Goal: Task Accomplishment & Management: Complete application form

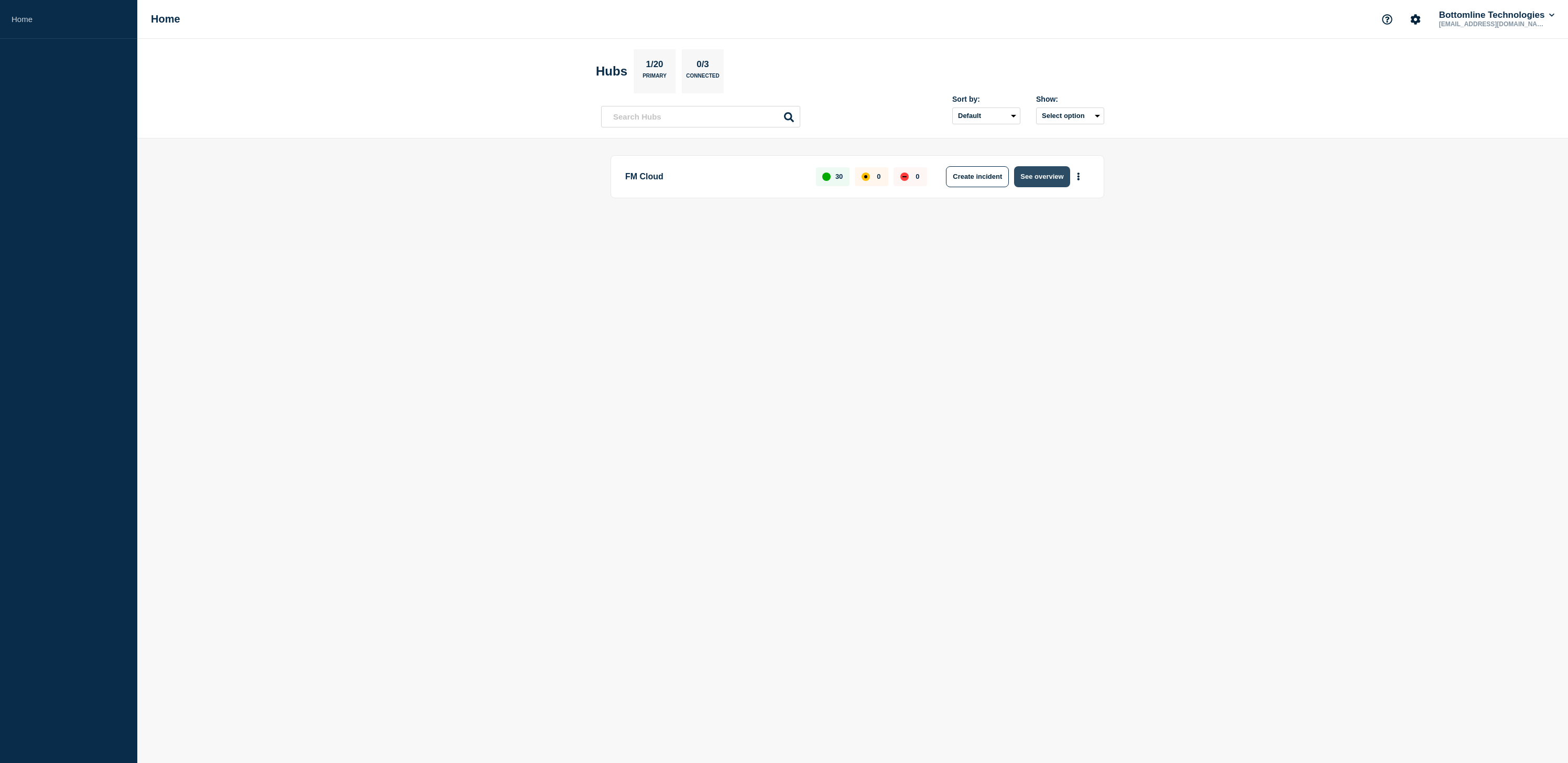
click at [1053, 171] on button "See overview" at bounding box center [1041, 177] width 55 height 21
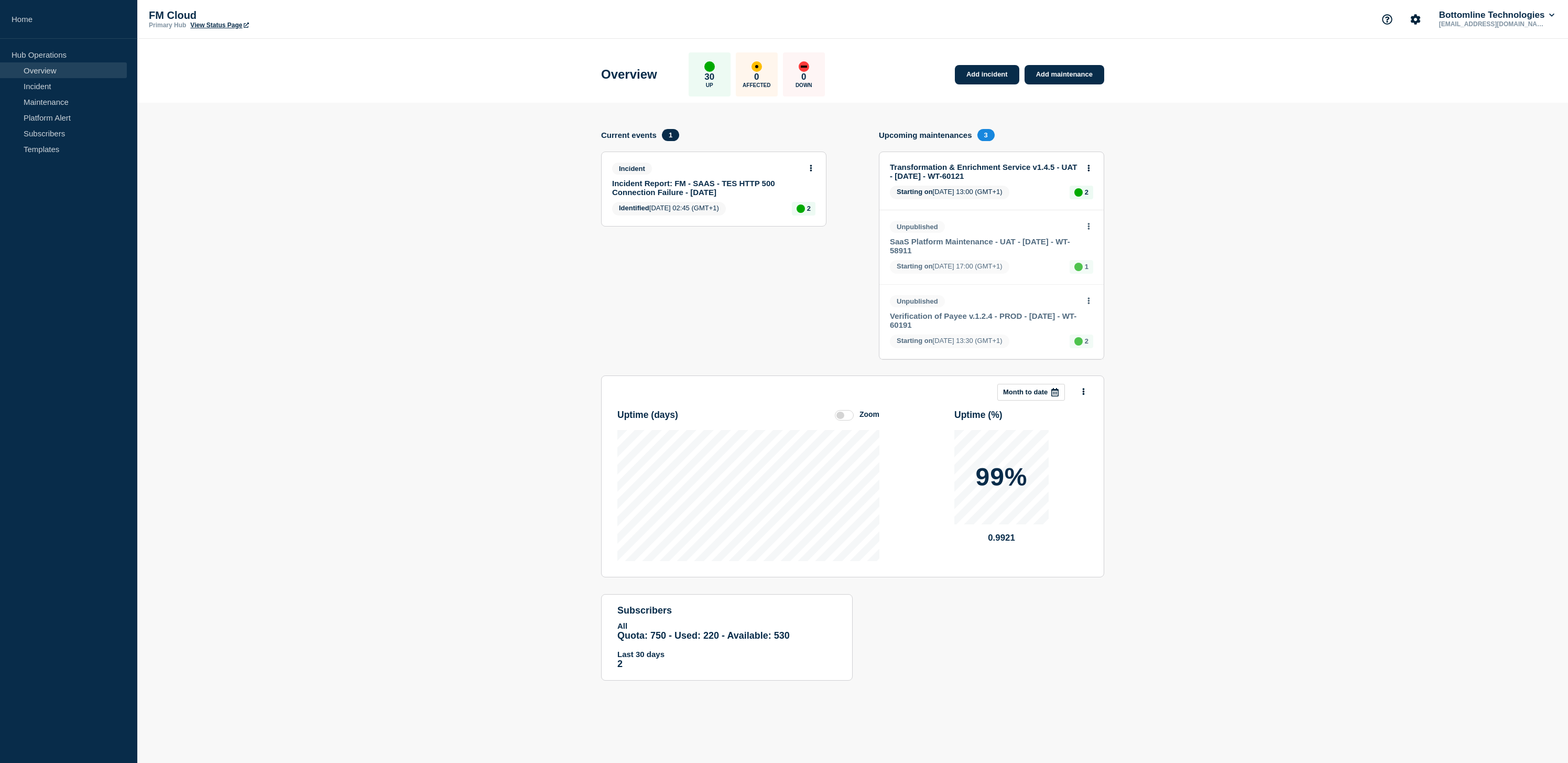
click at [1115, 135] on section "Add incident Add maintenance Current events 1 Incident Incident Report: FM - SA…" at bounding box center [853, 399] width 1430 height 594
click at [1073, 75] on link "Add maintenance" at bounding box center [1064, 75] width 80 height 19
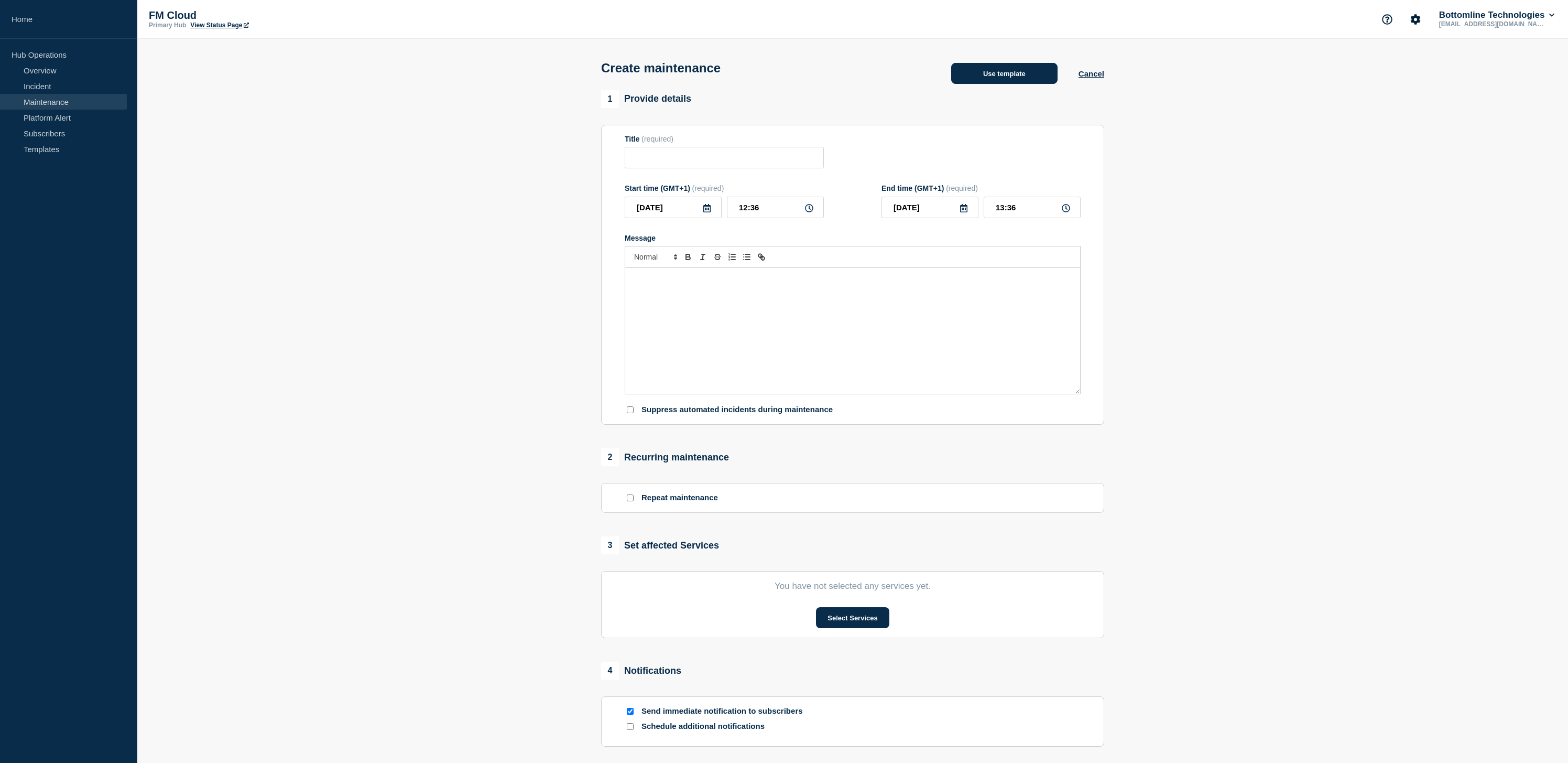
click at [997, 80] on button "Use template" at bounding box center [1004, 73] width 107 height 21
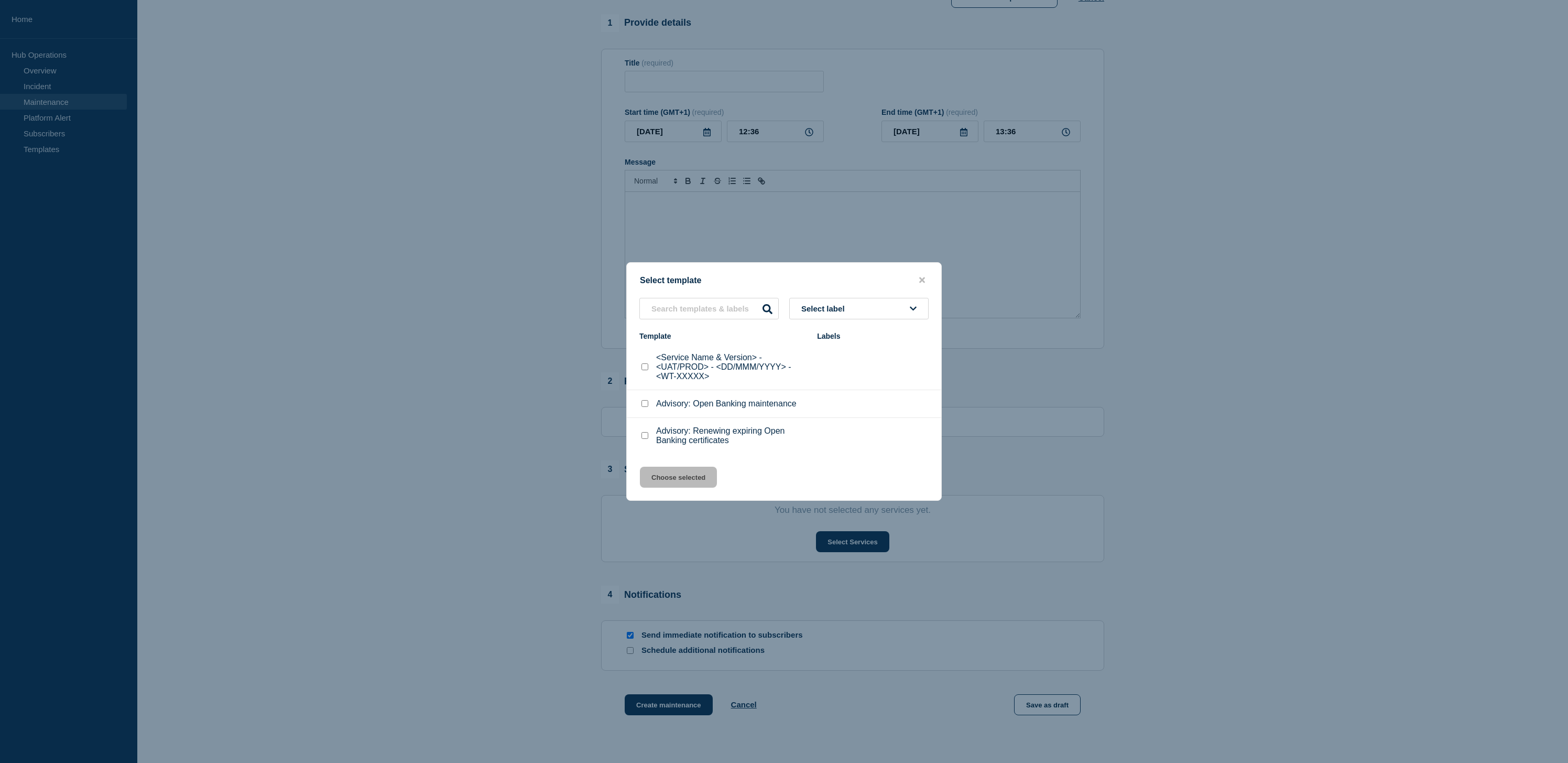
scroll to position [79, 0]
click at [877, 302] on button "Select label" at bounding box center [859, 308] width 139 height 21
click at [822, 278] on div "Select template" at bounding box center [784, 280] width 315 height 10
click at [853, 307] on button "Select label" at bounding box center [859, 308] width 139 height 21
click at [849, 304] on span "Select label" at bounding box center [825, 308] width 47 height 9
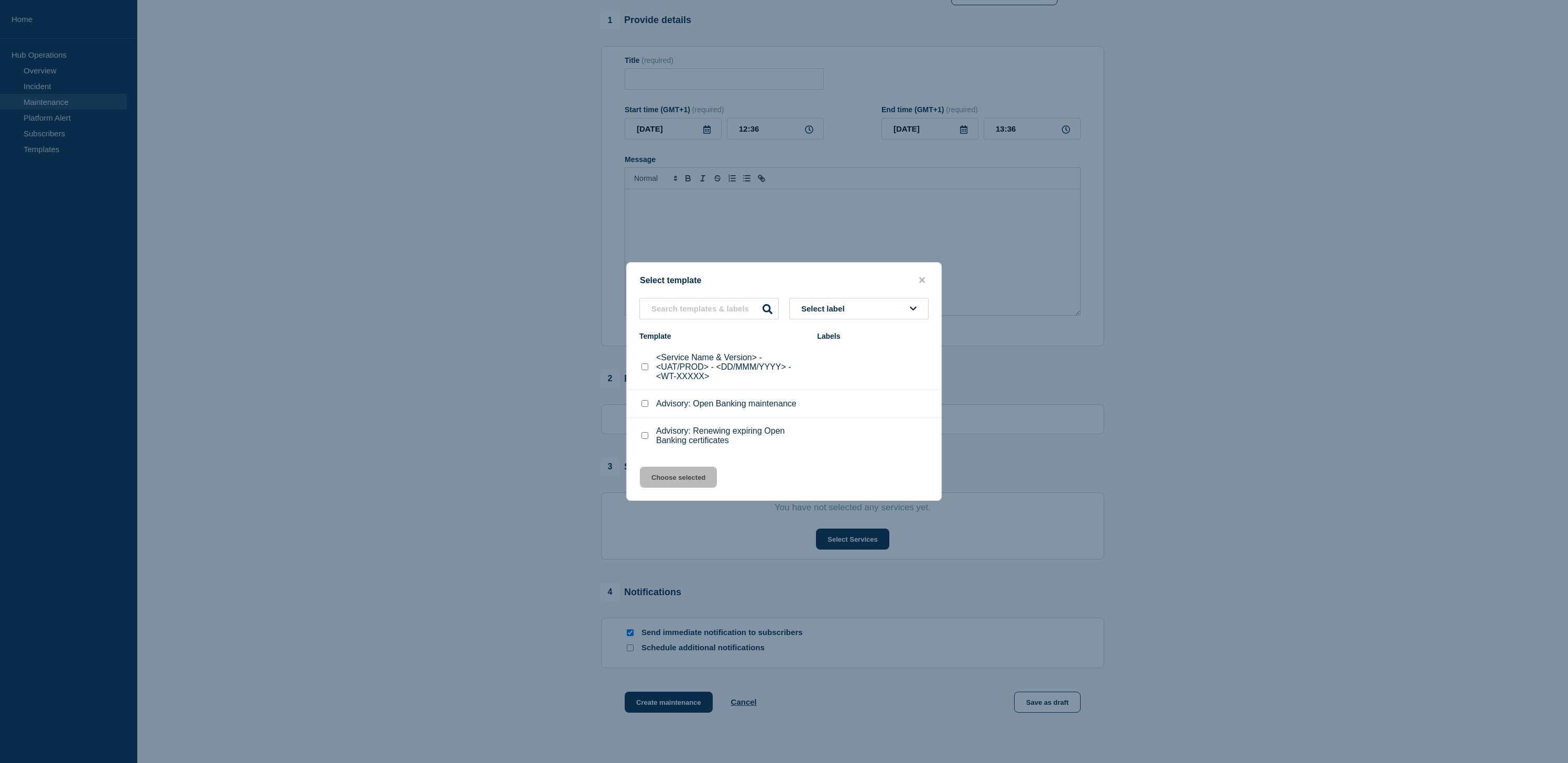
click at [865, 303] on button "Select label" at bounding box center [859, 308] width 139 height 21
type input "fm cloud"
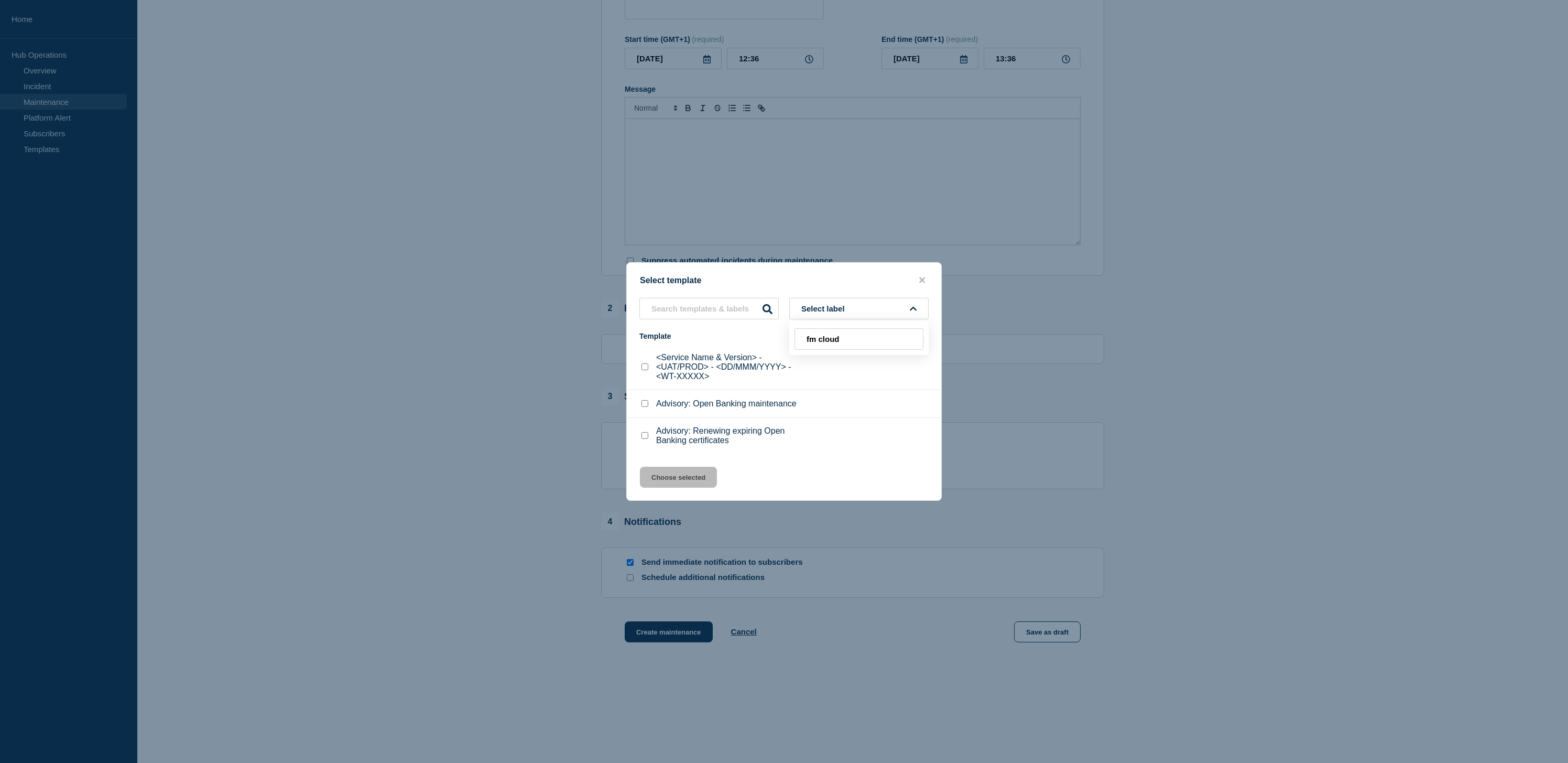
scroll to position [163, 0]
click at [929, 262] on div "Select template Select label fm cloud Template Labels <Service Name & Version> …" at bounding box center [784, 381] width 315 height 239
click at [923, 276] on icon "close button" at bounding box center [922, 280] width 5 height 9
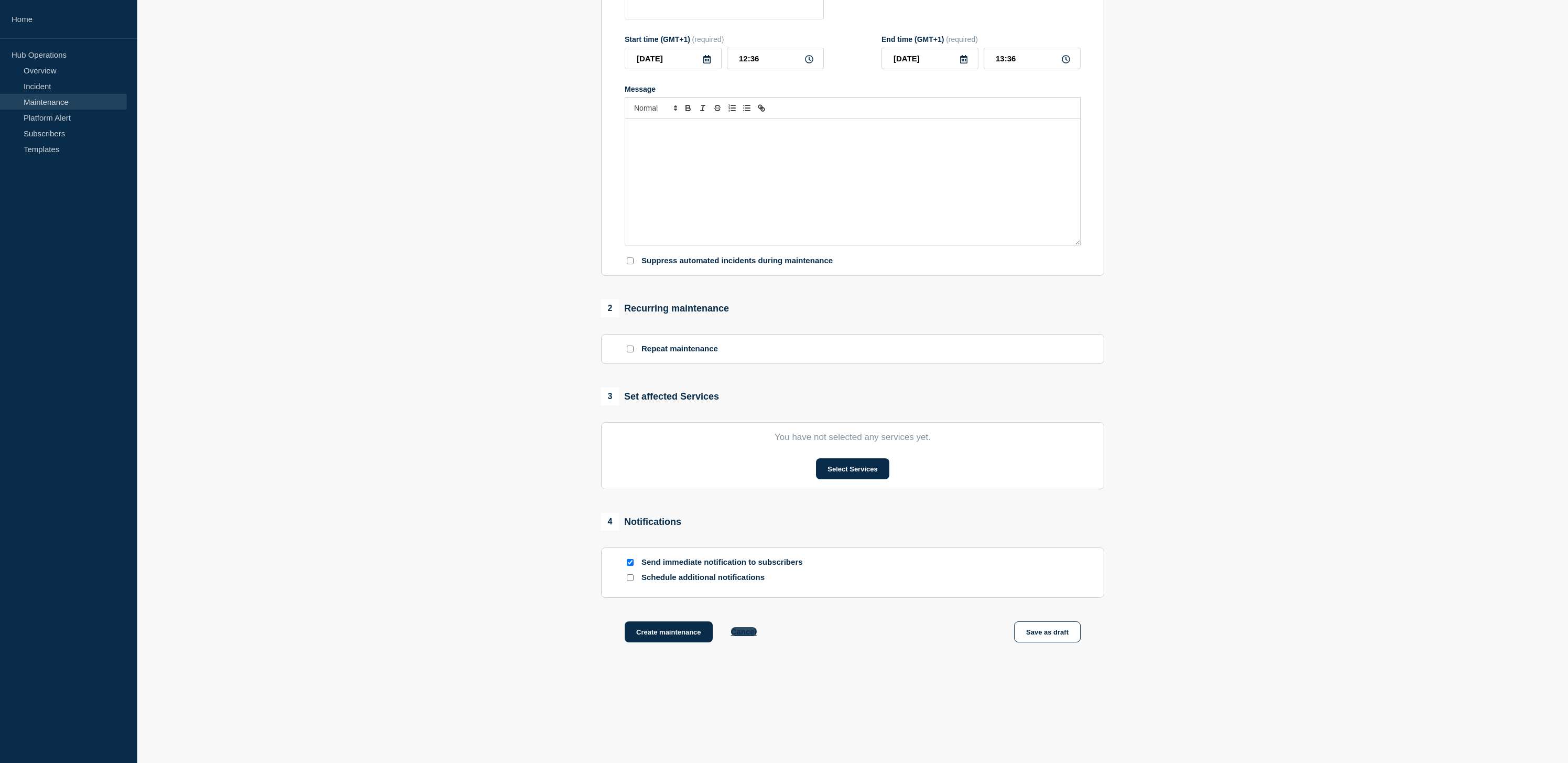
click at [743, 629] on button "Cancel" at bounding box center [744, 631] width 26 height 9
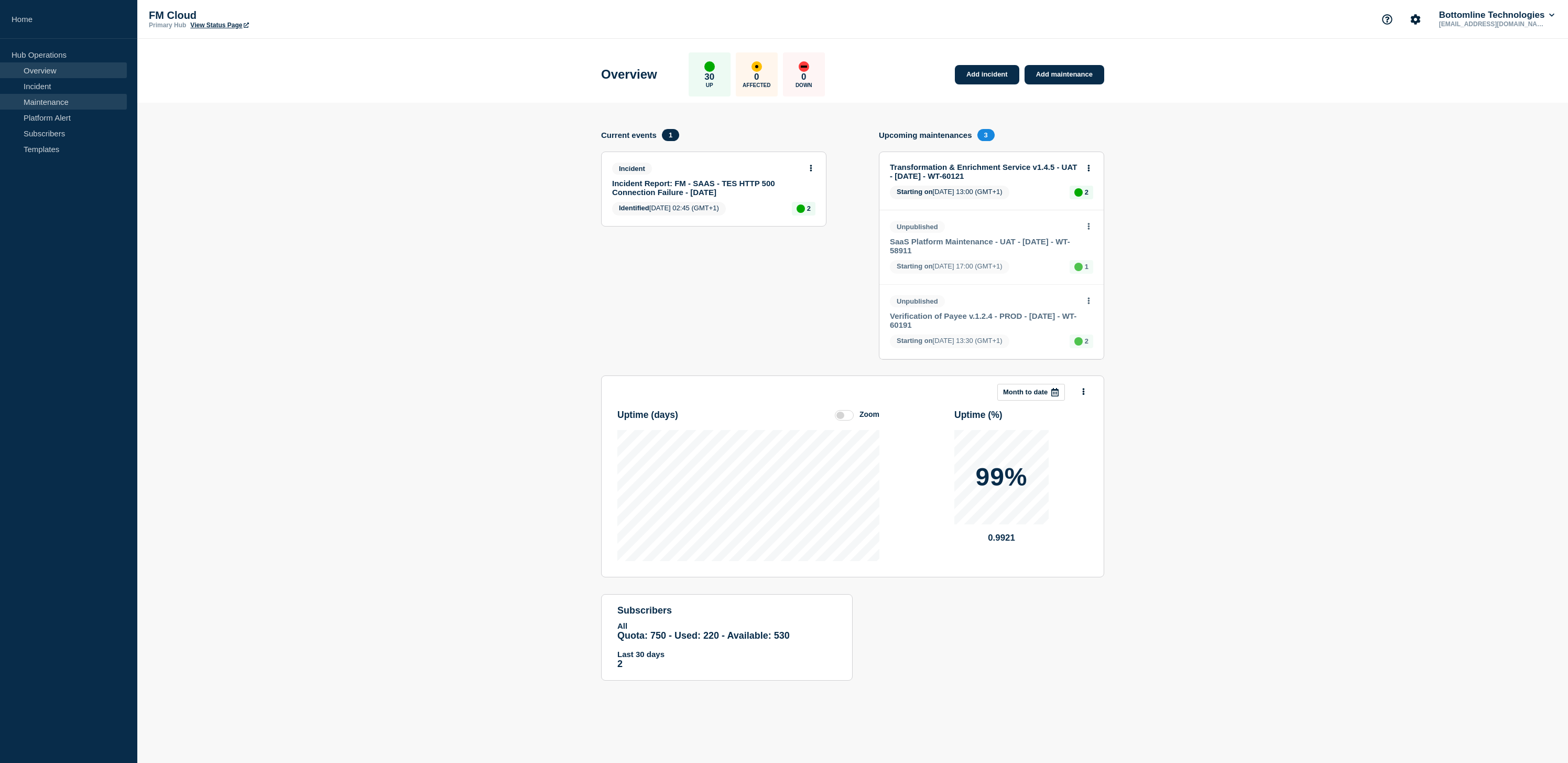
click at [37, 102] on link "Maintenance" at bounding box center [63, 102] width 127 height 16
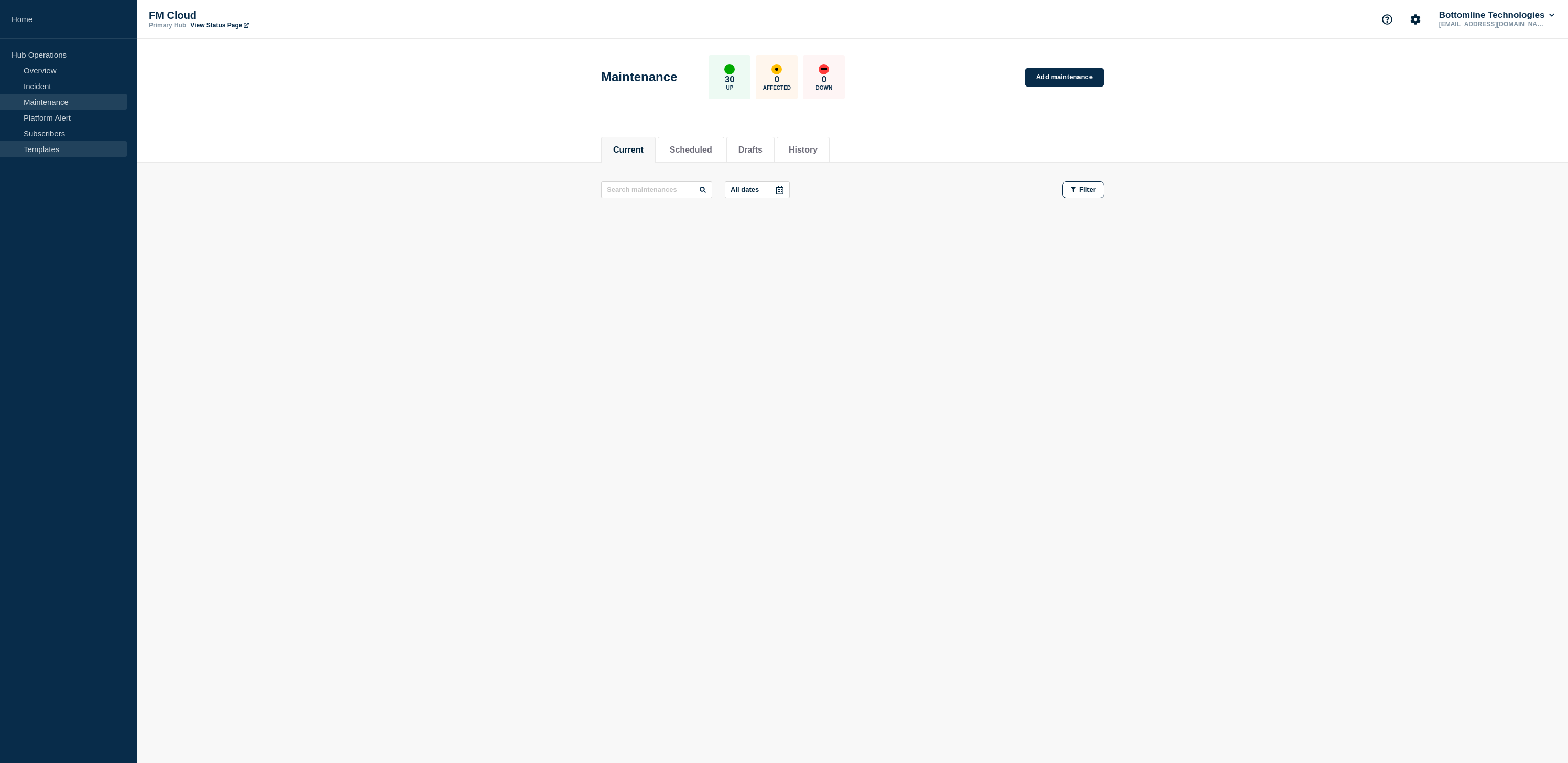
click at [57, 148] on link "Templates" at bounding box center [63, 149] width 127 height 16
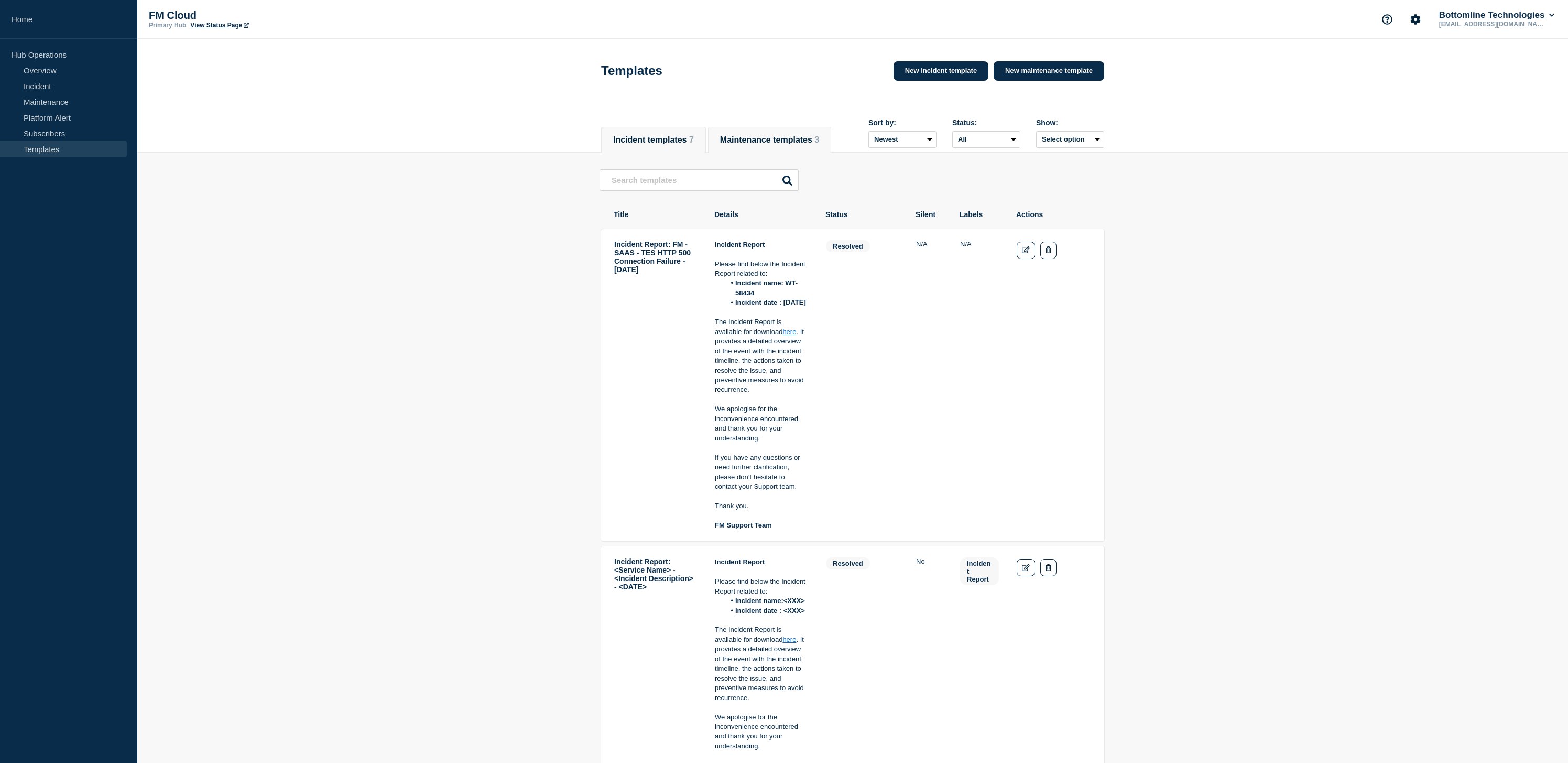
click at [785, 145] on button "Maintenance templates 3" at bounding box center [769, 139] width 99 height 9
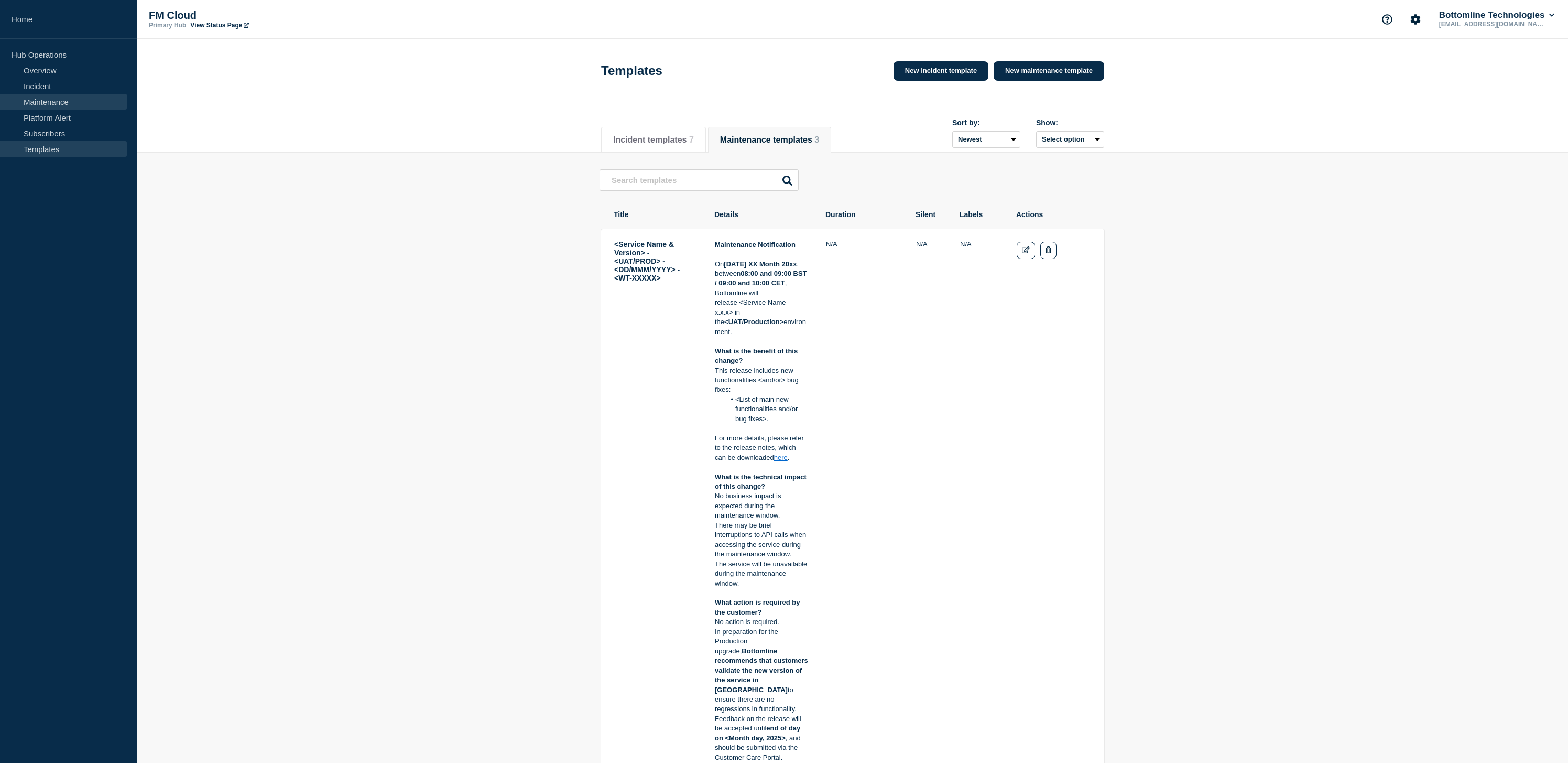
click at [60, 97] on link "Maintenance" at bounding box center [63, 102] width 127 height 16
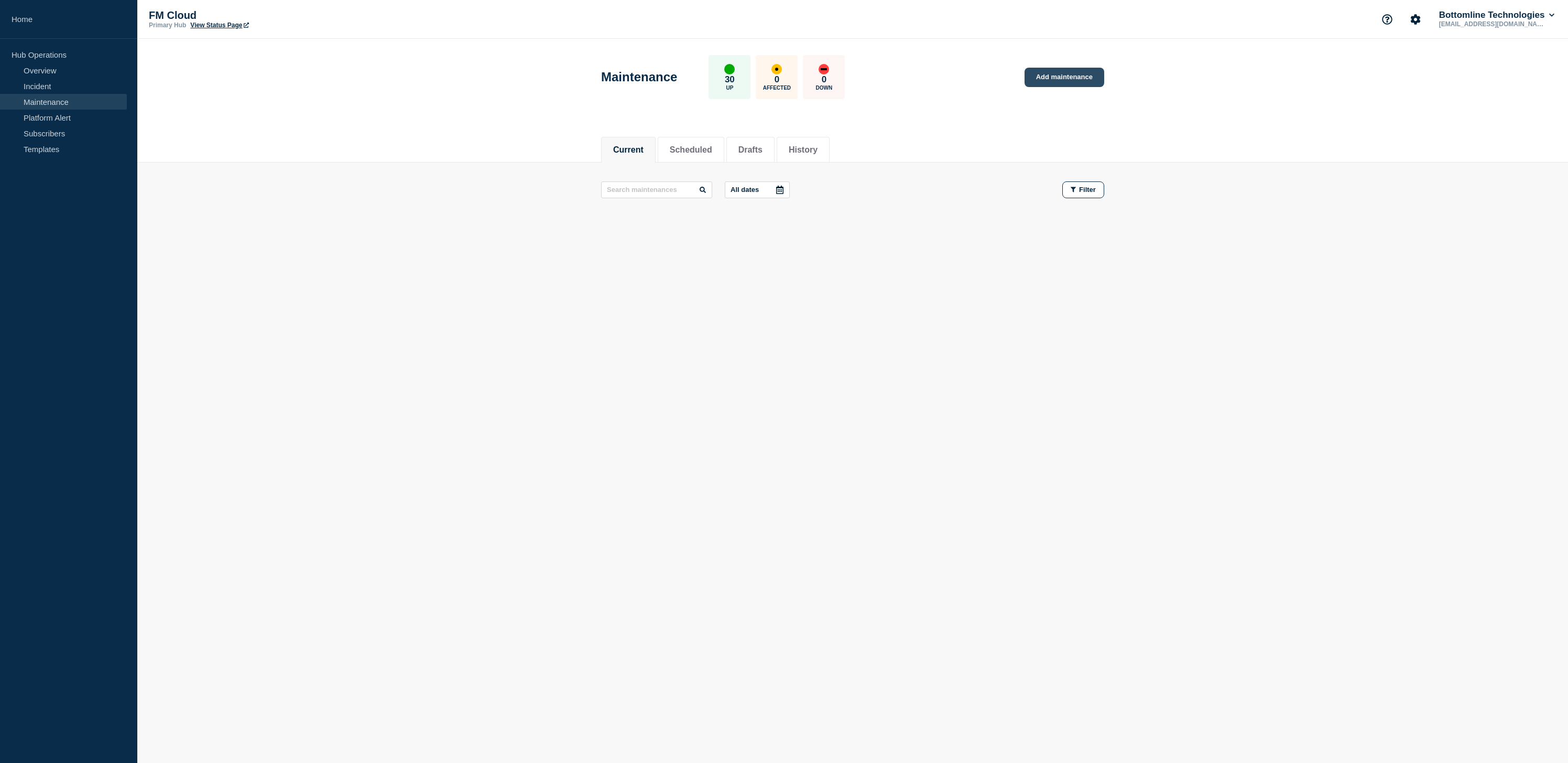
click at [1099, 79] on link "Add maintenance" at bounding box center [1064, 77] width 80 height 19
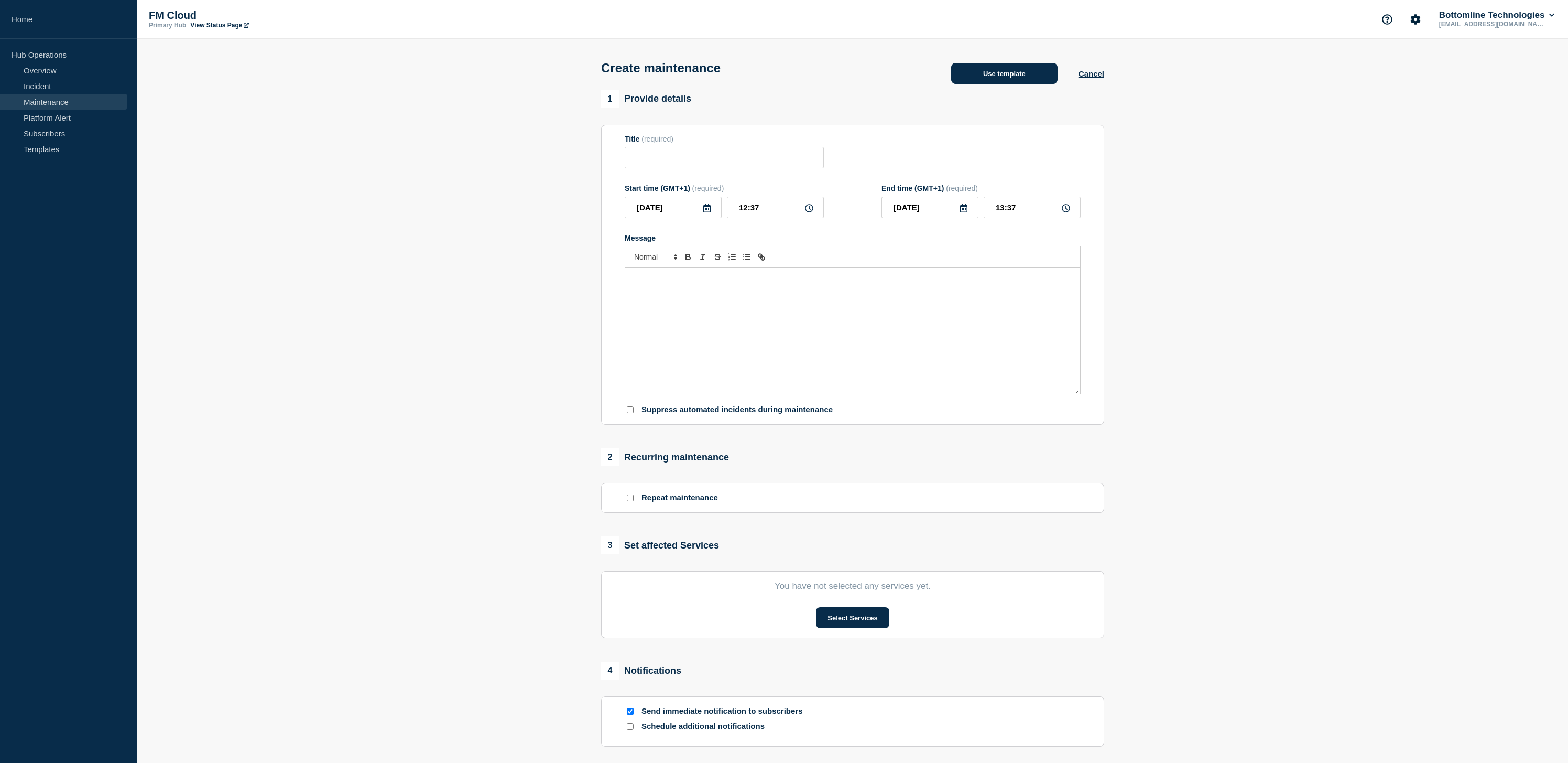
click at [1001, 69] on button "Use template" at bounding box center [1004, 73] width 107 height 21
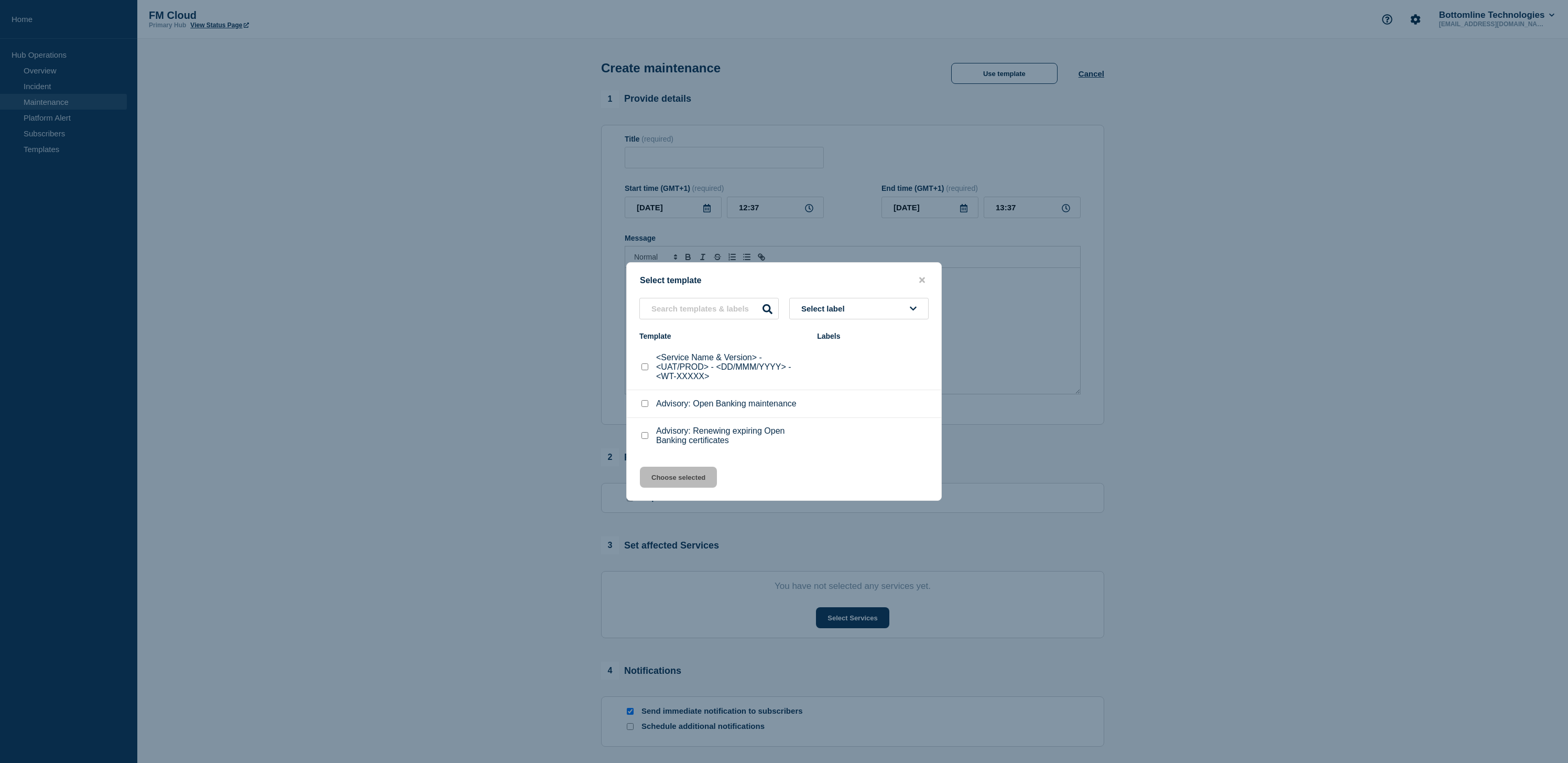
click at [646, 371] on div at bounding box center [644, 367] width 10 height 10
click at [646, 365] on div at bounding box center [644, 367] width 10 height 10
click at [645, 368] on input "<Service Name & Version> - <UAT/PROD> - <DD/MMM/YYYY> - <WT-XXXXX> checkbox" at bounding box center [645, 367] width 7 height 7
checkbox input "true"
click at [687, 488] on button "Choose selected" at bounding box center [678, 477] width 77 height 21
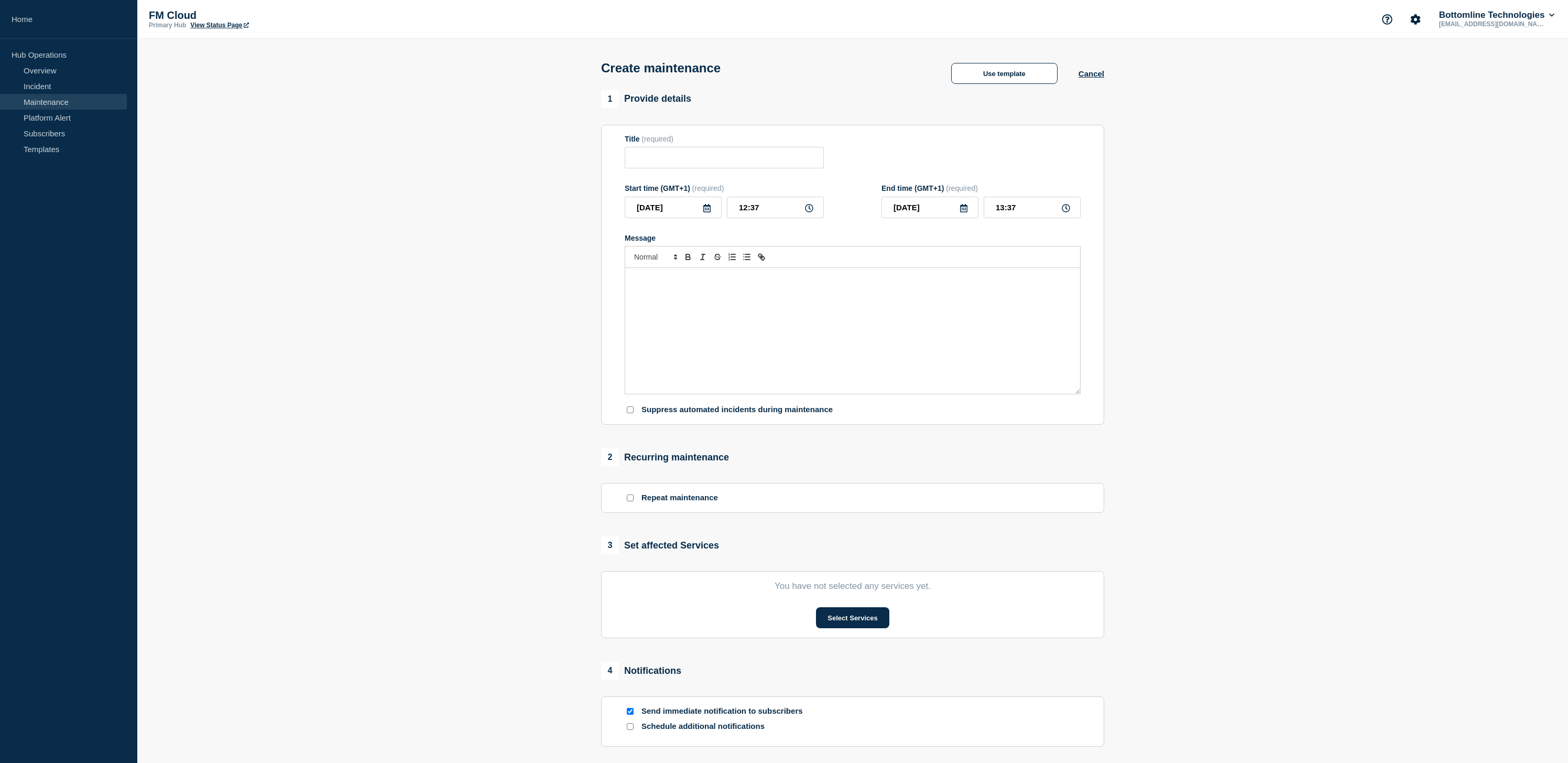
type input "<Service Name & Version> - <UAT/PROD> - <DD/MMM/YYYY> - <WT-XXXXX>"
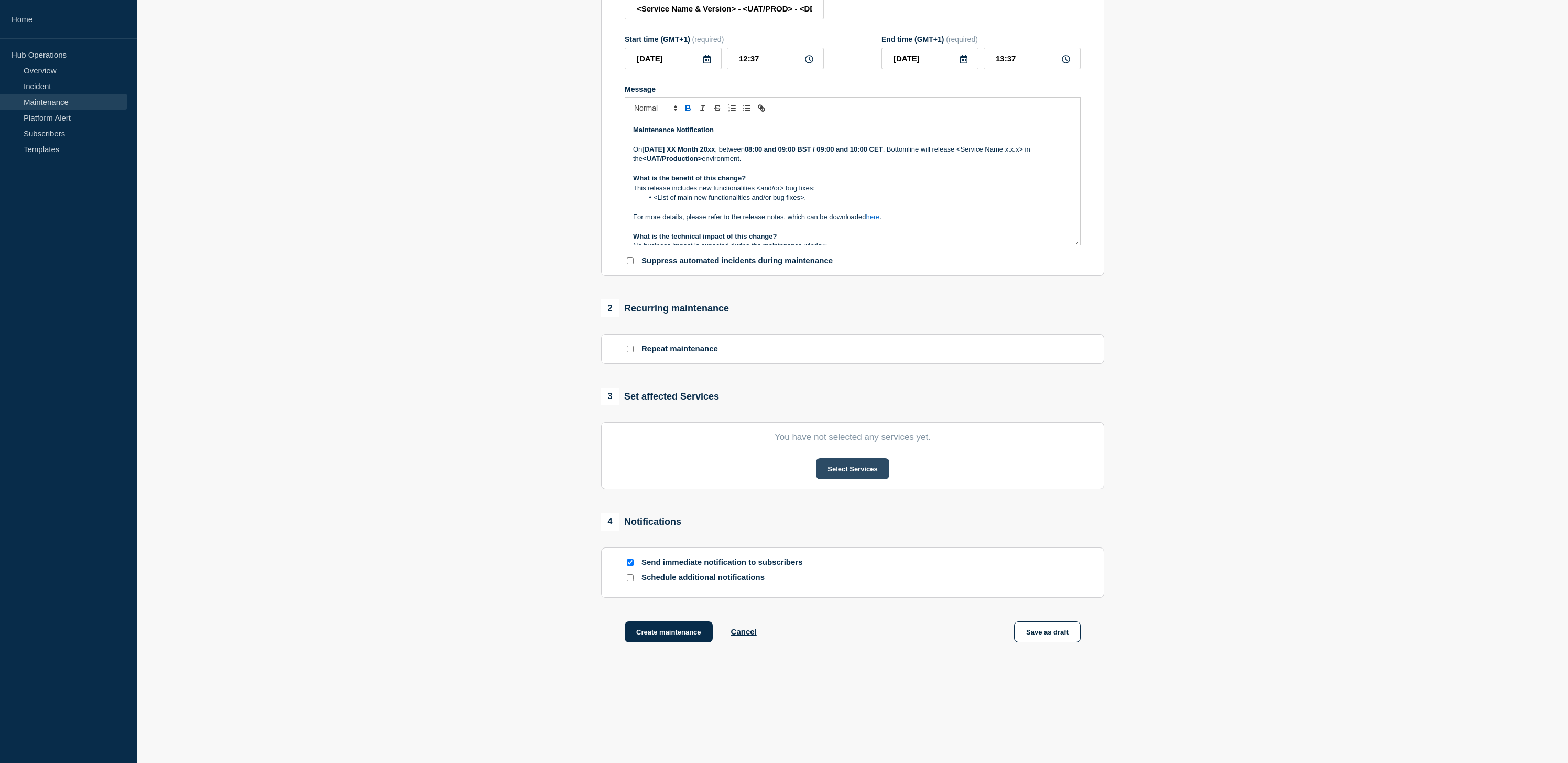
scroll to position [172, 0]
click at [848, 476] on button "Select Services" at bounding box center [853, 468] width 73 height 21
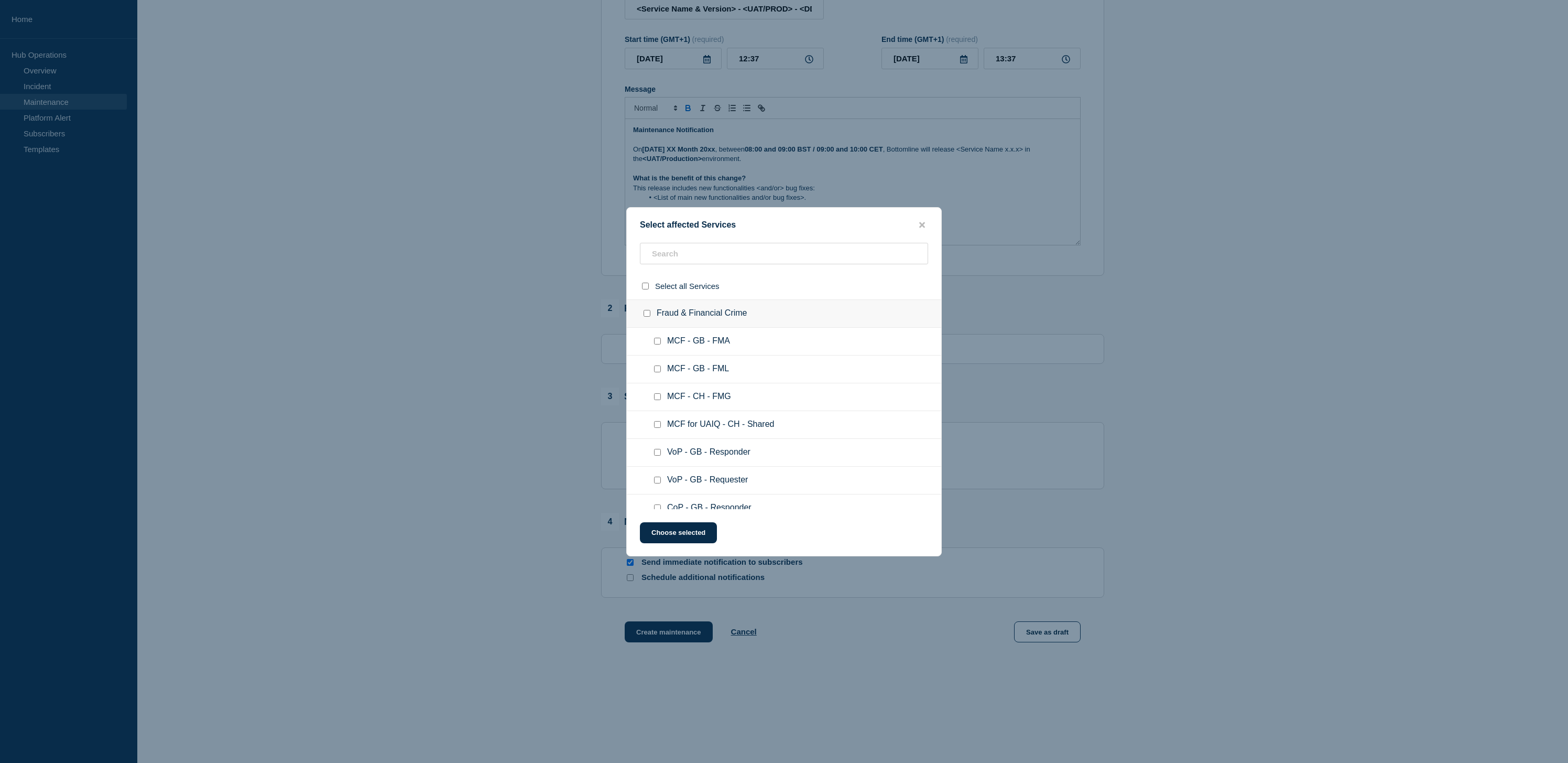
click at [657, 371] on input "MCF - GB - FML checkbox" at bounding box center [657, 368] width 7 height 7
checkbox input "true"
click at [655, 400] on input "MCF - CH - FMG checkbox" at bounding box center [657, 396] width 7 height 7
checkbox input "true"
click at [702, 535] on button "Choose selected" at bounding box center [678, 533] width 77 height 21
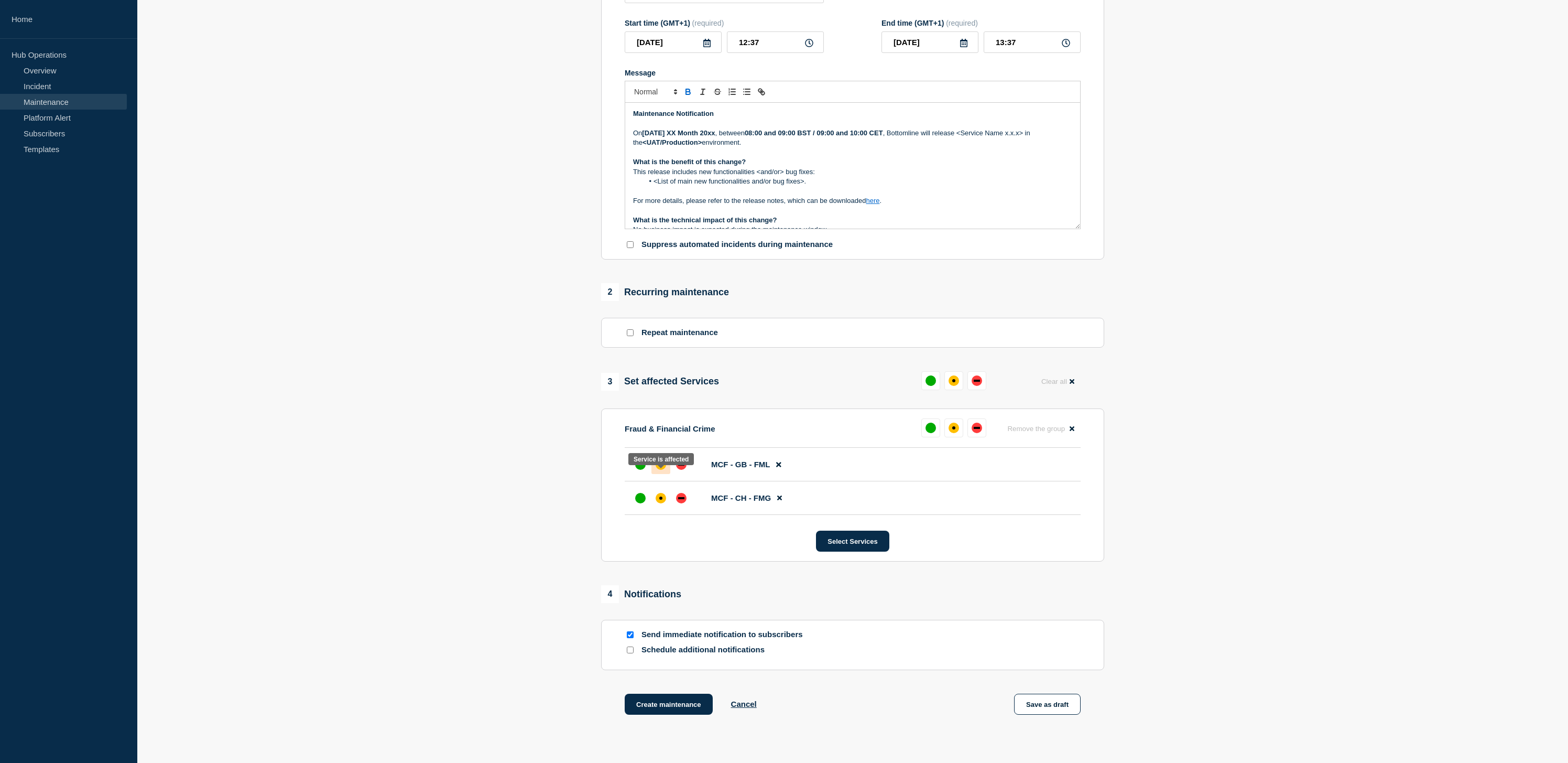
click at [665, 469] on div "affected" at bounding box center [660, 464] width 10 height 10
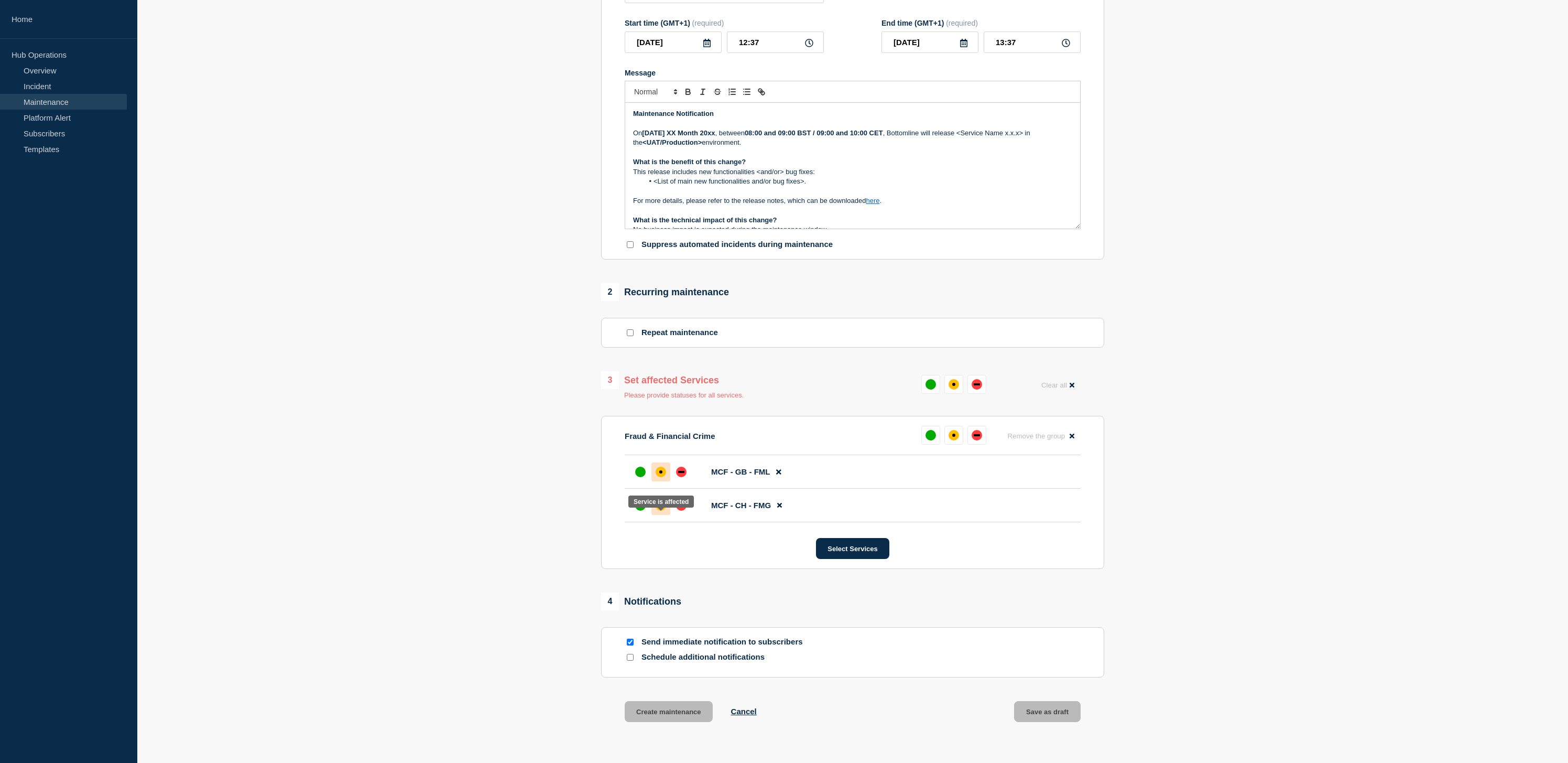
click at [663, 511] on div "affected" at bounding box center [660, 505] width 10 height 10
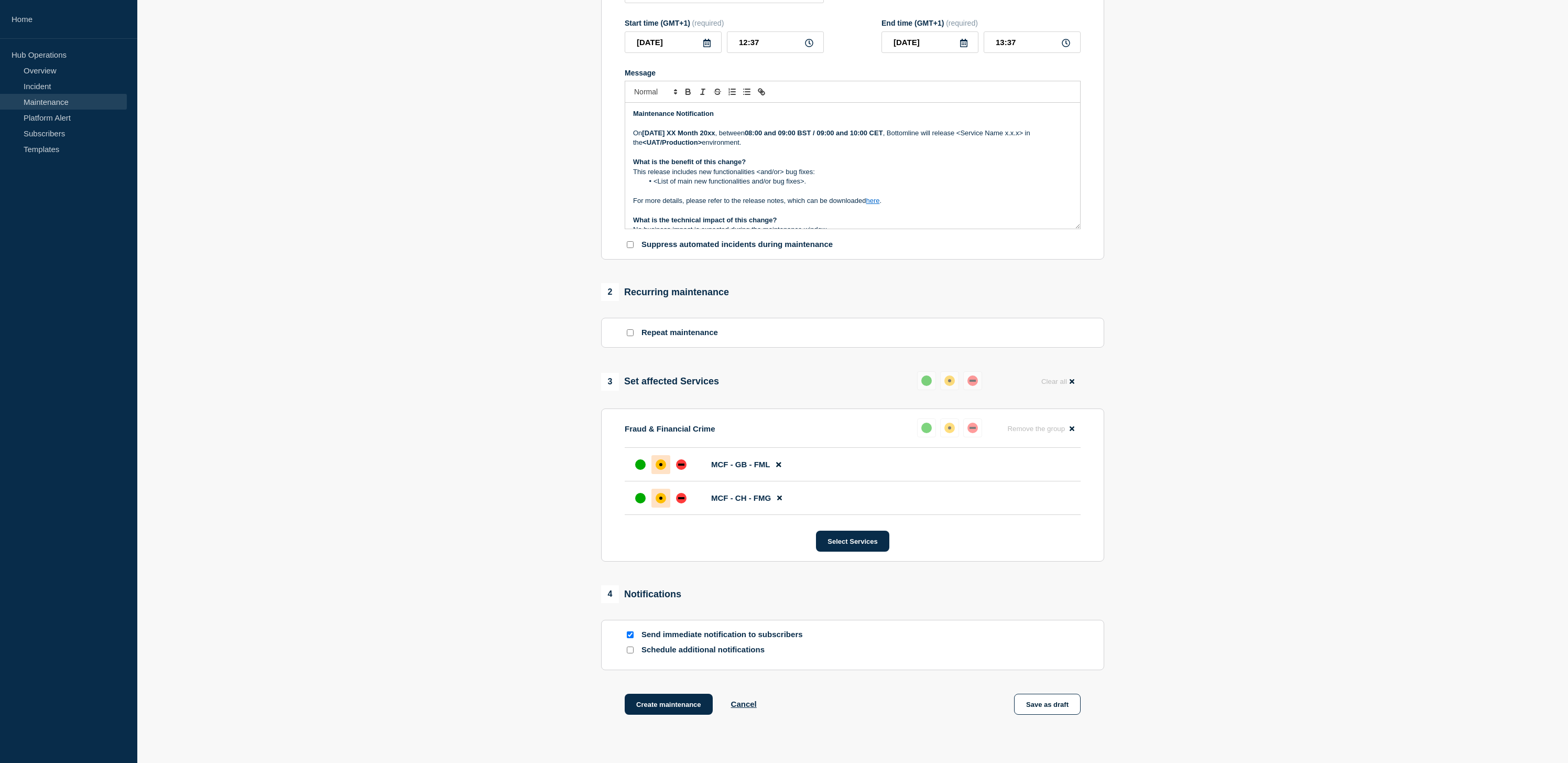
click at [743, 639] on p "Send immediate notification to subscribers" at bounding box center [726, 635] width 168 height 10
click at [575, 612] on section "1 Provide details Title (required) <Service Name & Version> - <UAT/PROD> - <DD/…" at bounding box center [853, 333] width 1430 height 817
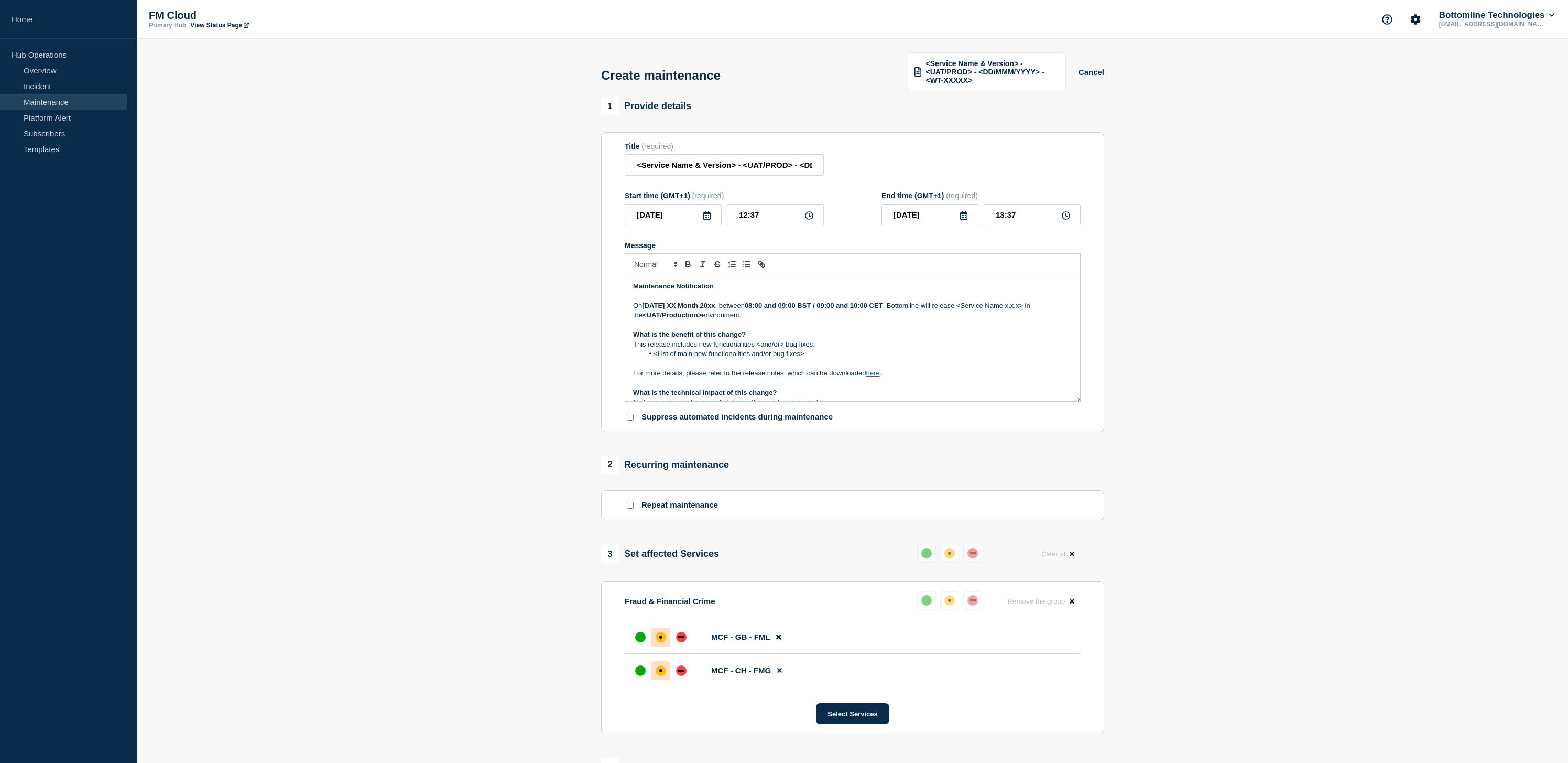
scroll to position [0, 0]
click at [732, 175] on input "<Service Name & Version> - <UAT/PROD> - <DD/MMM/YYYY> - <WT-XXXXX>" at bounding box center [724, 164] width 199 height 21
drag, startPoint x: 806, startPoint y: 173, endPoint x: 869, endPoint y: 173, distance: 63.0
click at [869, 173] on div "Title (required) MCF 10.8.1020 - UAT - <DD/MMM/YYYY> - <WT-XXXXX>" at bounding box center [852, 159] width 456 height 34
click at [789, 175] on input "MCF 10.8.1020 - UAT - <DD/MMM/YYYY> - <WT-XXXXX>" at bounding box center [724, 164] width 199 height 21
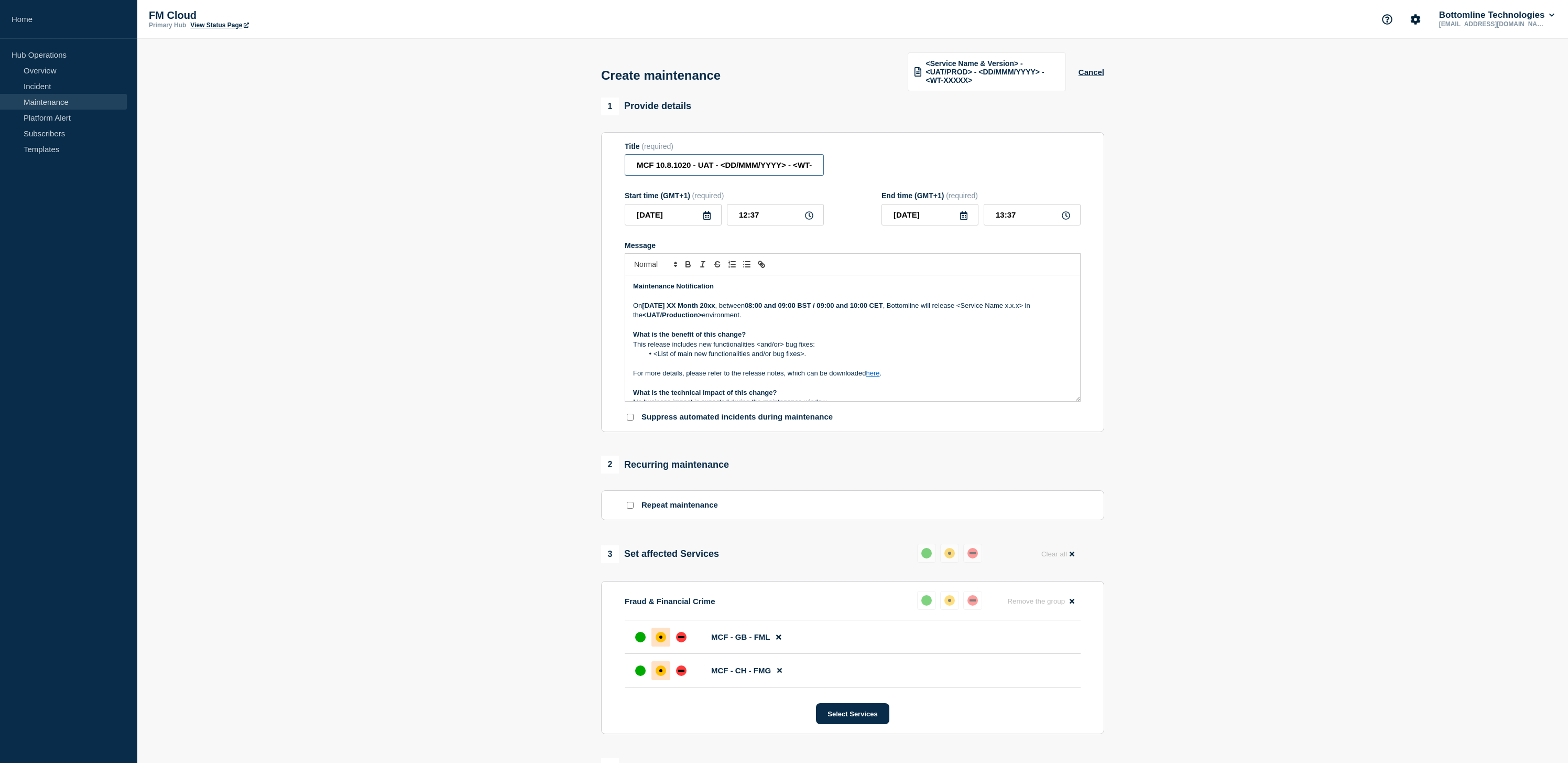
click at [789, 175] on input "MCF 10.8.1020 - UAT - <DD/MMM/YYYY> - <WT-XXXXX>" at bounding box center [724, 164] width 199 height 21
paste input "59580"
type input "MCF 10.8.1020 - UAT - DD/OCT/2025 - WT-59580"
click at [709, 220] on icon at bounding box center [707, 216] width 7 height 9
click at [659, 322] on div "13" at bounding box center [655, 322] width 15 height 15
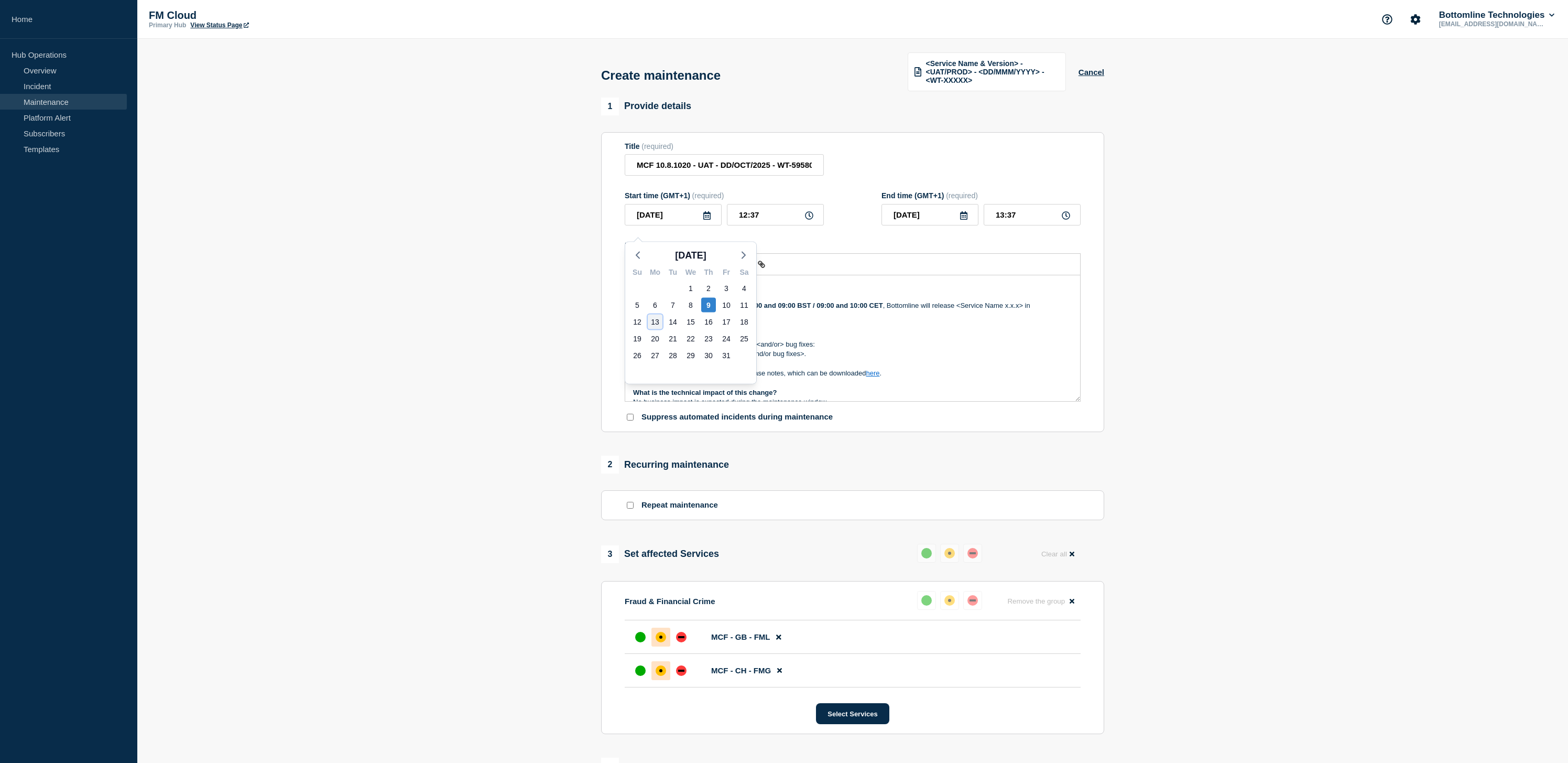
type input "[DATE]"
click at [732, 171] on input "MCF 10.8.1020 - UAT - DD/OCT/2025 - WT-59580" at bounding box center [724, 164] width 199 height 21
type input "MCF 10.8.1020 - UAT - [DATE] - WT-59580"
click at [776, 222] on input "12:37" at bounding box center [775, 214] width 97 height 21
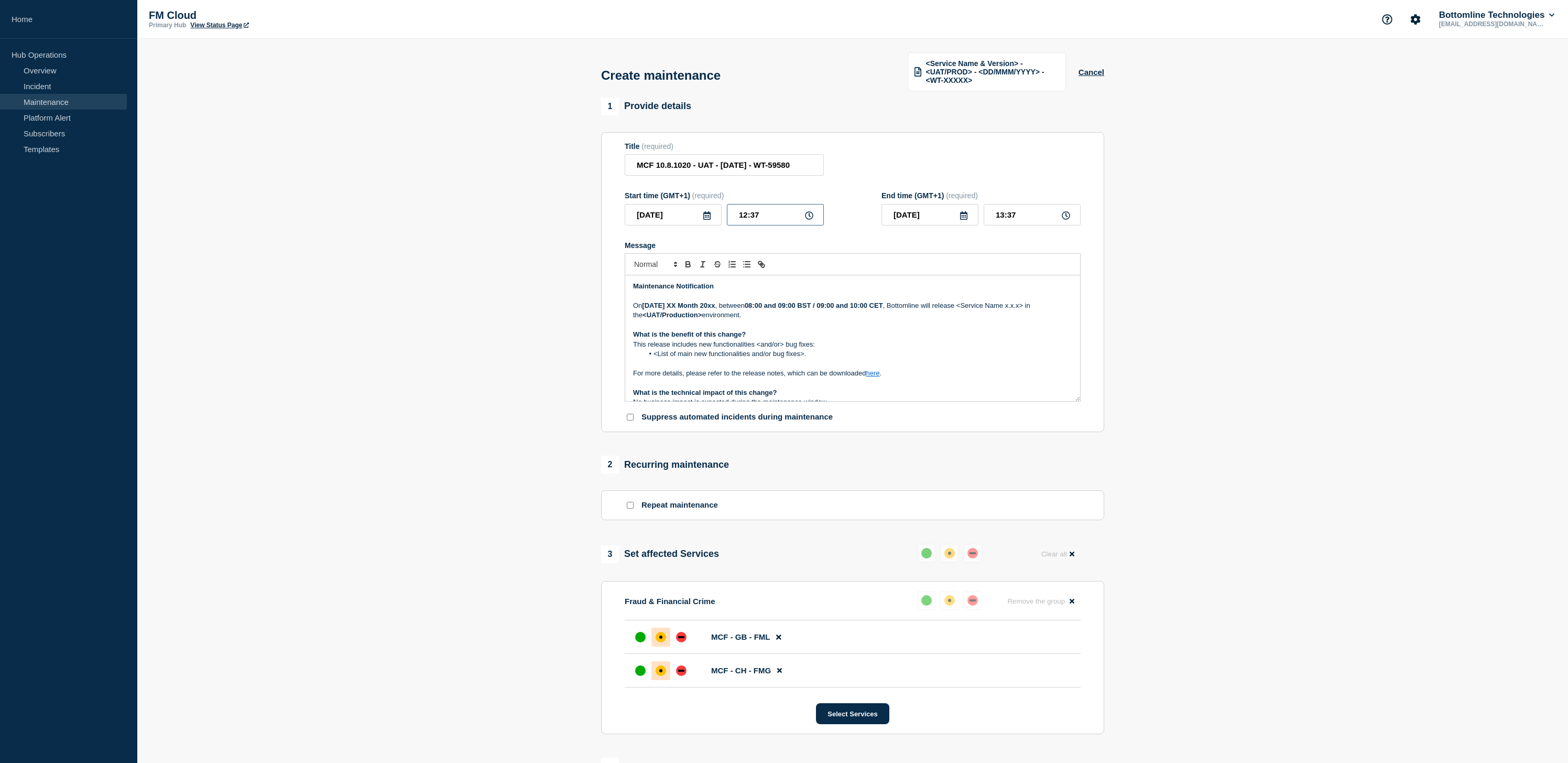
click at [776, 222] on input "12:37" at bounding box center [775, 214] width 97 height 21
click at [775, 225] on input "12:37" at bounding box center [775, 214] width 97 height 21
drag, startPoint x: 776, startPoint y: 228, endPoint x: 674, endPoint y: 227, distance: 102.0
click at [674, 225] on div "[DATE] 12:37" at bounding box center [724, 214] width 199 height 21
type input "16:00"
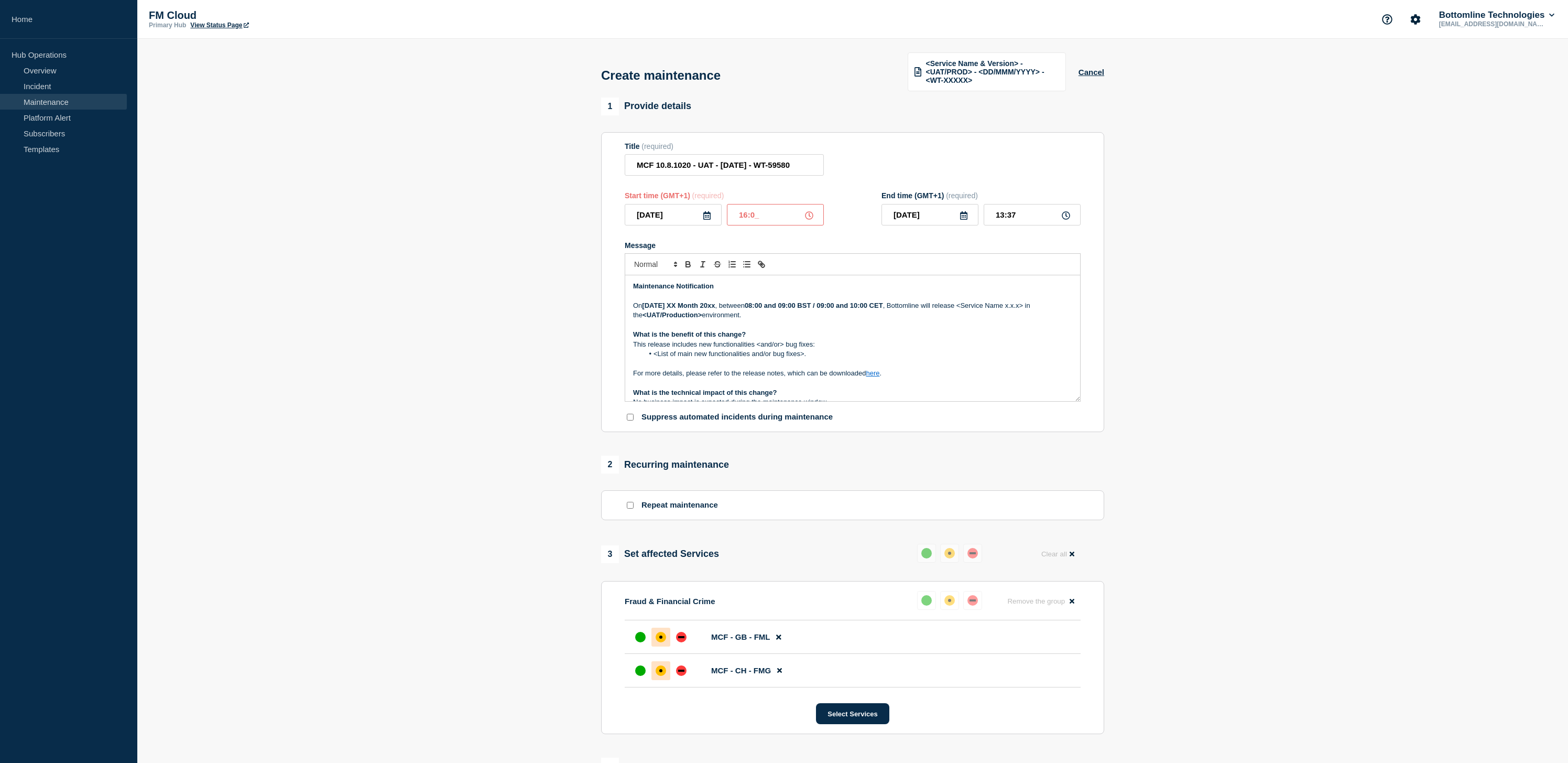
type input "17:00"
click at [681, 309] on strong "[DATE] XX Month 20xx" at bounding box center [679, 305] width 73 height 8
click at [702, 225] on input "[DATE]" at bounding box center [673, 214] width 97 height 21
click at [677, 320] on div "14" at bounding box center [673, 322] width 15 height 15
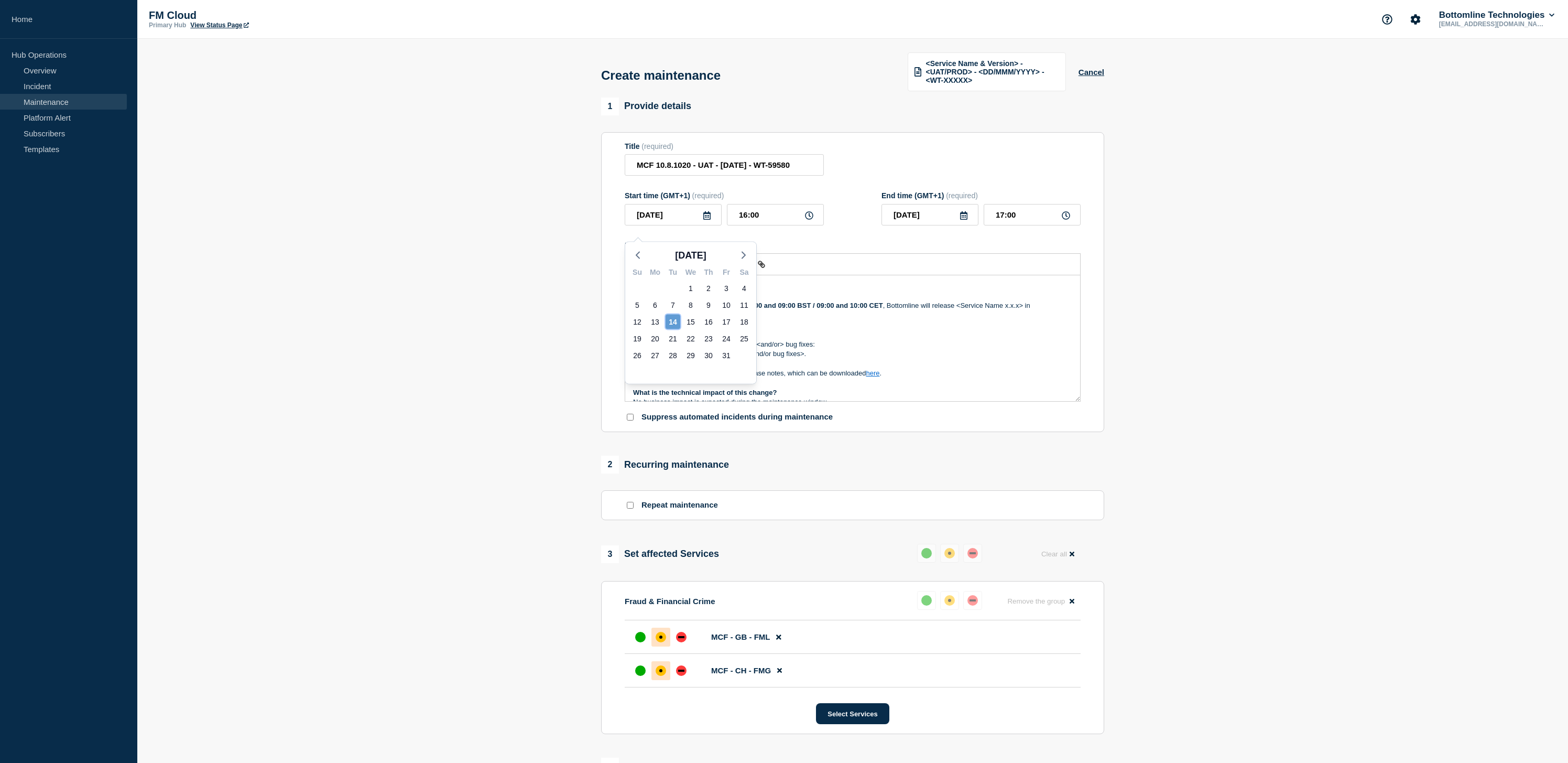
type input "[DATE]"
click at [677, 309] on strong "[DATE] XX Month 20xx" at bounding box center [679, 305] width 73 height 8
click at [732, 174] on input "MCF 10.8.1020 - UAT - [DATE] - WT-59580" at bounding box center [724, 164] width 199 height 21
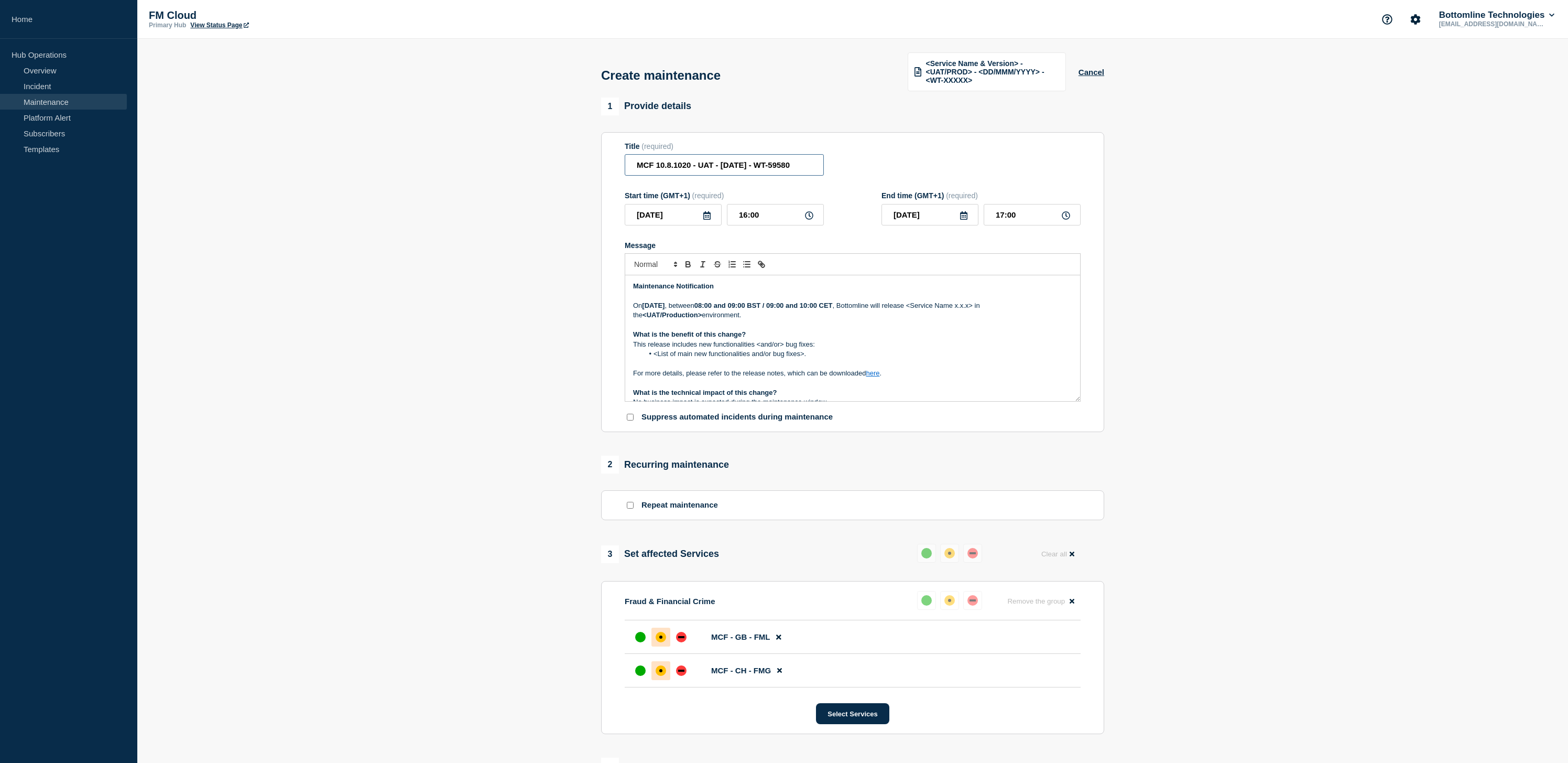
type input "MCF 10.8.1020 - UAT - [DATE] - WT-59580"
click at [771, 309] on strong "08:00 and 09:00 BST / 09:00 and 10:00 CET" at bounding box center [763, 305] width 138 height 8
drag, startPoint x: 765, startPoint y: 318, endPoint x: 842, endPoint y: 318, distance: 77.0
click at [833, 309] on strong "08:00 and 09:00 BST / 09:00 and 10:00 CET" at bounding box center [763, 305] width 138 height 8
drag, startPoint x: 925, startPoint y: 317, endPoint x: 989, endPoint y: 318, distance: 64.0
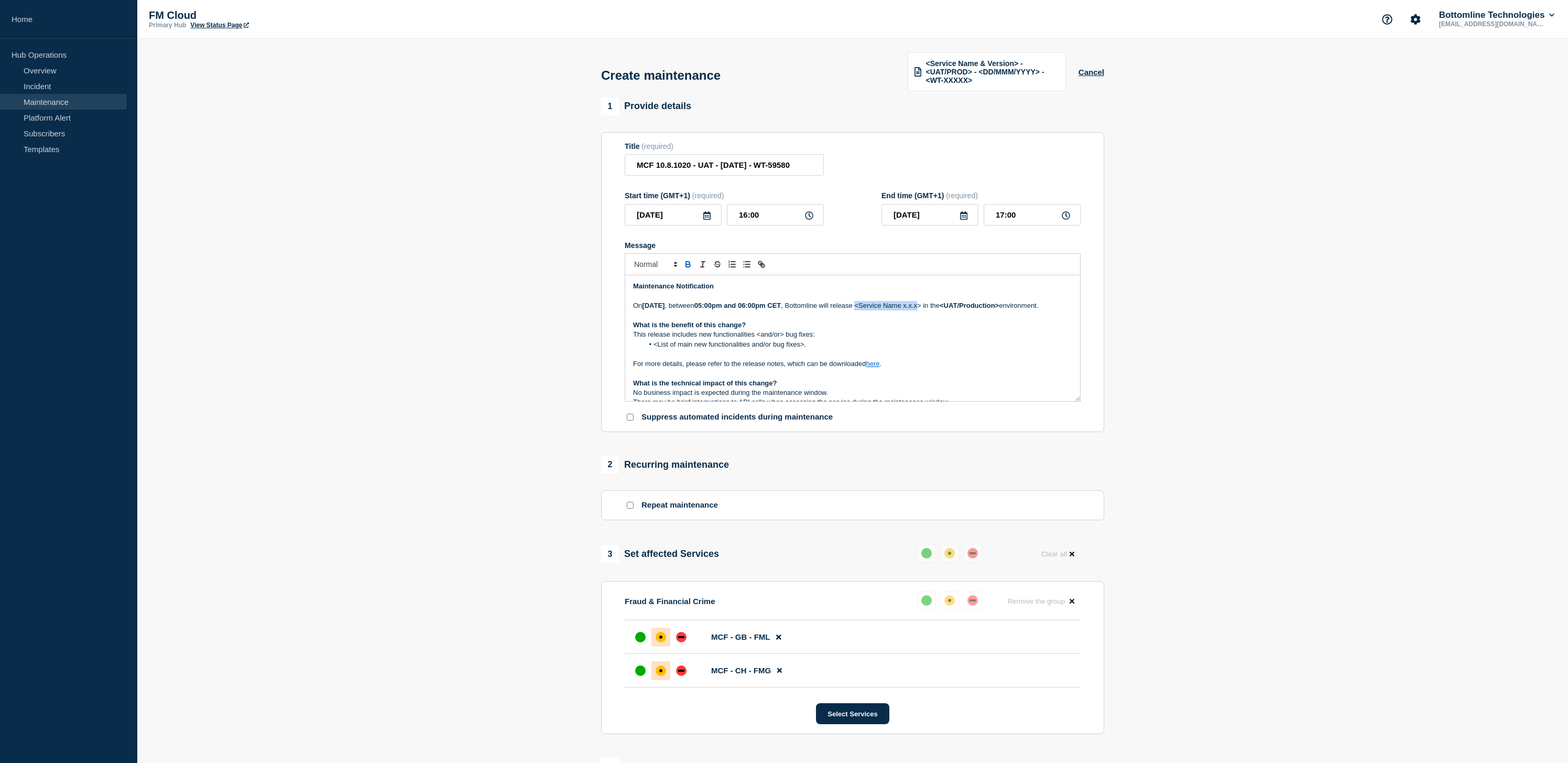
click at [989, 311] on p "[DATE][DATE] , between 05:00pm and 06:00pm CET , Bottomline will release <Servi…" at bounding box center [852, 305] width 439 height 9
click at [760, 339] on p "This release includes new functionalities <and/or> bug fixes:" at bounding box center [852, 334] width 439 height 9
click at [777, 639] on icon at bounding box center [779, 637] width 5 height 5
click at [846, 691] on button "Select Services" at bounding box center [853, 680] width 73 height 21
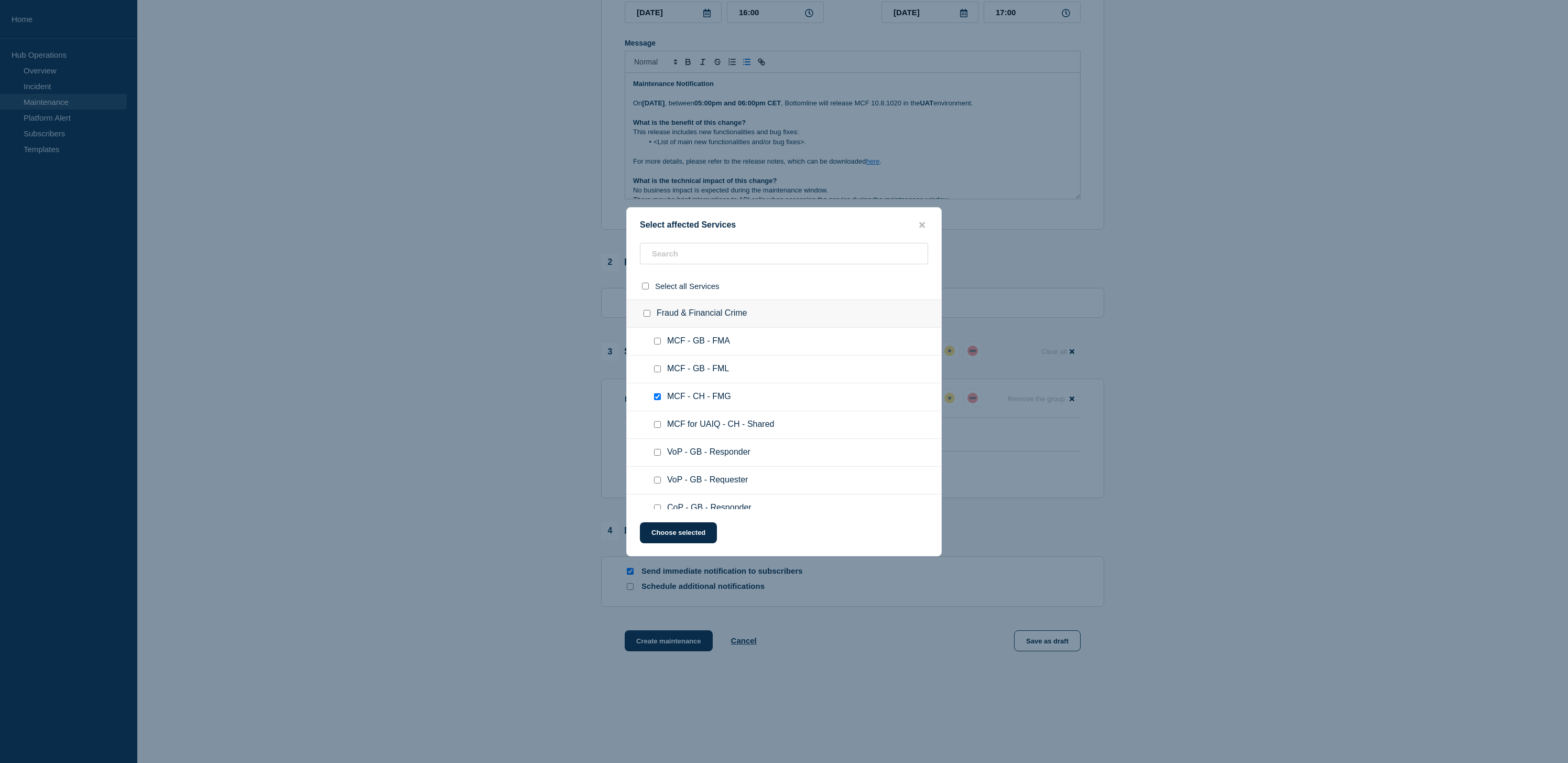
scroll to position [202, 0]
click at [658, 428] on input "MCF for UAIQ - CH - Shared checkbox" at bounding box center [657, 424] width 7 height 7
checkbox input "true"
click at [701, 537] on button "Choose selected" at bounding box center [678, 533] width 77 height 21
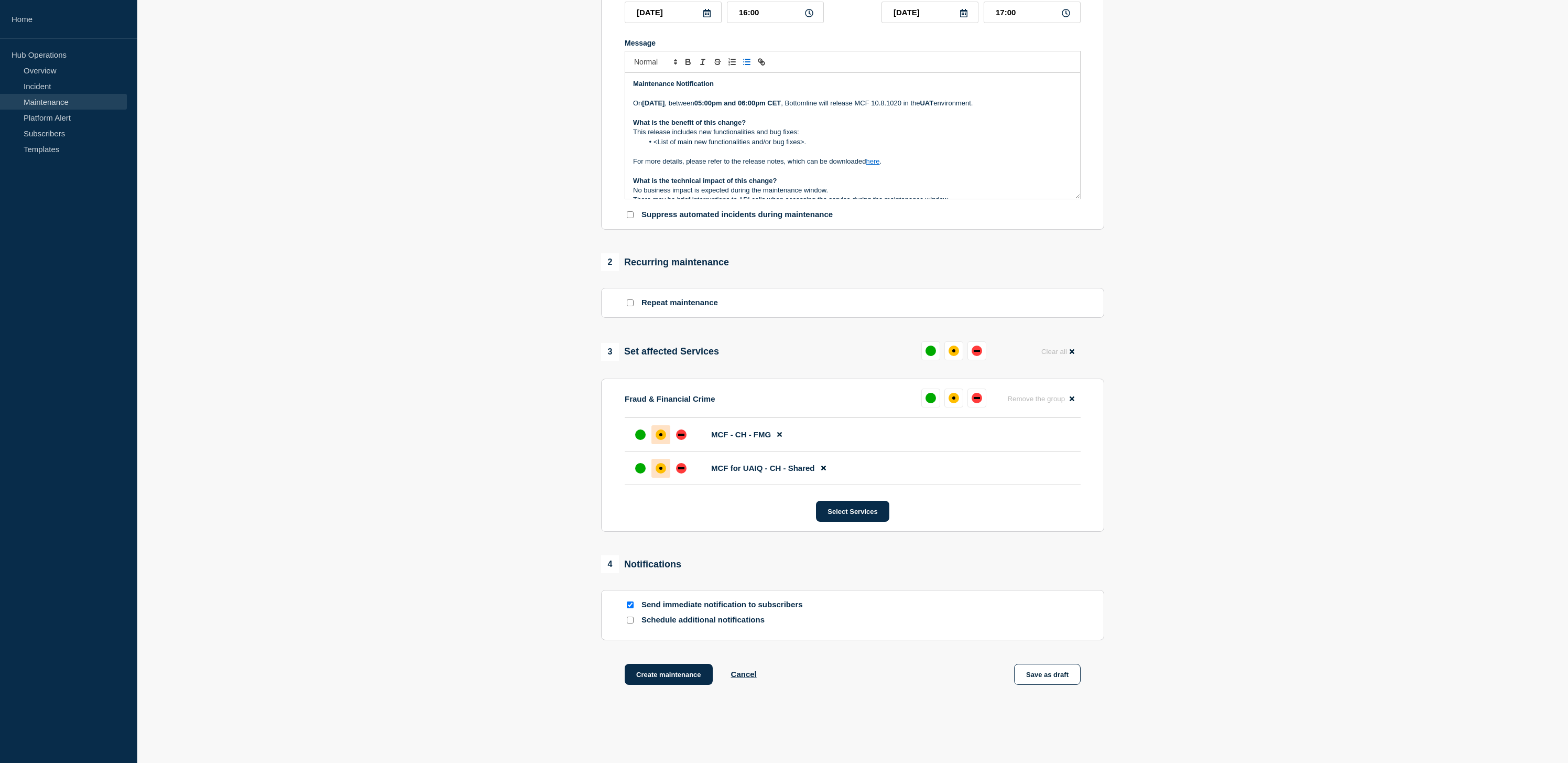
click at [656, 477] on div at bounding box center [660, 468] width 19 height 19
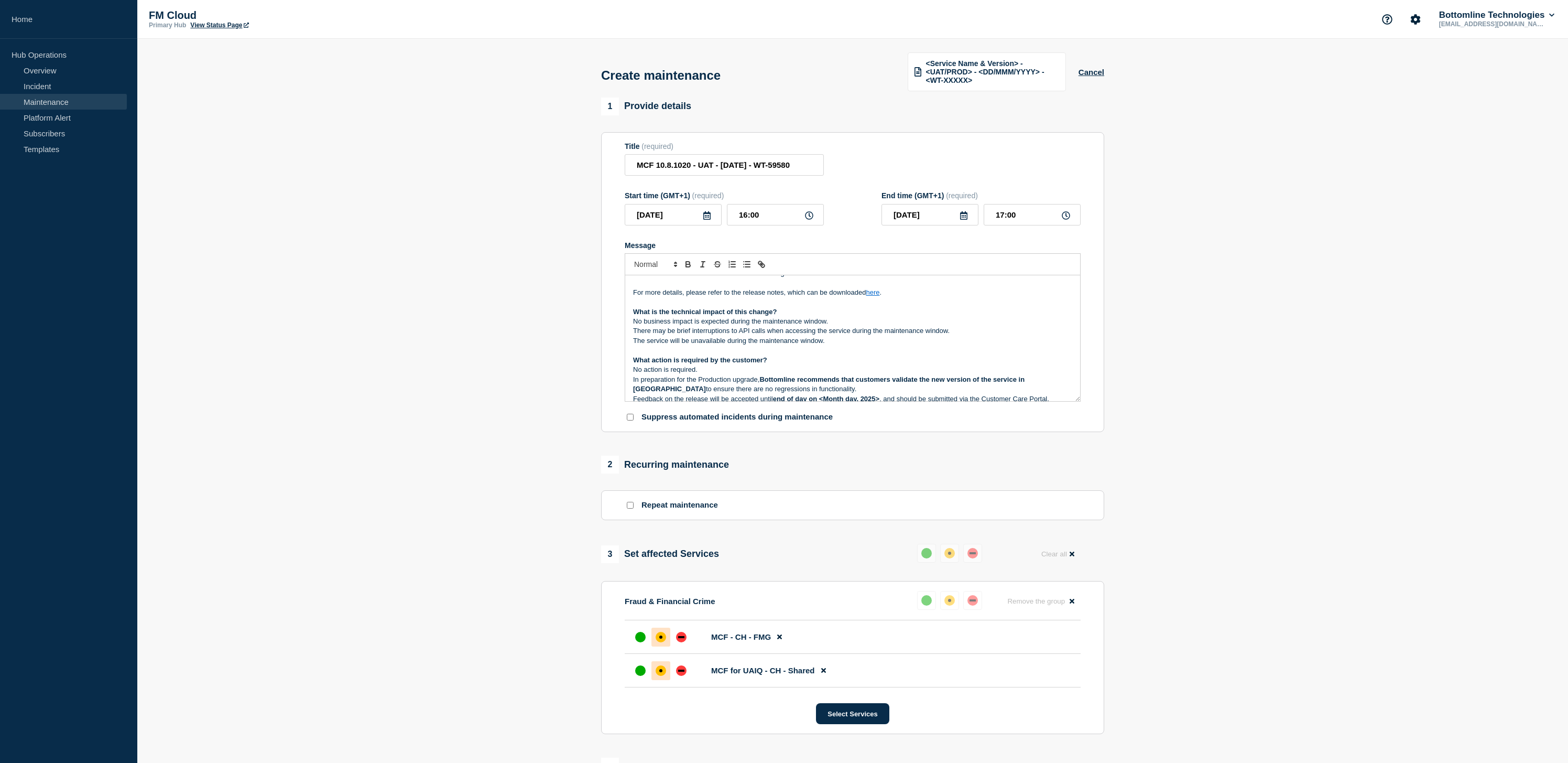
scroll to position [73, 0]
click at [849, 325] on p "No business impact is expected during the maintenance window." at bounding box center [852, 319] width 439 height 9
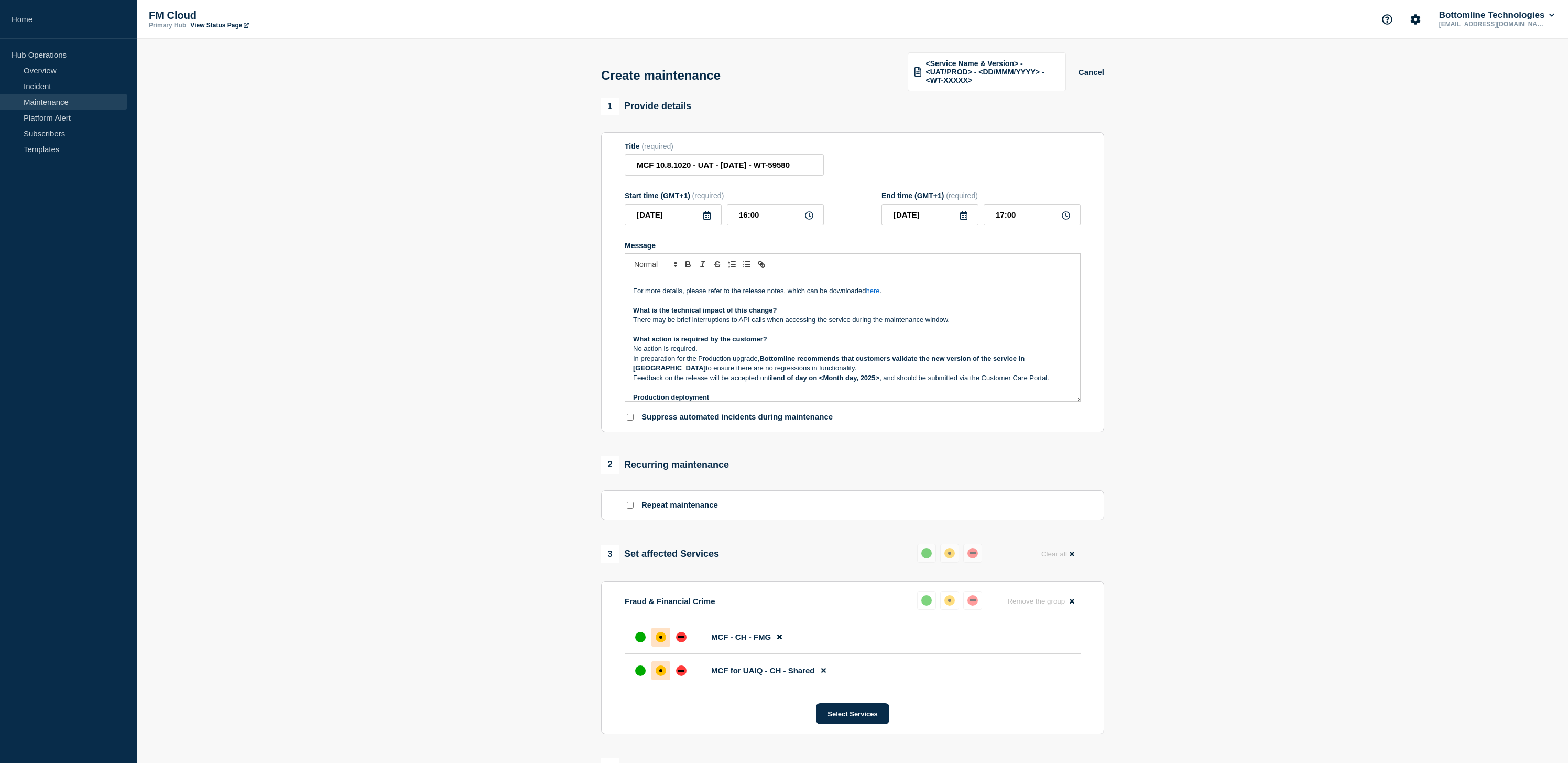
click at [752, 364] on p "In preparation for the Production upgrade, Bottomline recommends that customers…" at bounding box center [852, 364] width 439 height 19
click at [826, 382] on strong "end of day on <Month day, 2025>" at bounding box center [826, 378] width 107 height 8
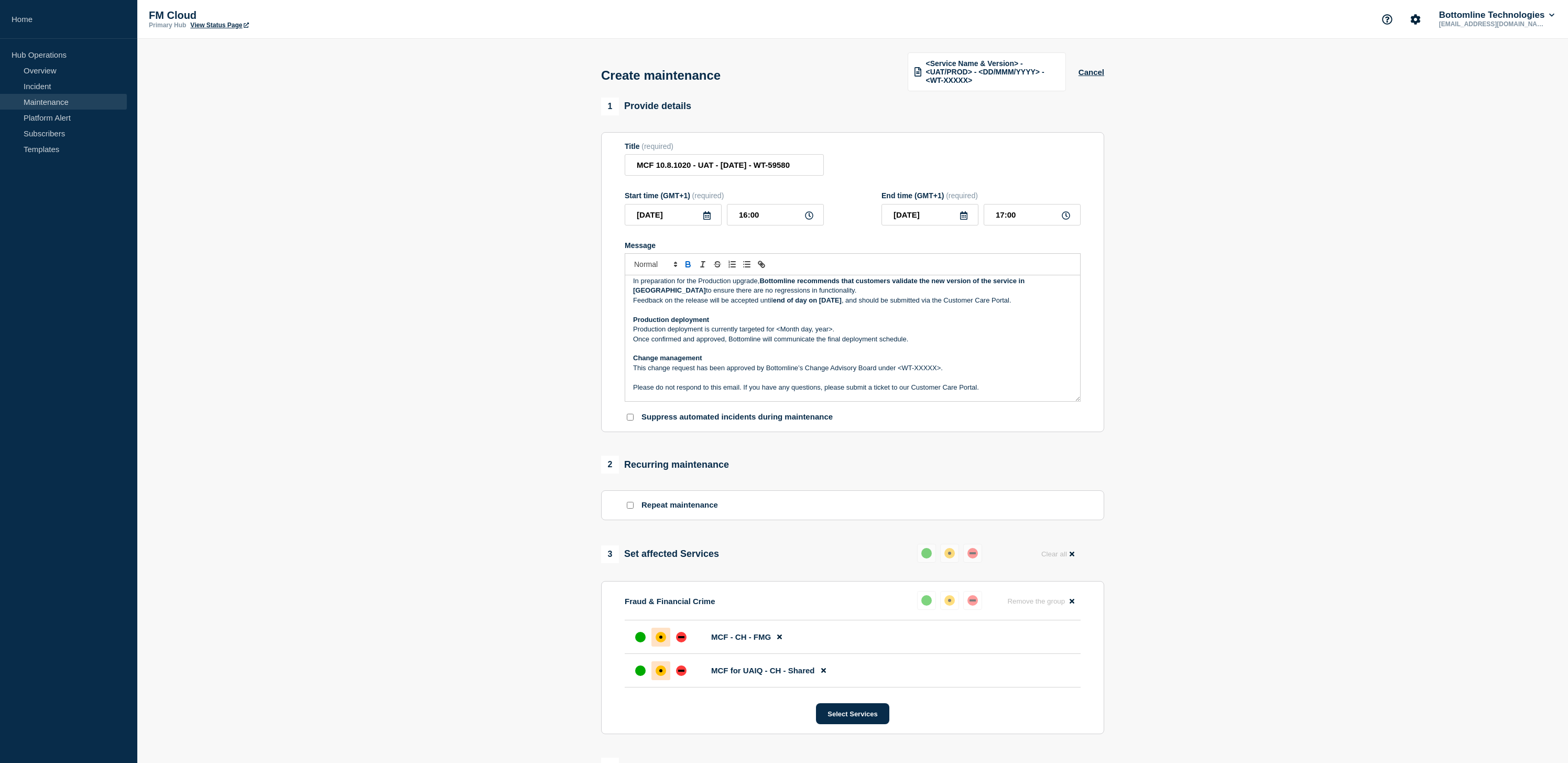
scroll to position [151, 0]
click at [787, 334] on p "Production deployment is currently targeted for <Month day, year>." at bounding box center [852, 328] width 439 height 9
click at [842, 303] on strong "end of day on [DATE]" at bounding box center [807, 300] width 69 height 8
drag, startPoint x: 800, startPoint y: 336, endPoint x: 802, endPoint y: 365, distance: 29.1
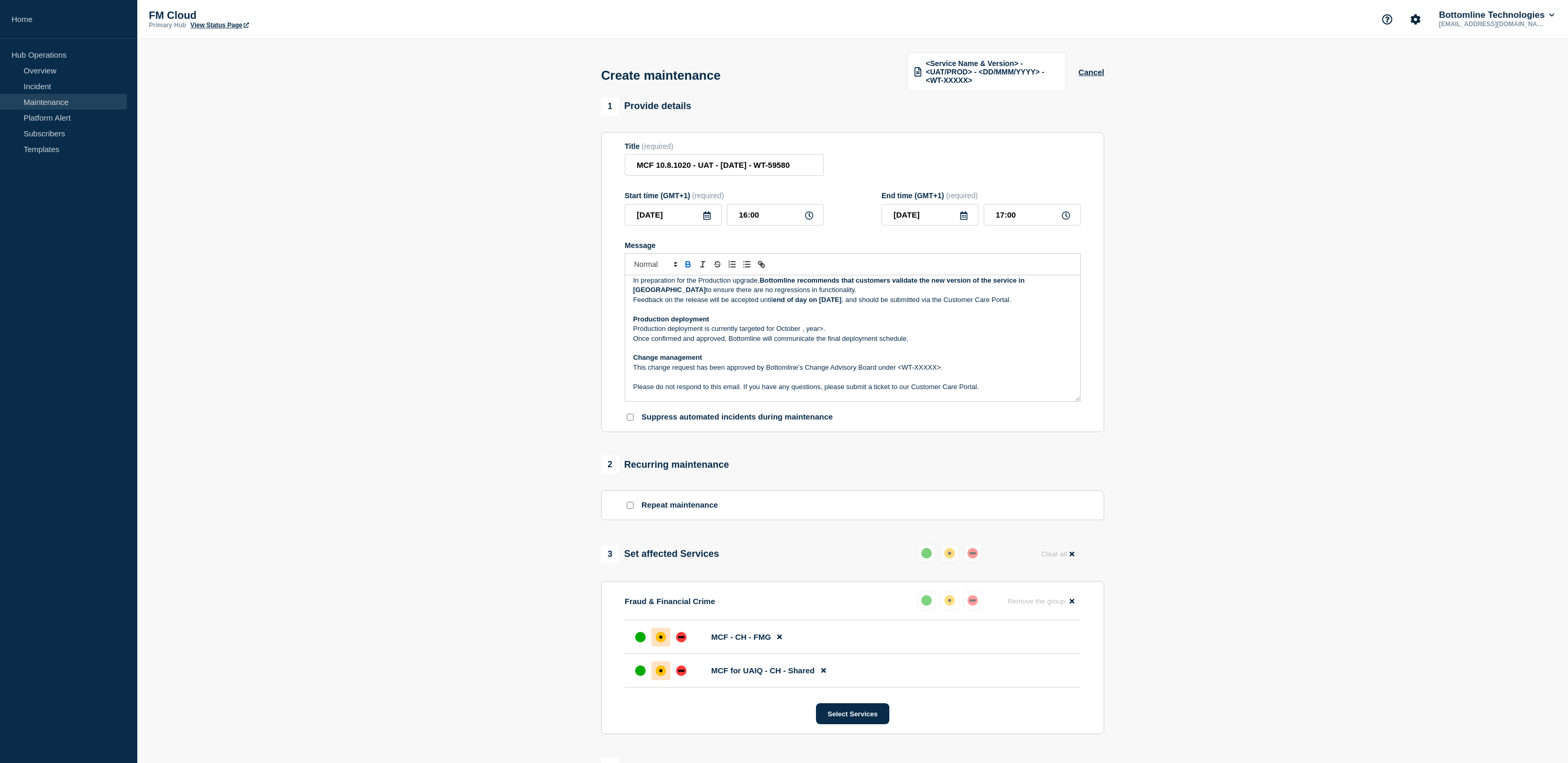
click at [800, 334] on p "Production deployment is currently targeted for October , year>." at bounding box center [852, 328] width 439 height 9
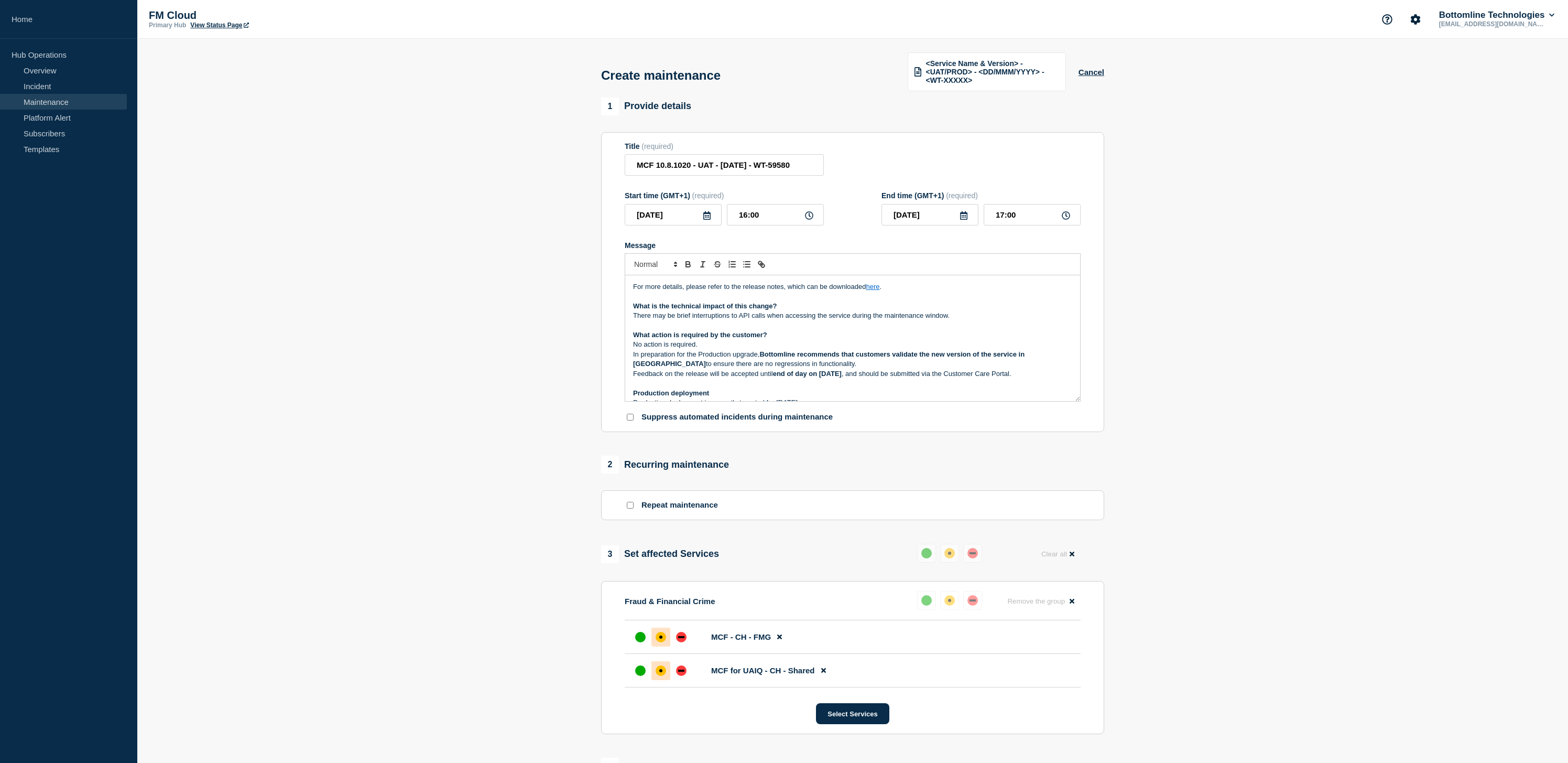
scroll to position [79, 0]
click at [842, 376] on strong "end of day on [DATE]" at bounding box center [807, 371] width 69 height 8
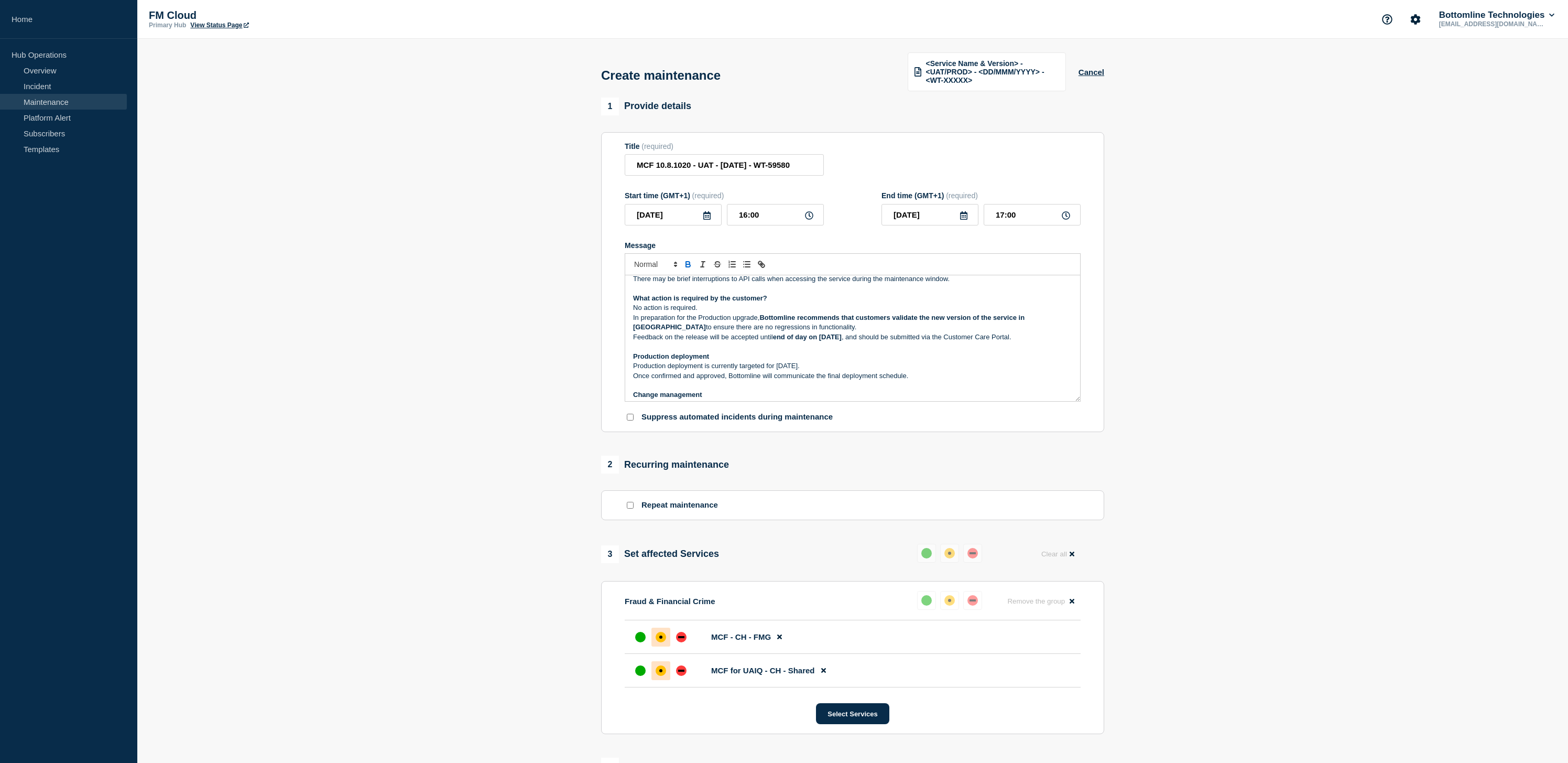
scroll to position [114, 0]
click at [806, 370] on p "Production deployment is currently targeted for [DATE]." at bounding box center [852, 365] width 439 height 9
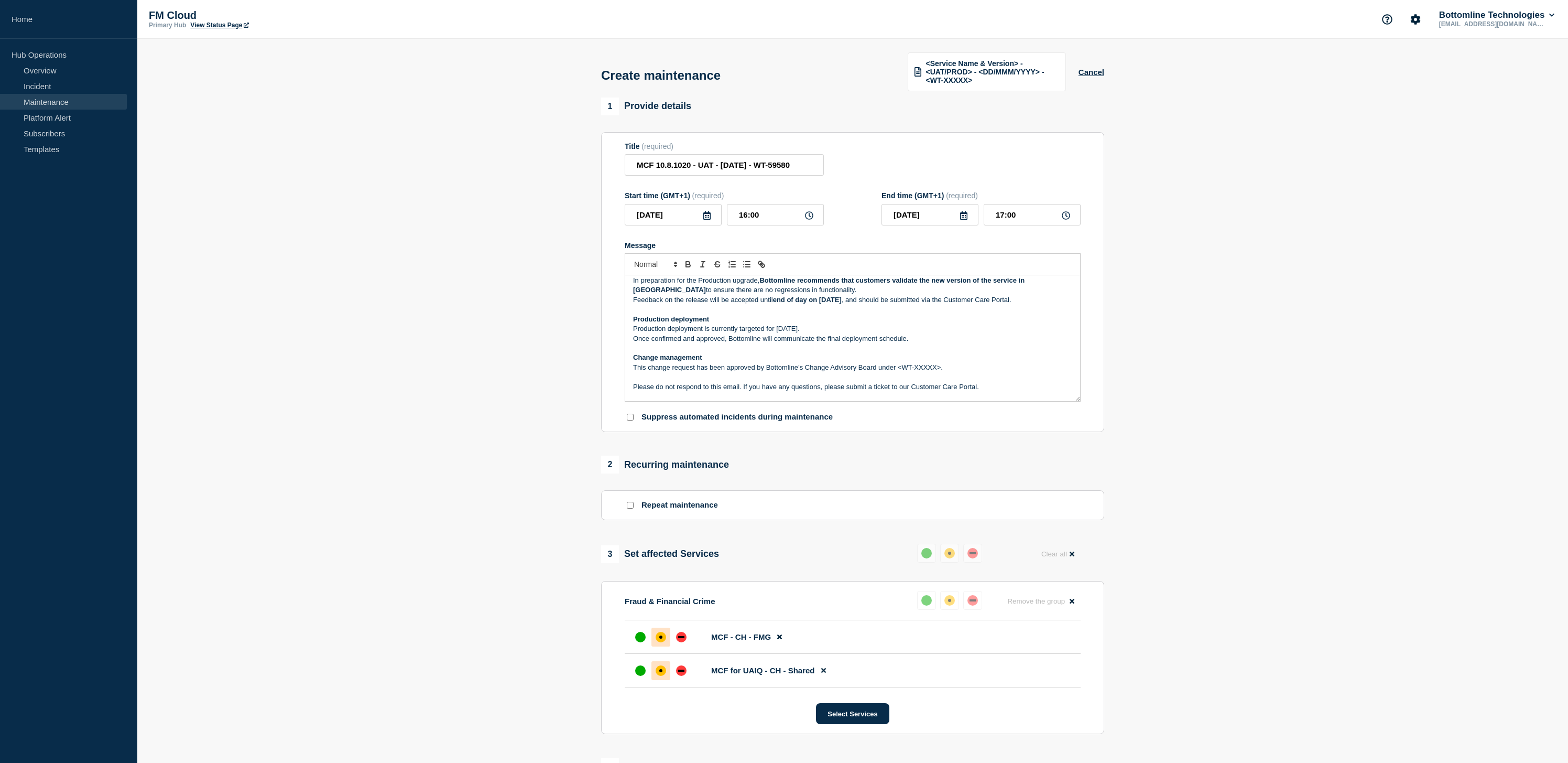
scroll to position [156, 0]
click at [808, 172] on input "MCF 10.8.1020 - UAT - [DATE] - WT-59580" at bounding box center [724, 164] width 199 height 21
click at [926, 367] on p "This change request has been approved by Bottomline’s Change Advisory Board und…" at bounding box center [852, 361] width 439 height 9
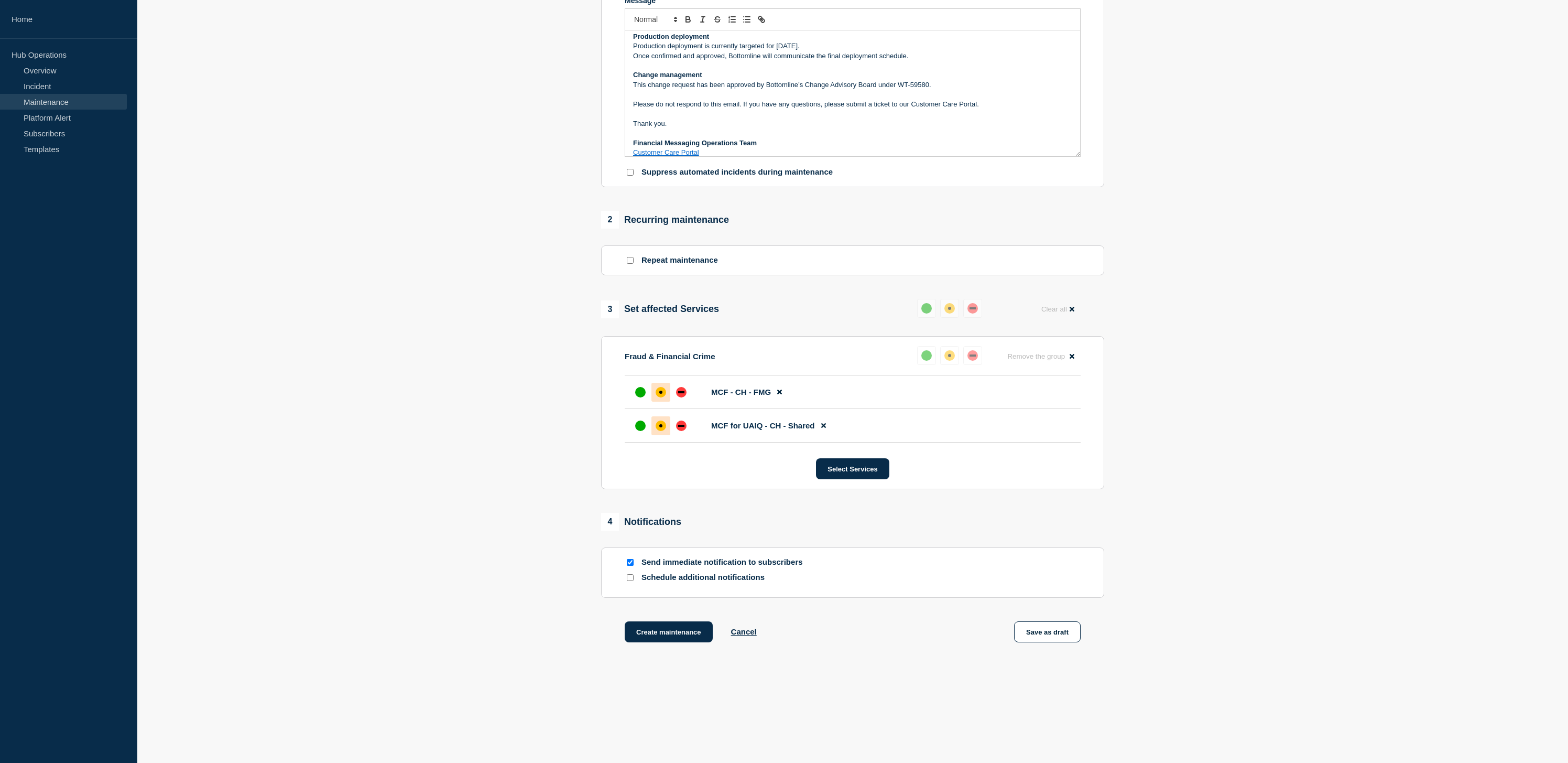
scroll to position [259, 0]
click at [681, 631] on button "Create maintenance" at bounding box center [668, 631] width 88 height 21
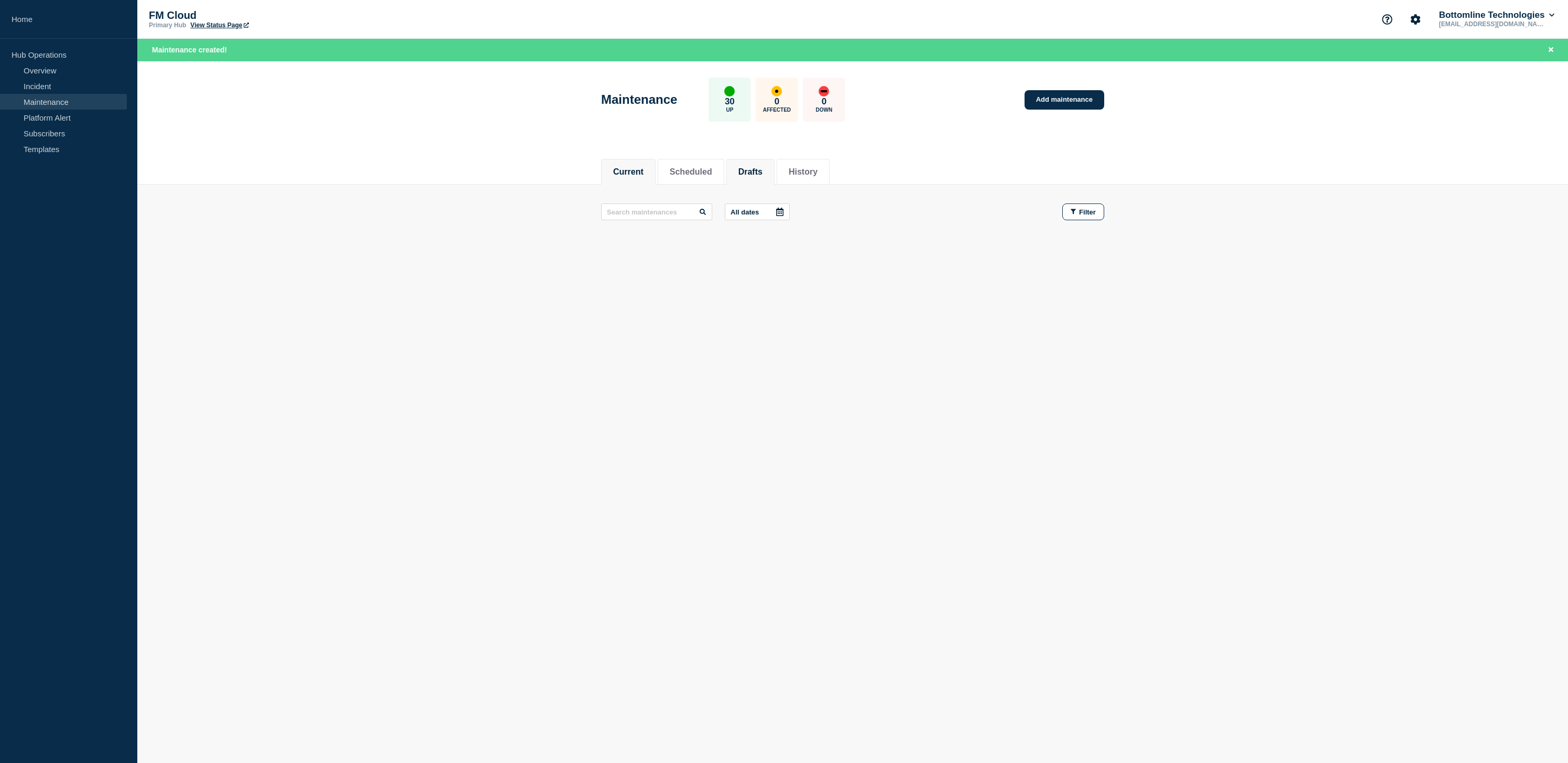
click at [742, 171] on button "Drafts" at bounding box center [751, 172] width 24 height 9
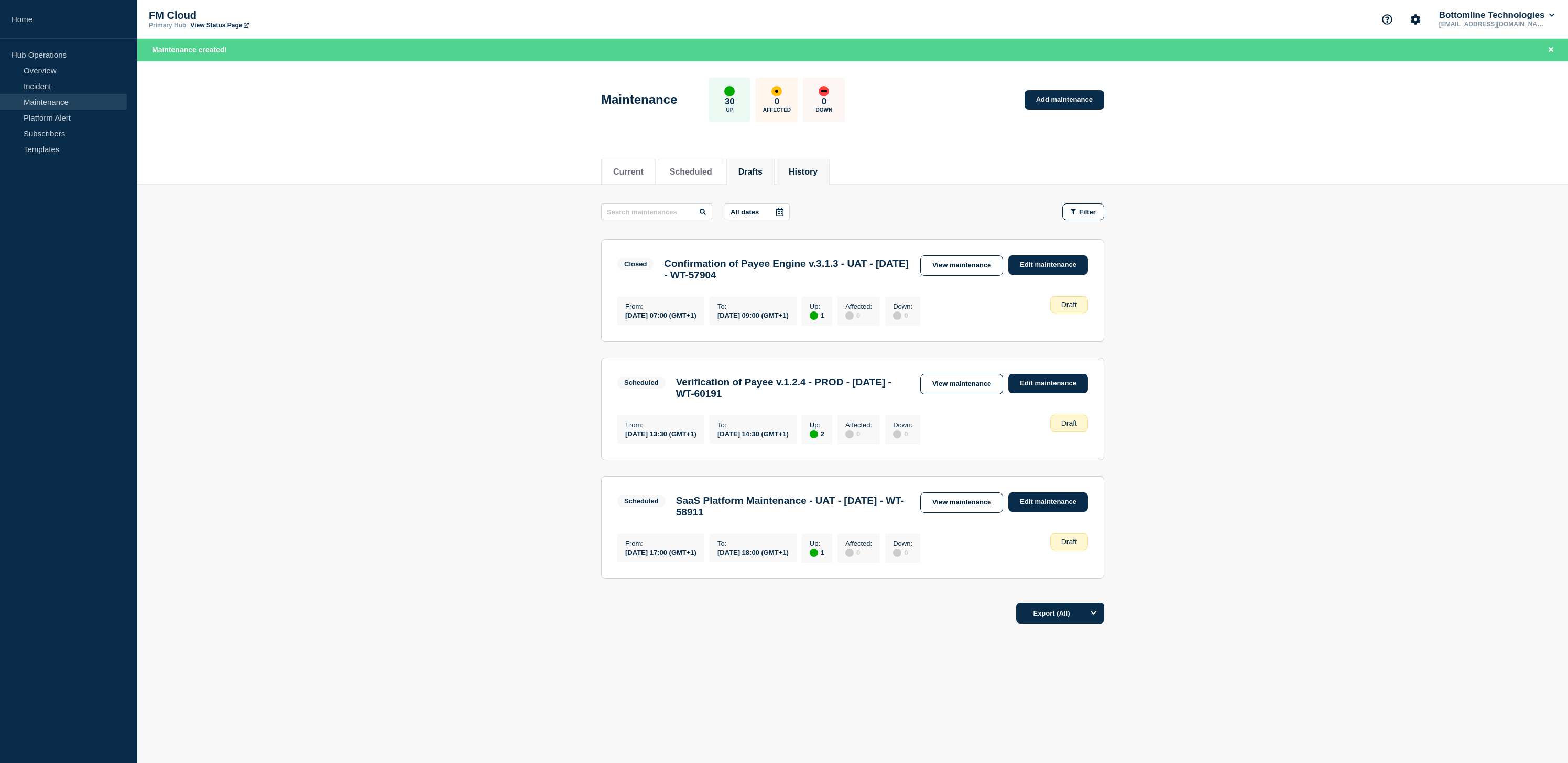
click at [795, 172] on button "History" at bounding box center [803, 172] width 29 height 9
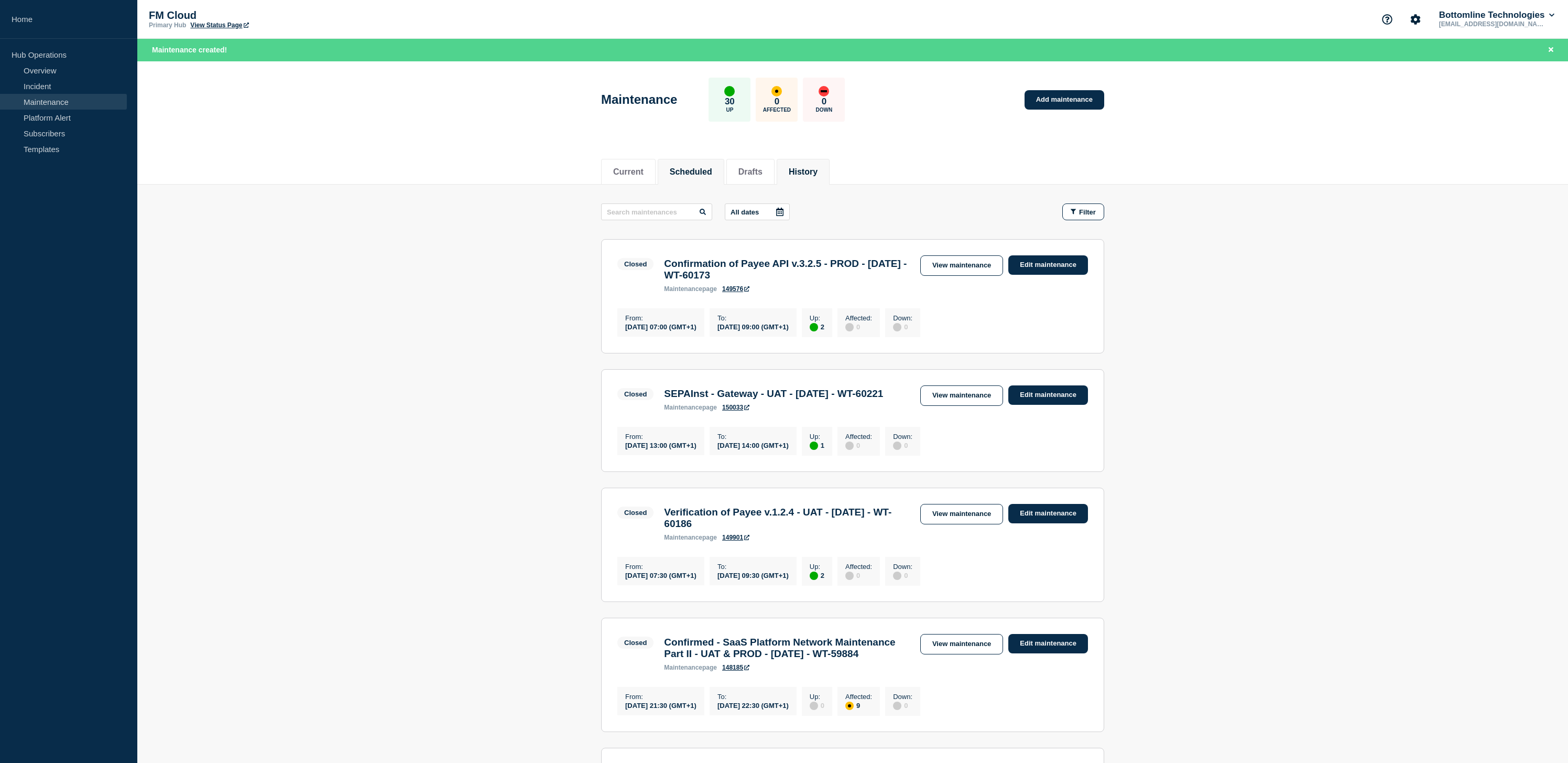
click at [703, 172] on button "Scheduled" at bounding box center [691, 172] width 43 height 9
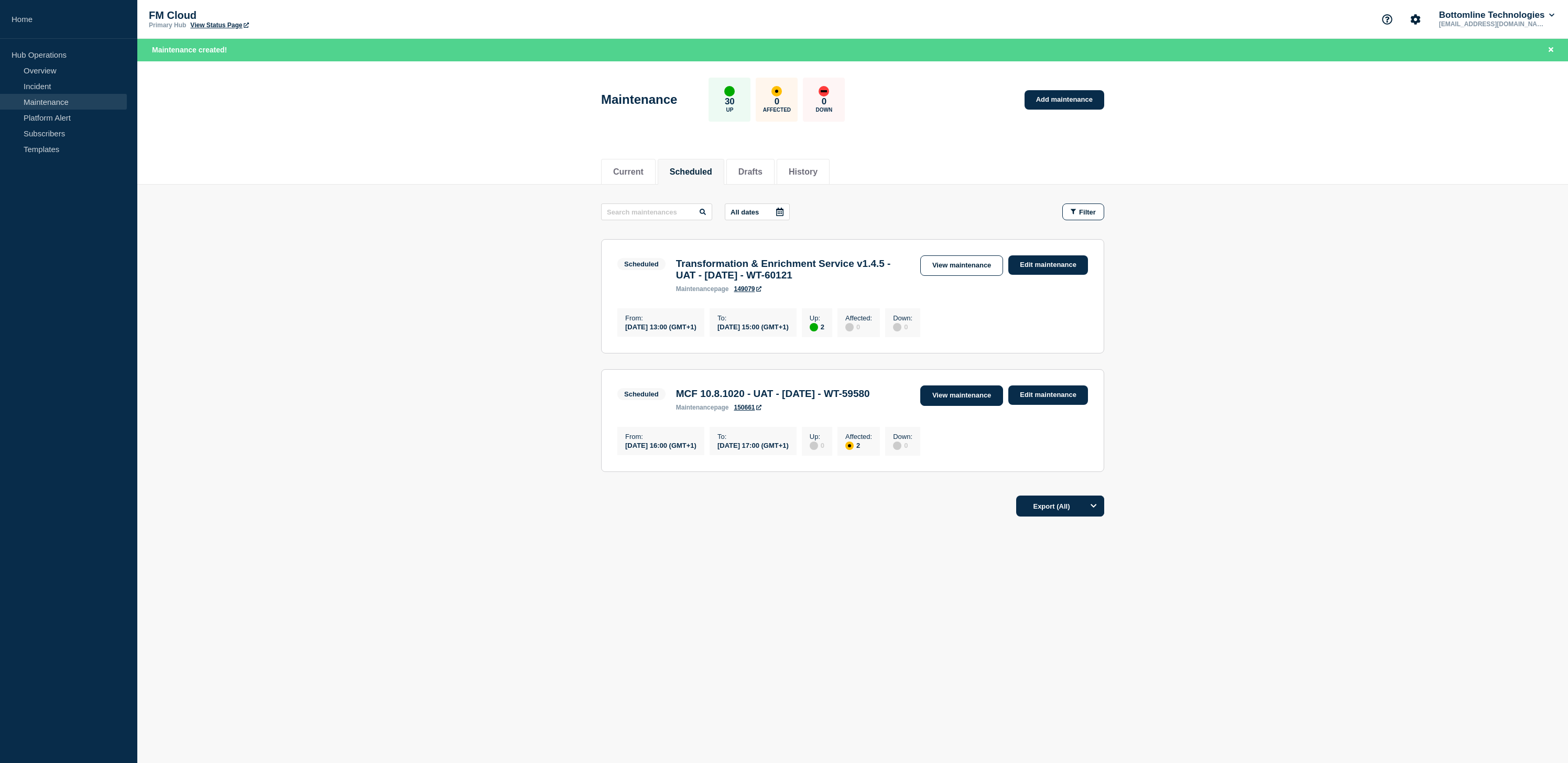
click at [950, 400] on link "View maintenance" at bounding box center [962, 396] width 83 height 21
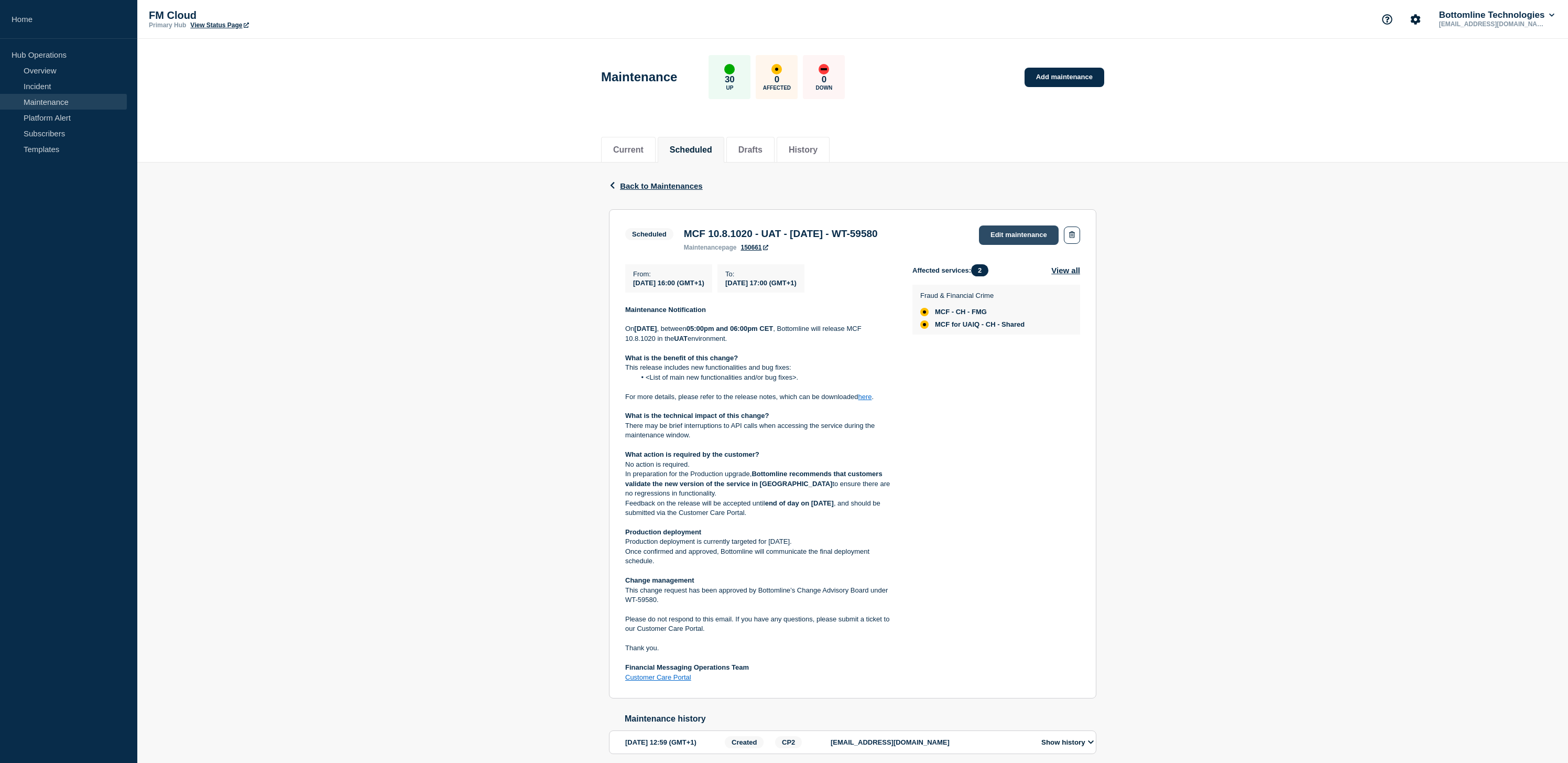
click at [1013, 235] on link "Edit maintenance" at bounding box center [1018, 235] width 80 height 19
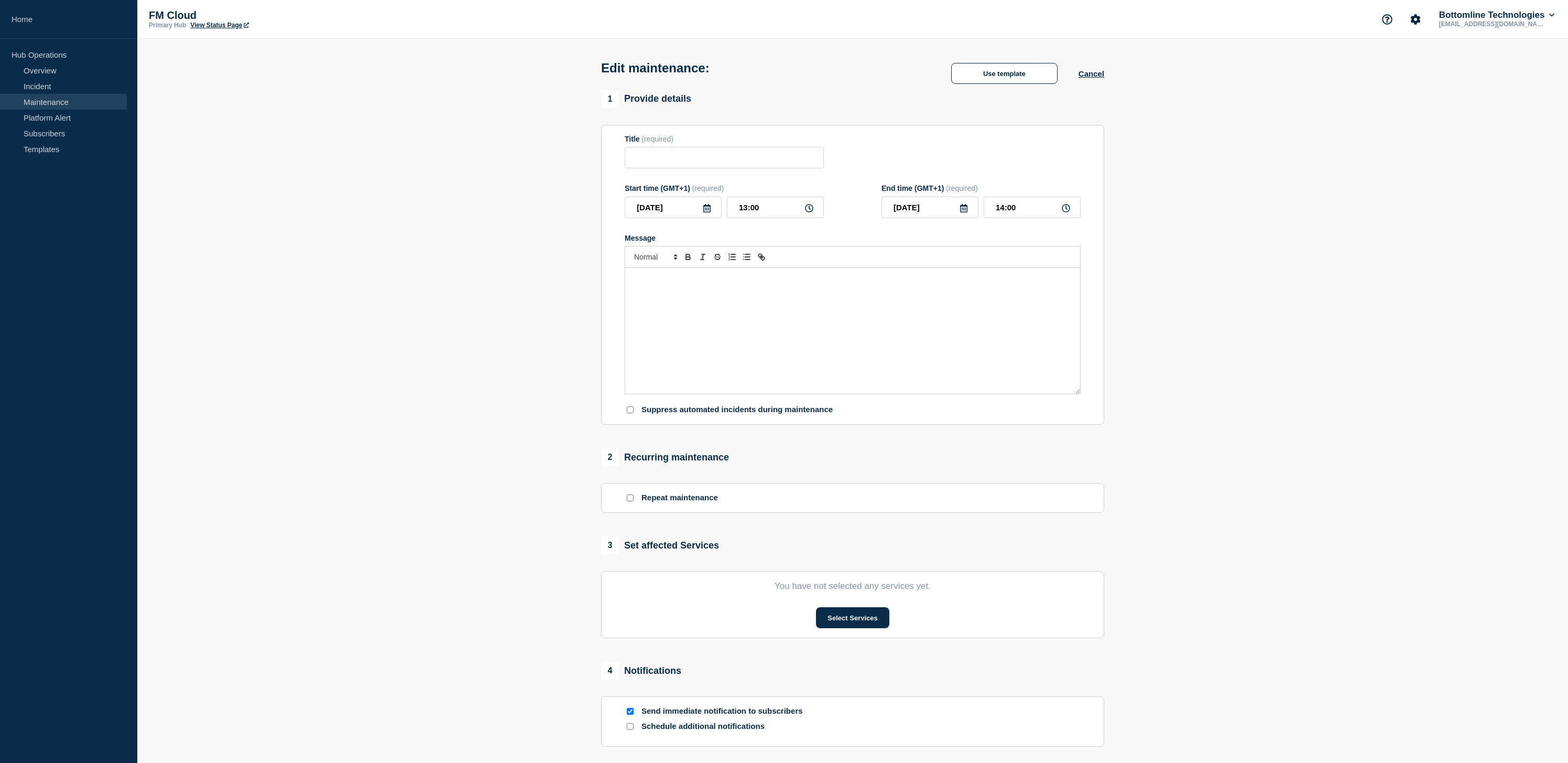
type input "MCF 10.8.1020 - UAT - [DATE] - WT-59580"
type input "[DATE]"
type input "16:00"
type input "[DATE]"
type input "17:00"
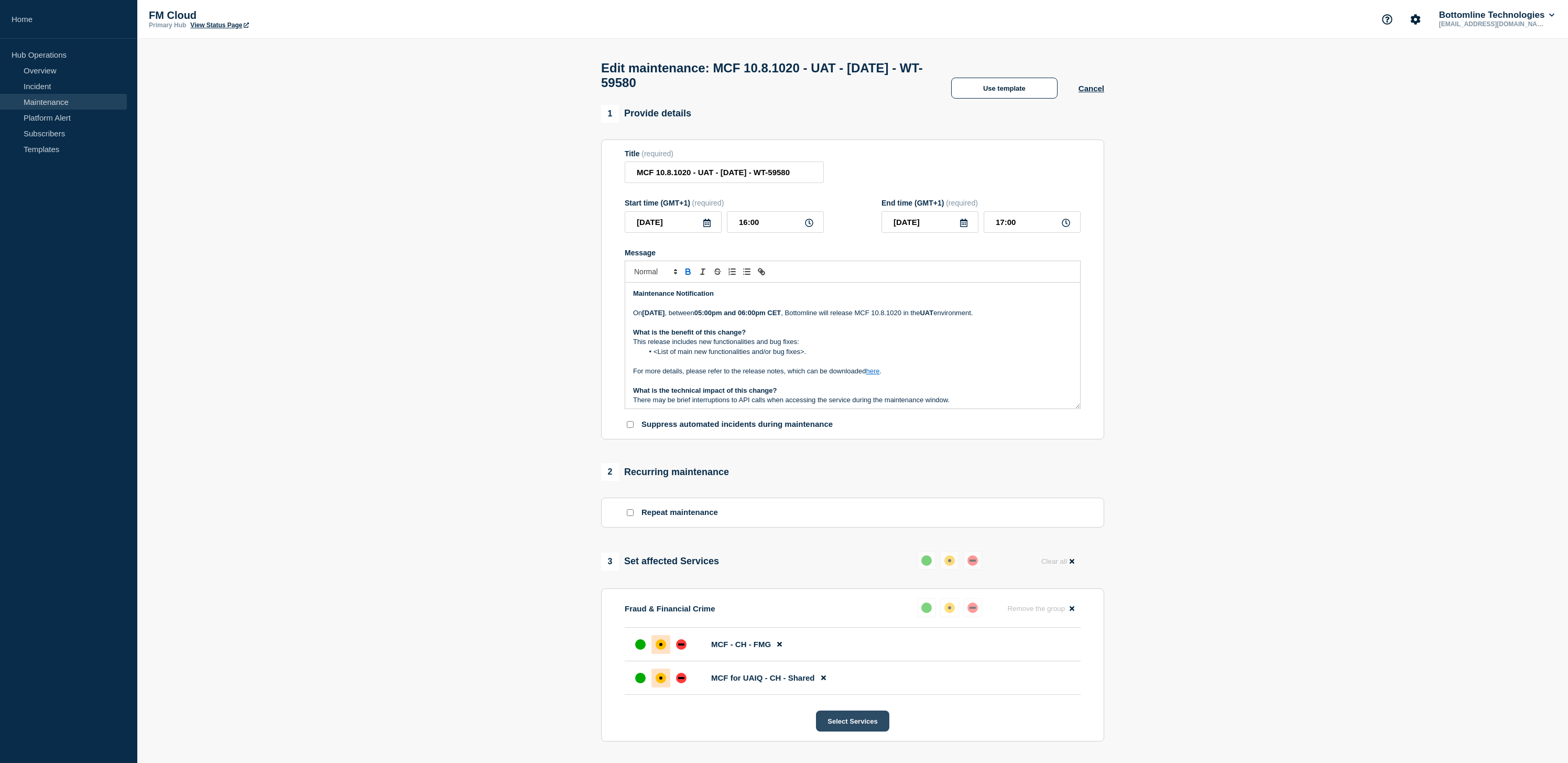
click at [873, 731] on button "Select Services" at bounding box center [853, 721] width 73 height 21
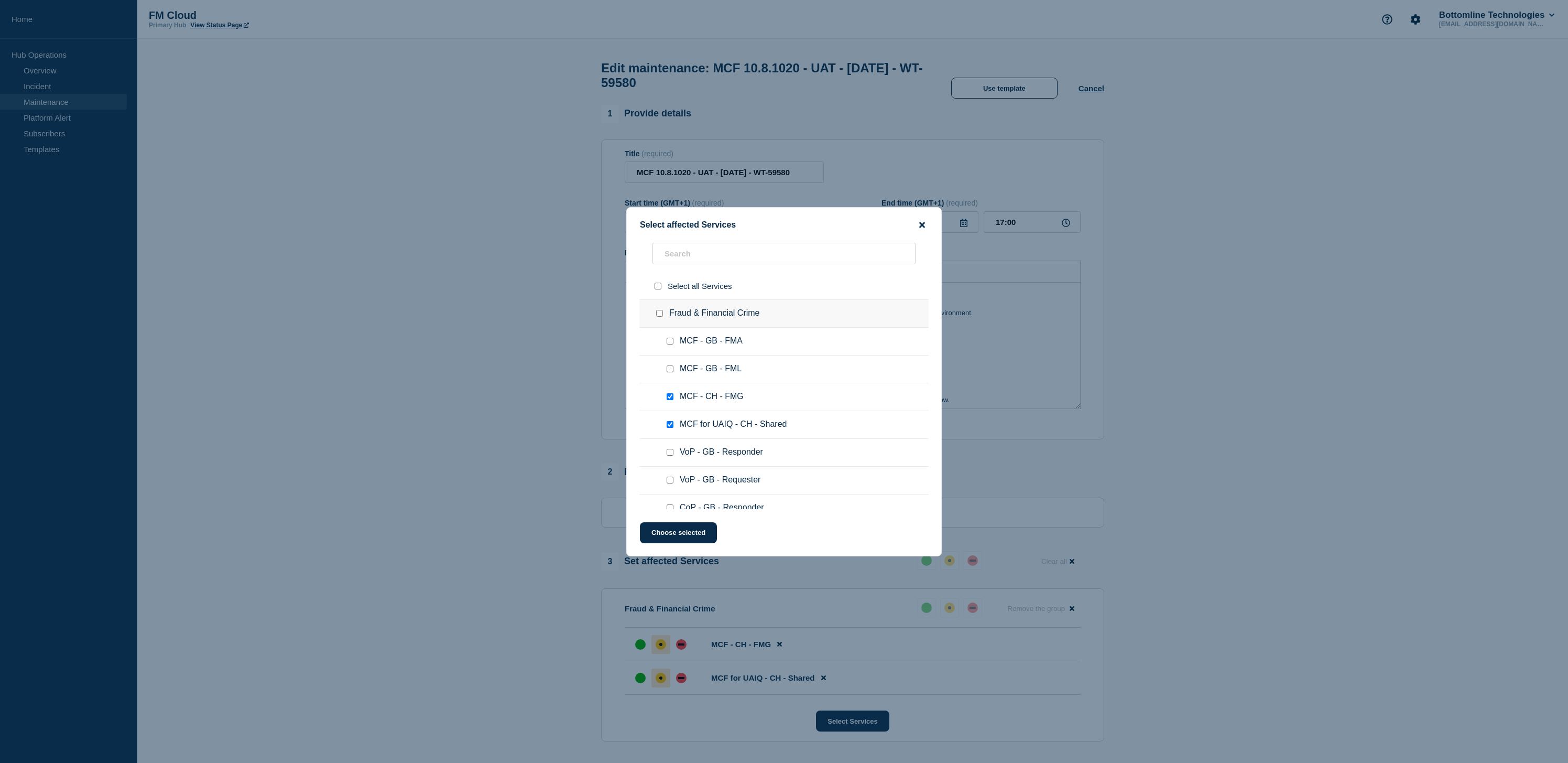
click at [922, 222] on icon "close button" at bounding box center [922, 224] width 5 height 5
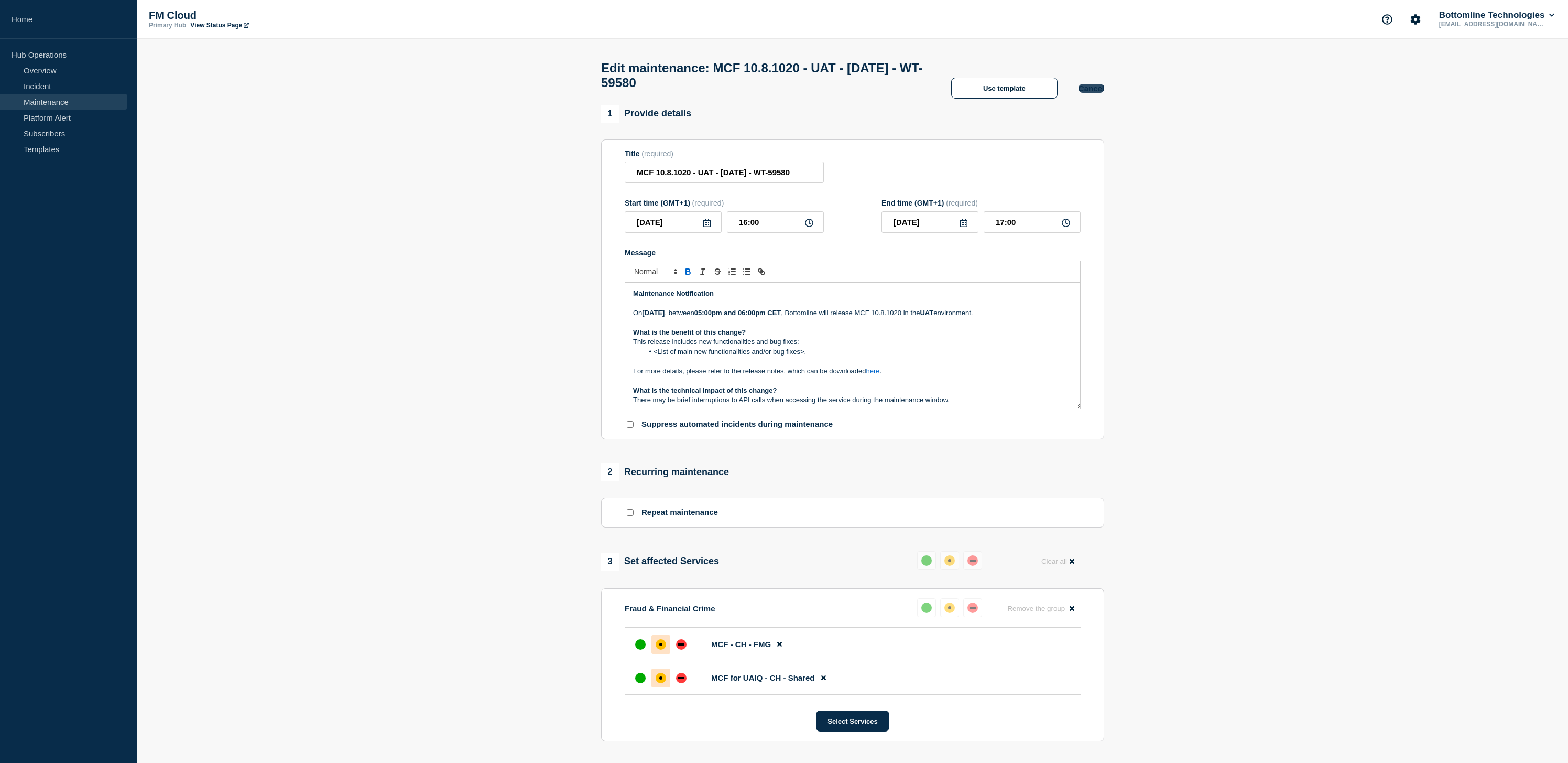
click at [1091, 93] on button "Cancel" at bounding box center [1091, 88] width 26 height 9
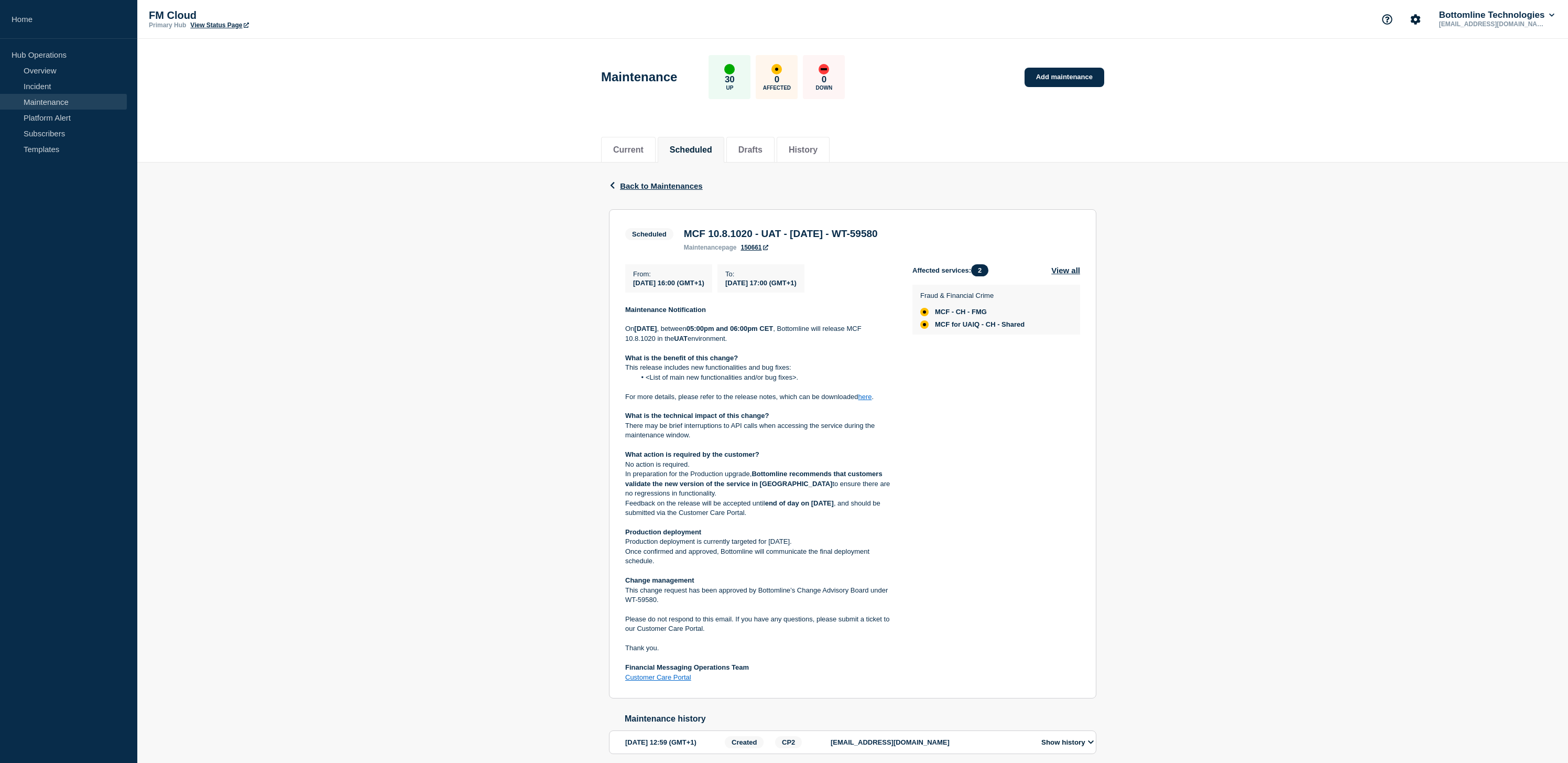
click at [695, 153] on button "Scheduled" at bounding box center [691, 149] width 43 height 9
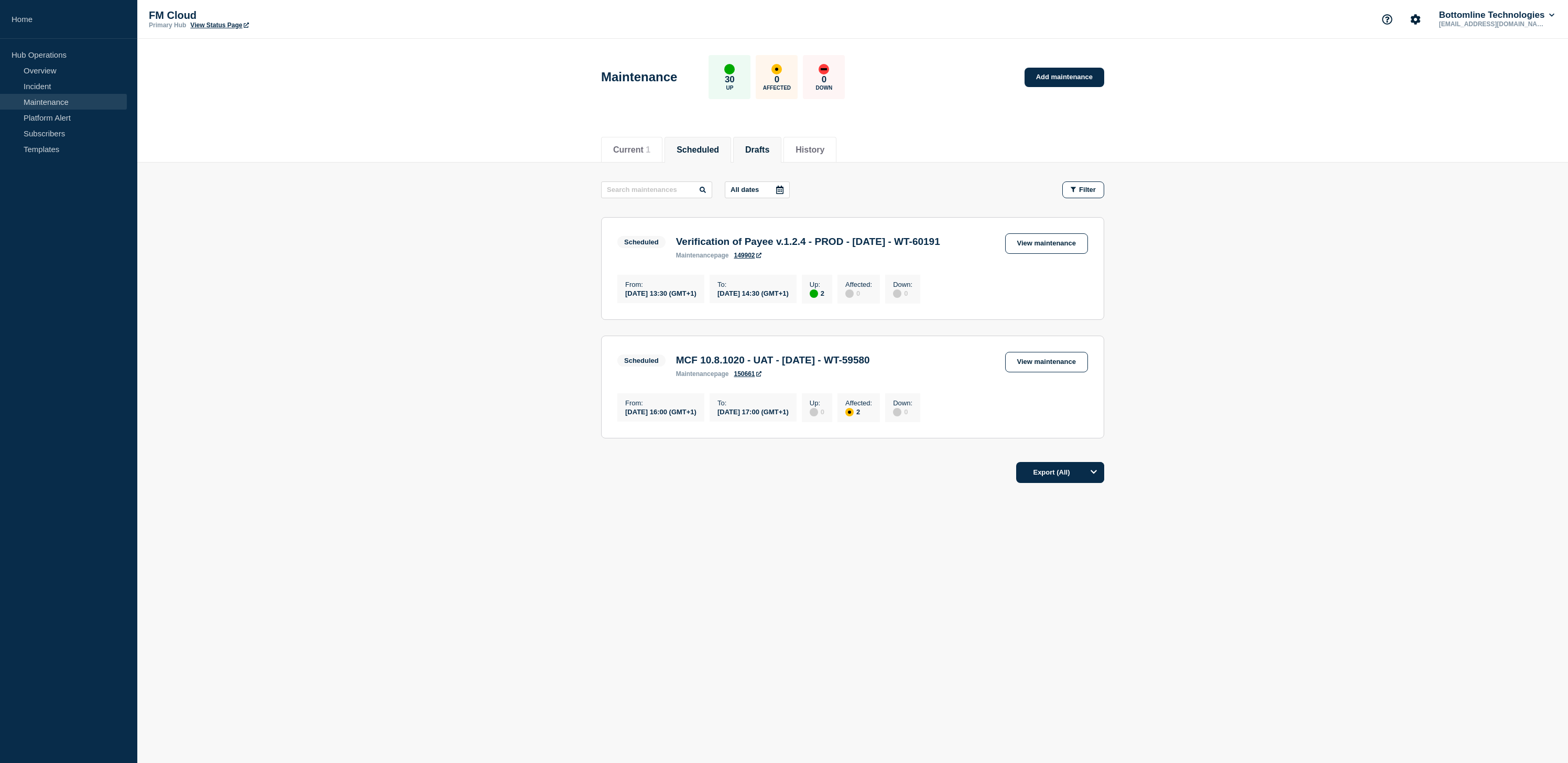
click at [757, 147] on button "Drafts" at bounding box center [757, 149] width 24 height 9
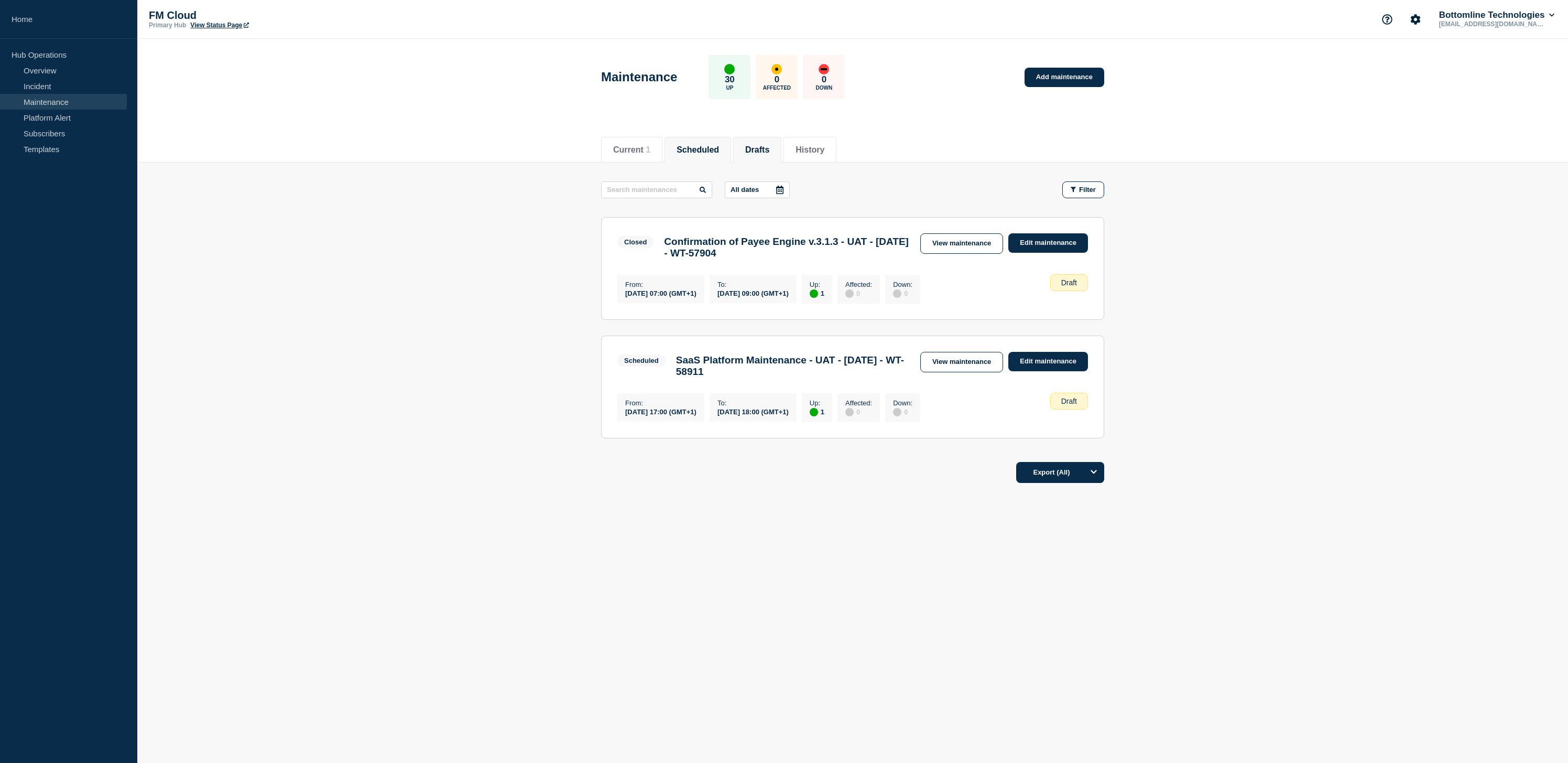
click at [717, 148] on button "Scheduled" at bounding box center [698, 149] width 43 height 9
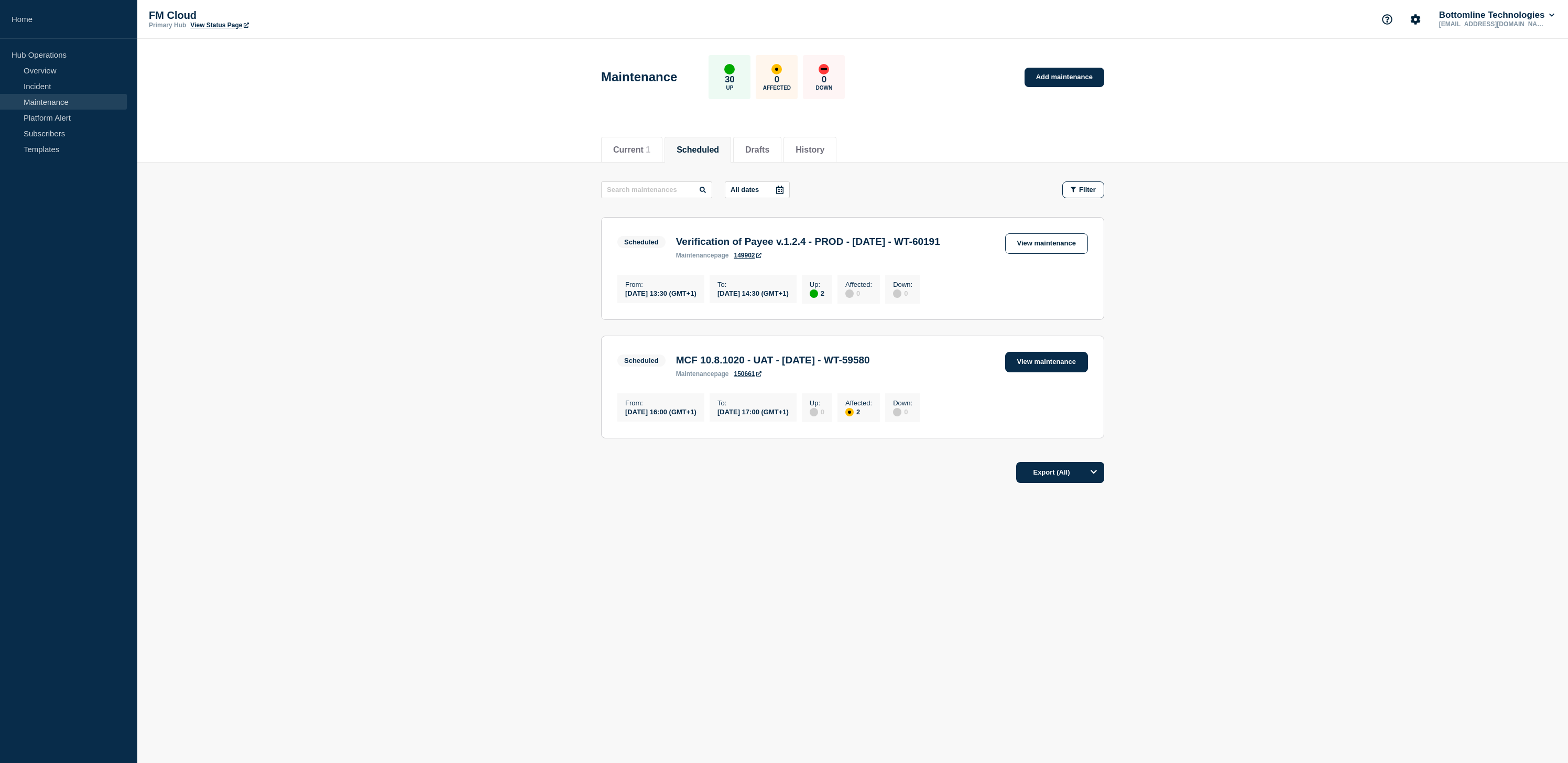
click at [1074, 372] on link "View maintenance" at bounding box center [1046, 362] width 83 height 21
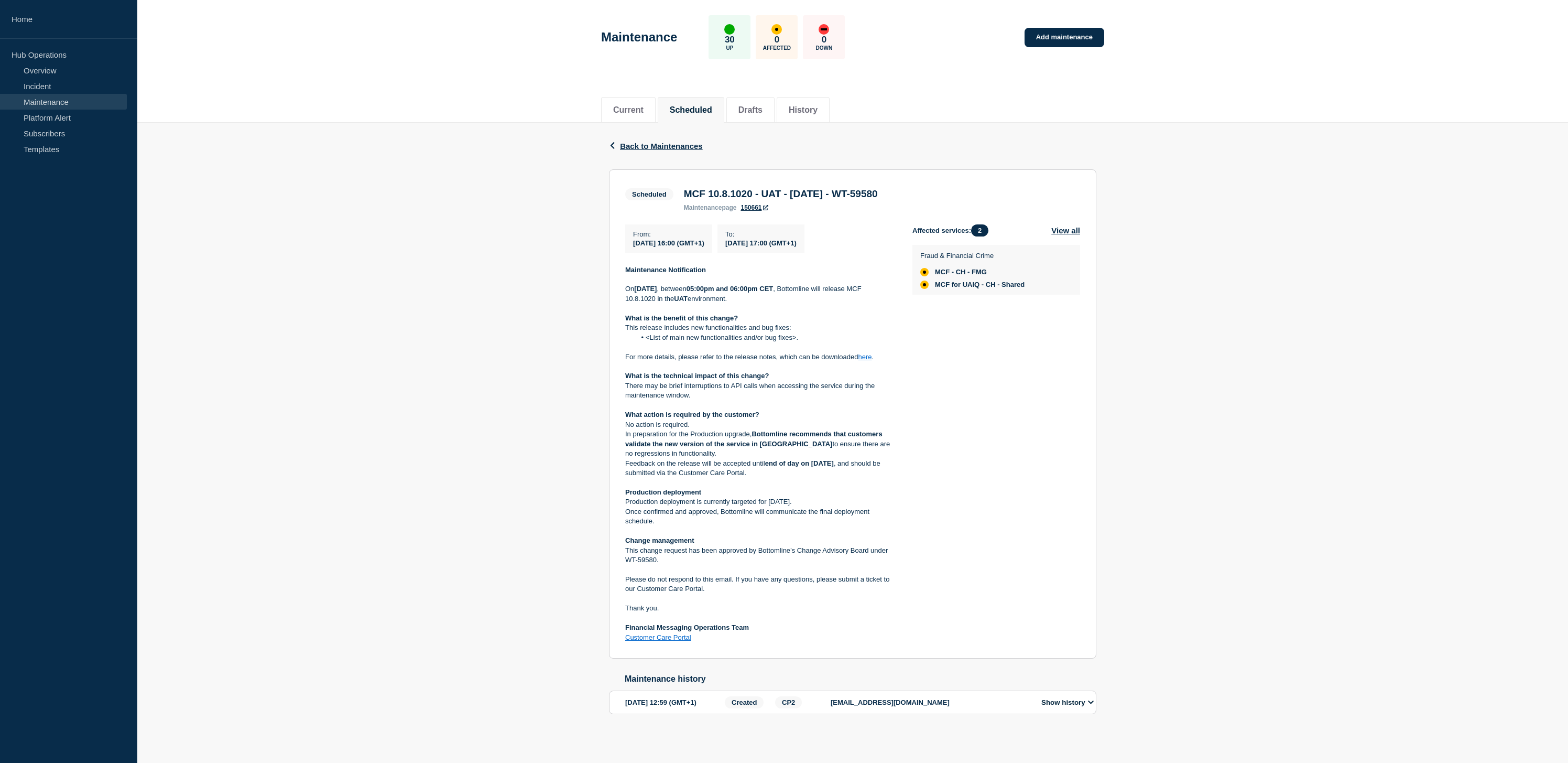
scroll to position [43, 0]
click at [1051, 40] on link "Add maintenance" at bounding box center [1064, 38] width 80 height 19
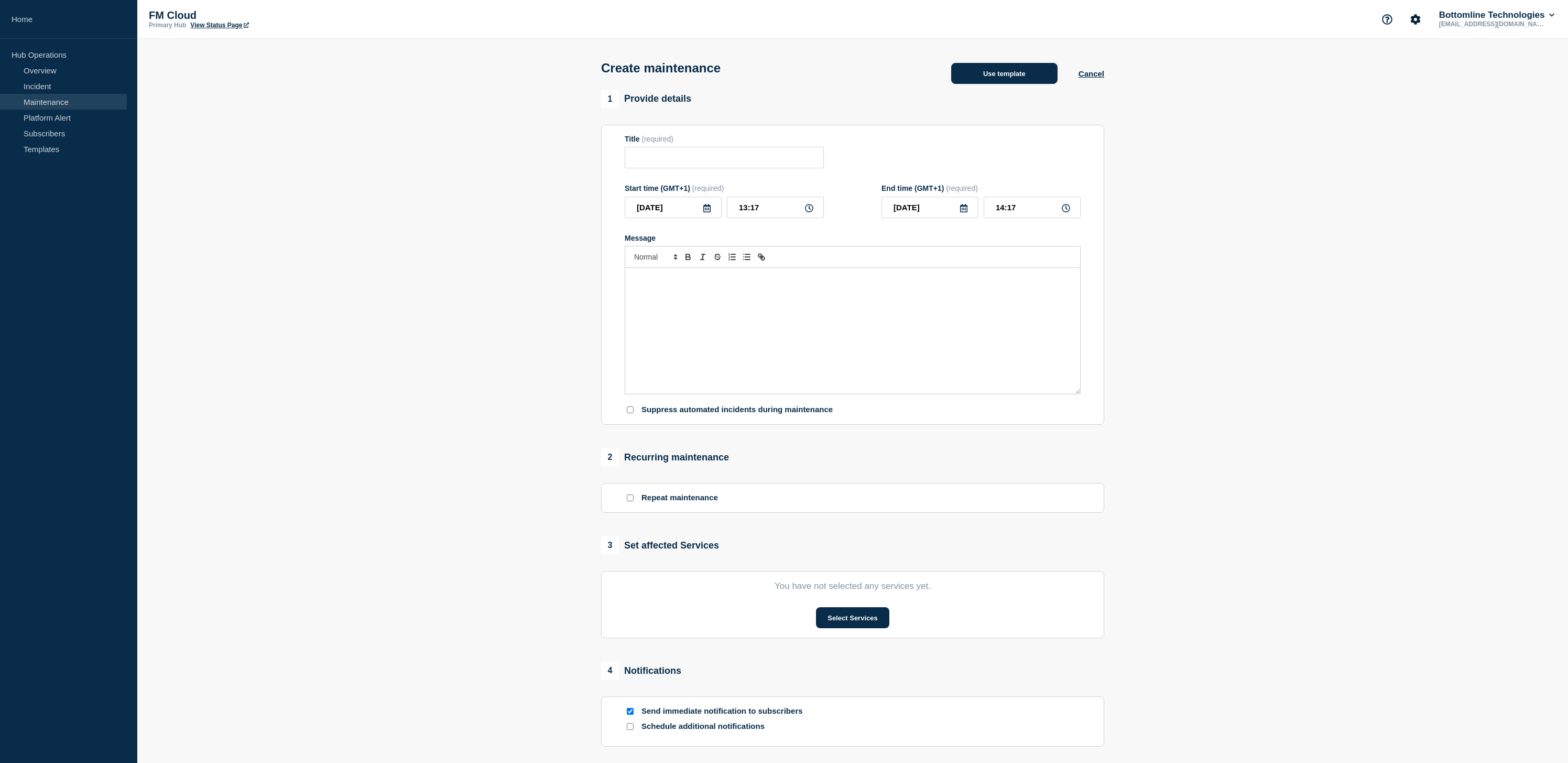
click at [1022, 84] on button "Use template" at bounding box center [1004, 73] width 107 height 21
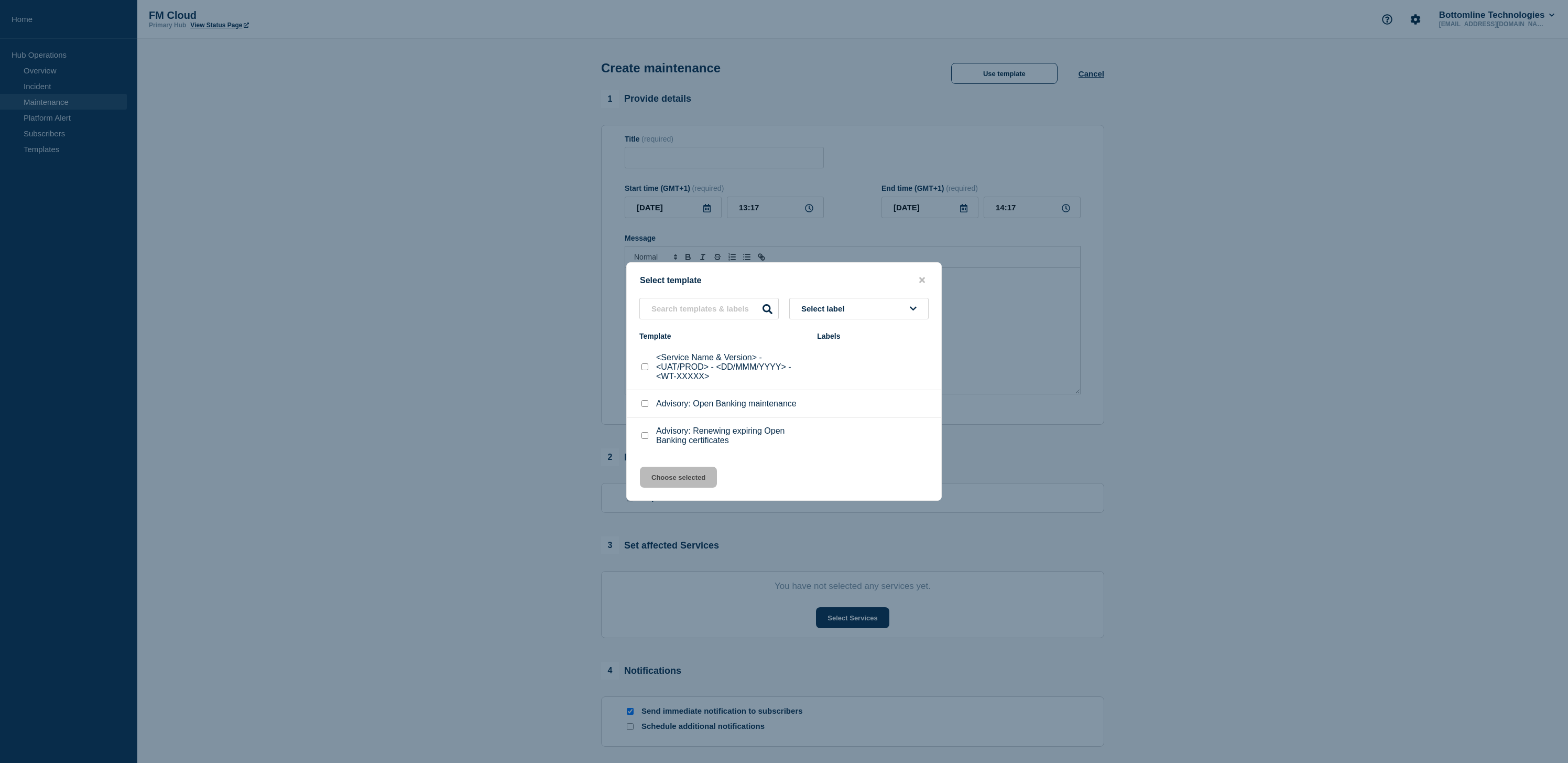
click at [643, 368] on input "<Service Name & Version> - <UAT/PROD> - <DD/MMM/YYYY> - <WT-XXXXX> checkbox" at bounding box center [645, 367] width 7 height 7
checkbox input "true"
click at [693, 479] on button "Choose selected" at bounding box center [678, 477] width 77 height 21
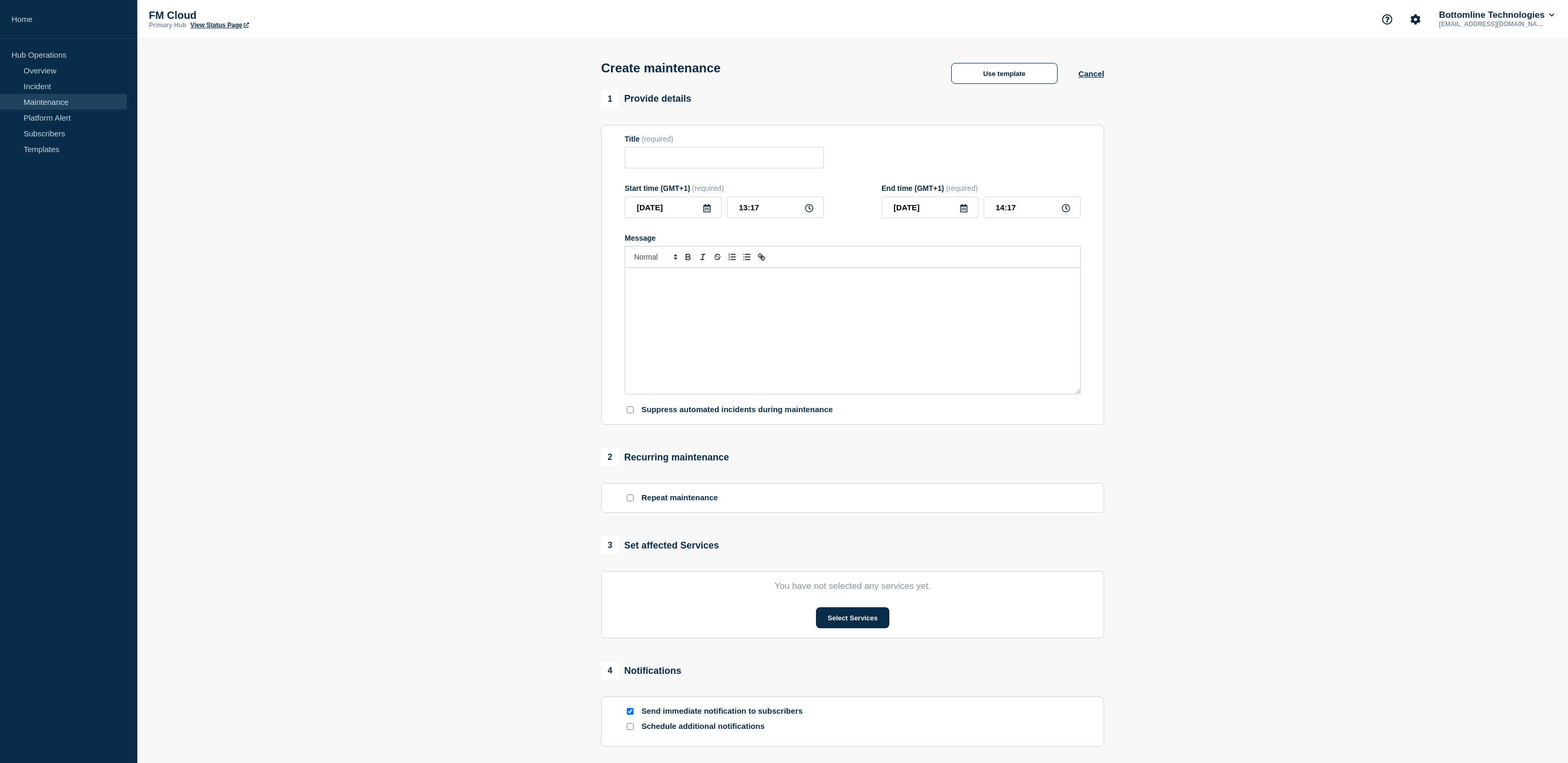
type input "<Service Name & Version> - <UAT/PROD> - <DD/MMM/YYYY> - <WT-XXXXX>"
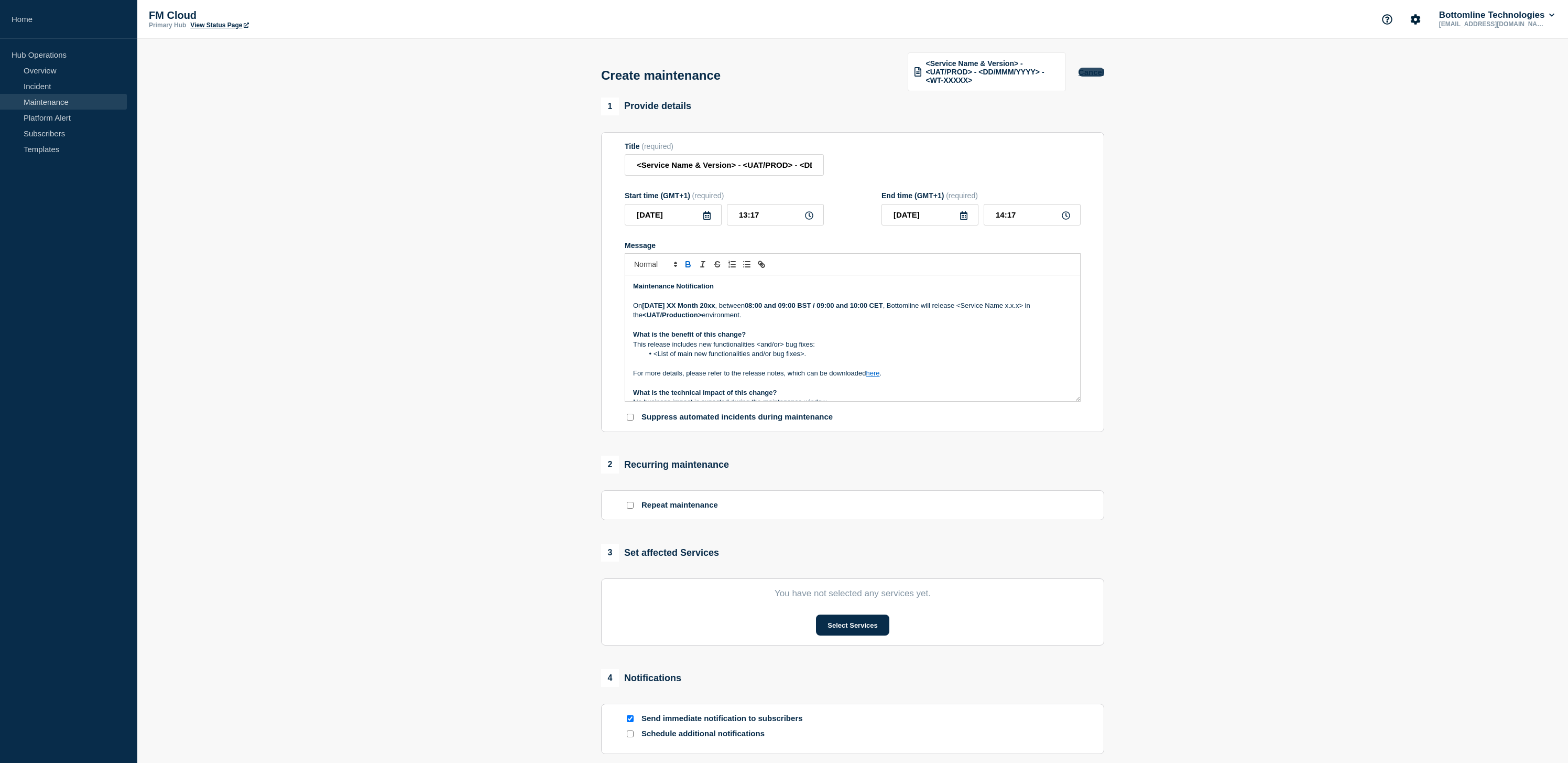
click at [1097, 73] on button "Cancel" at bounding box center [1091, 72] width 26 height 9
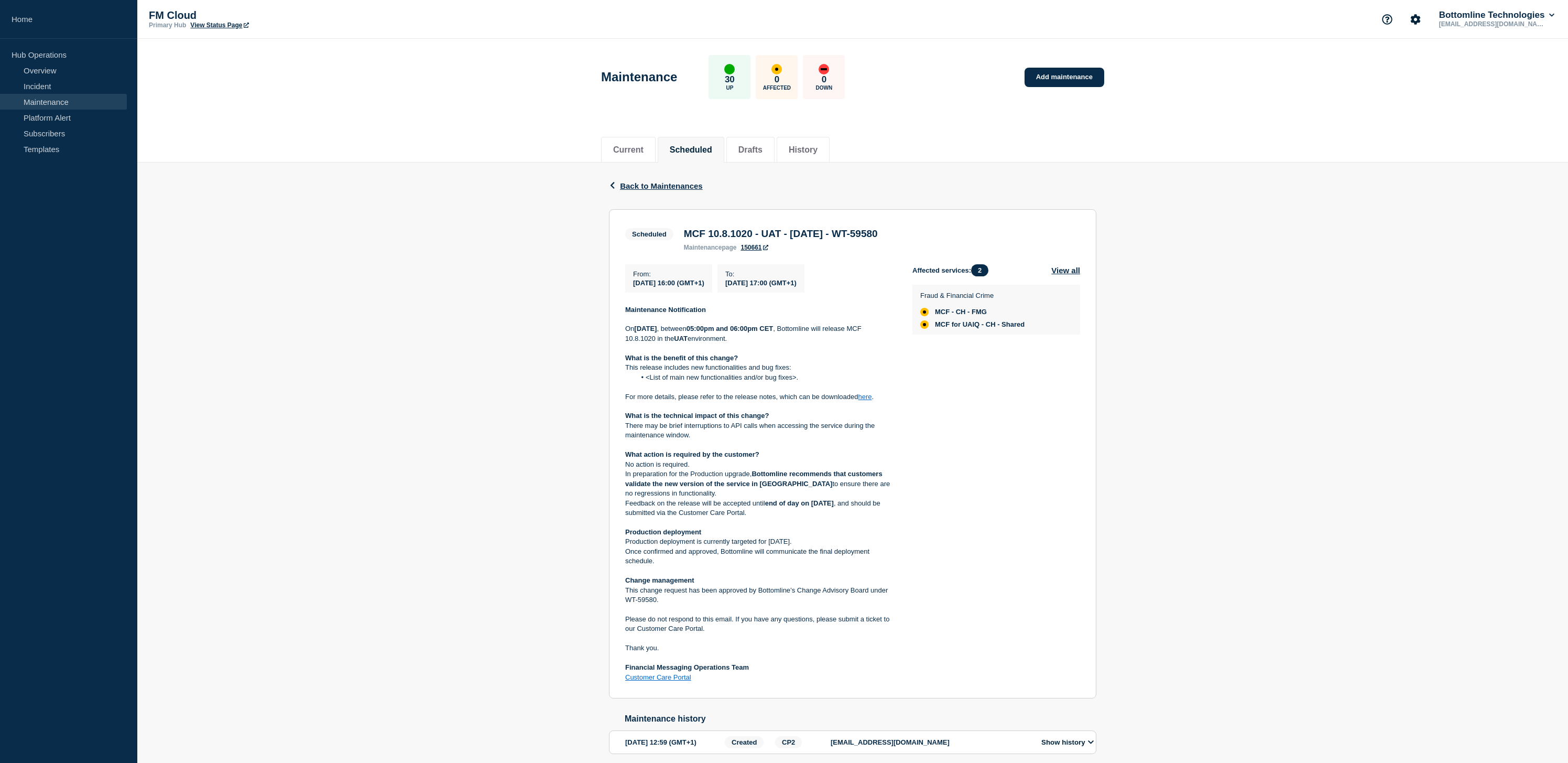
click at [669, 187] on span "Back to Maintenances" at bounding box center [662, 186] width 83 height 9
click at [669, 187] on body "Home Hub Operations Overview Incident Maintenance Platform Alert Subscribers Te…" at bounding box center [784, 381] width 1568 height 763
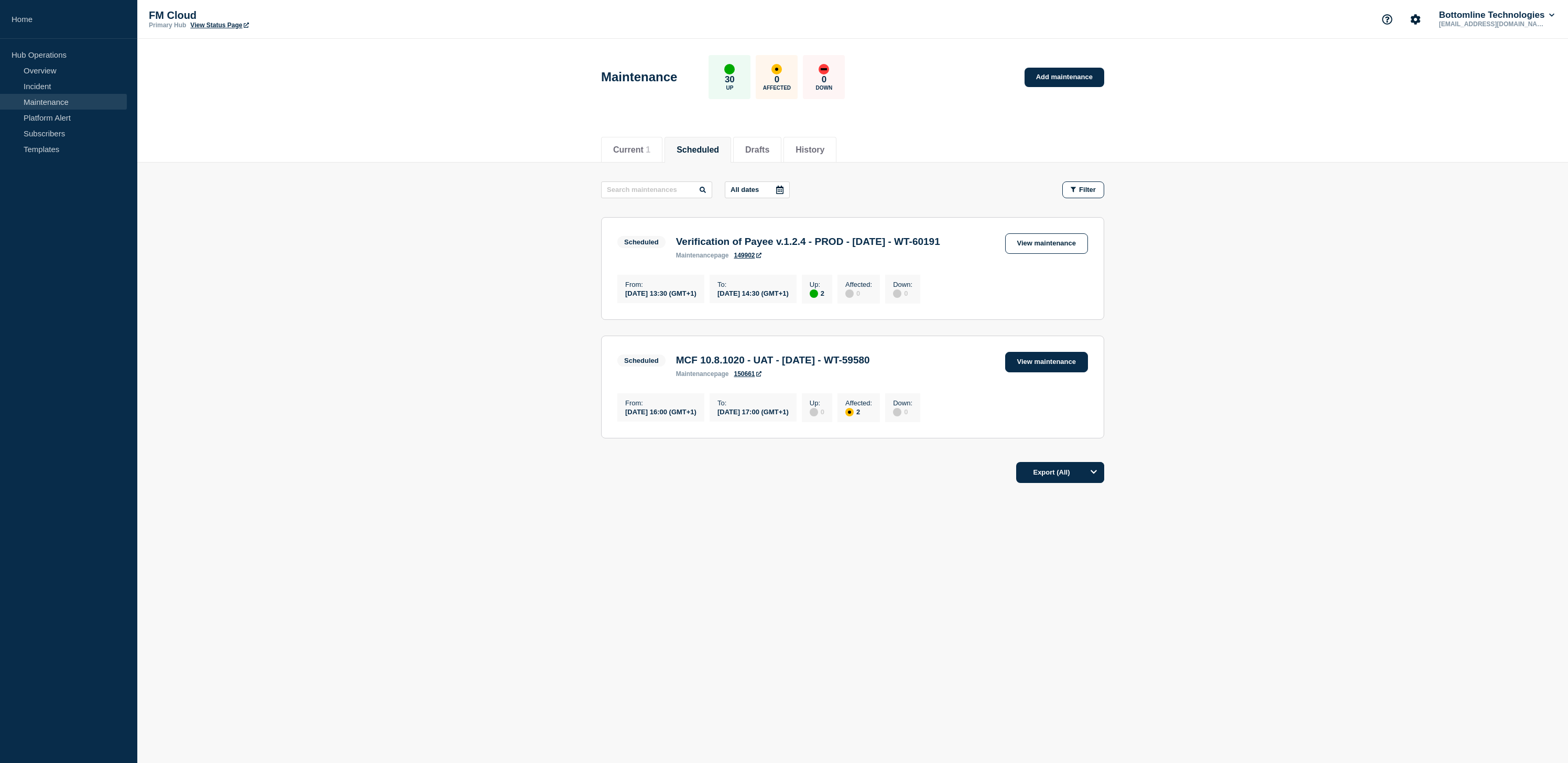
click at [1021, 372] on link "View maintenance" at bounding box center [1046, 362] width 83 height 21
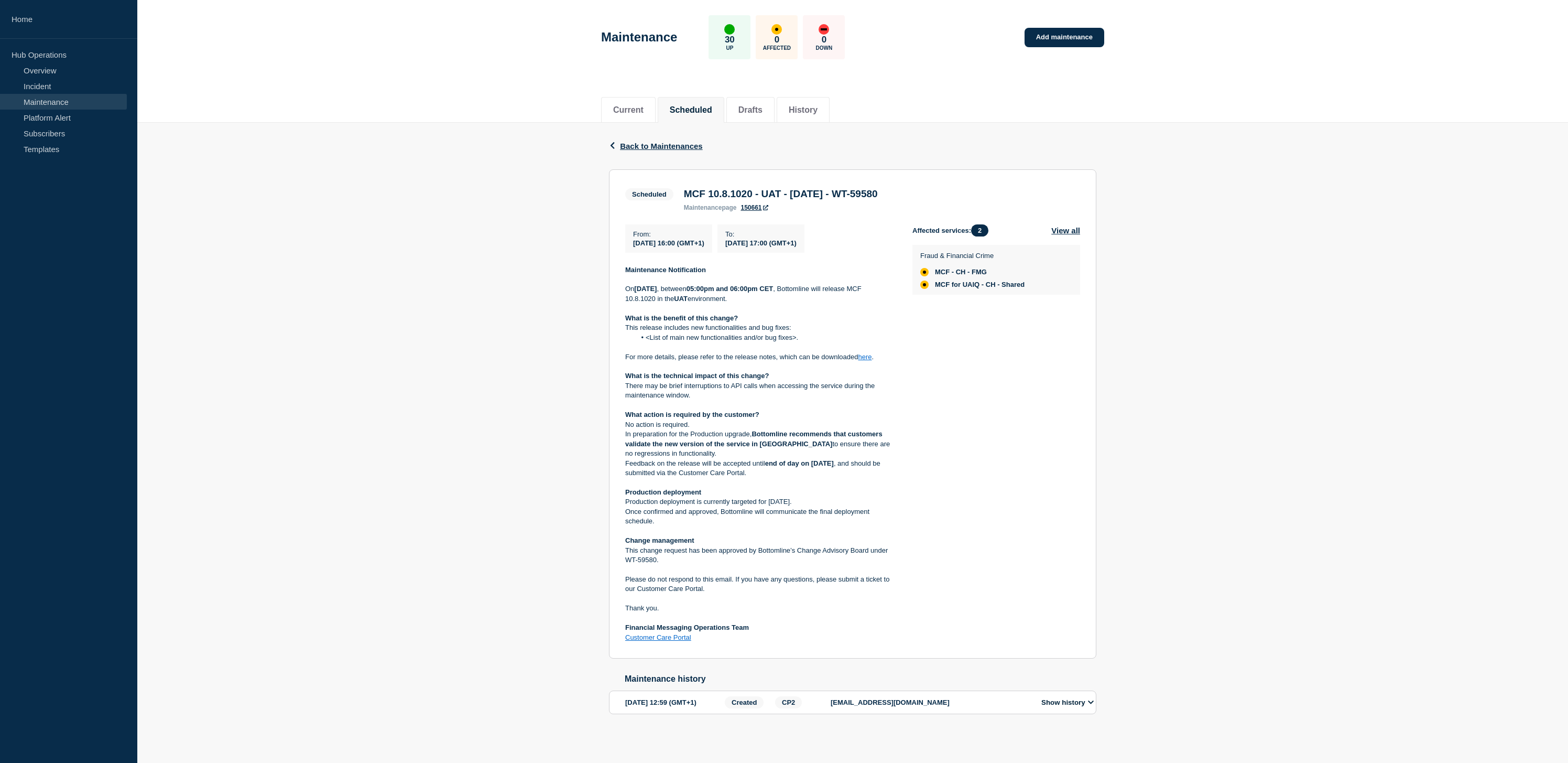
scroll to position [43, 0]
click at [635, 99] on li "Current" at bounding box center [629, 110] width 55 height 26
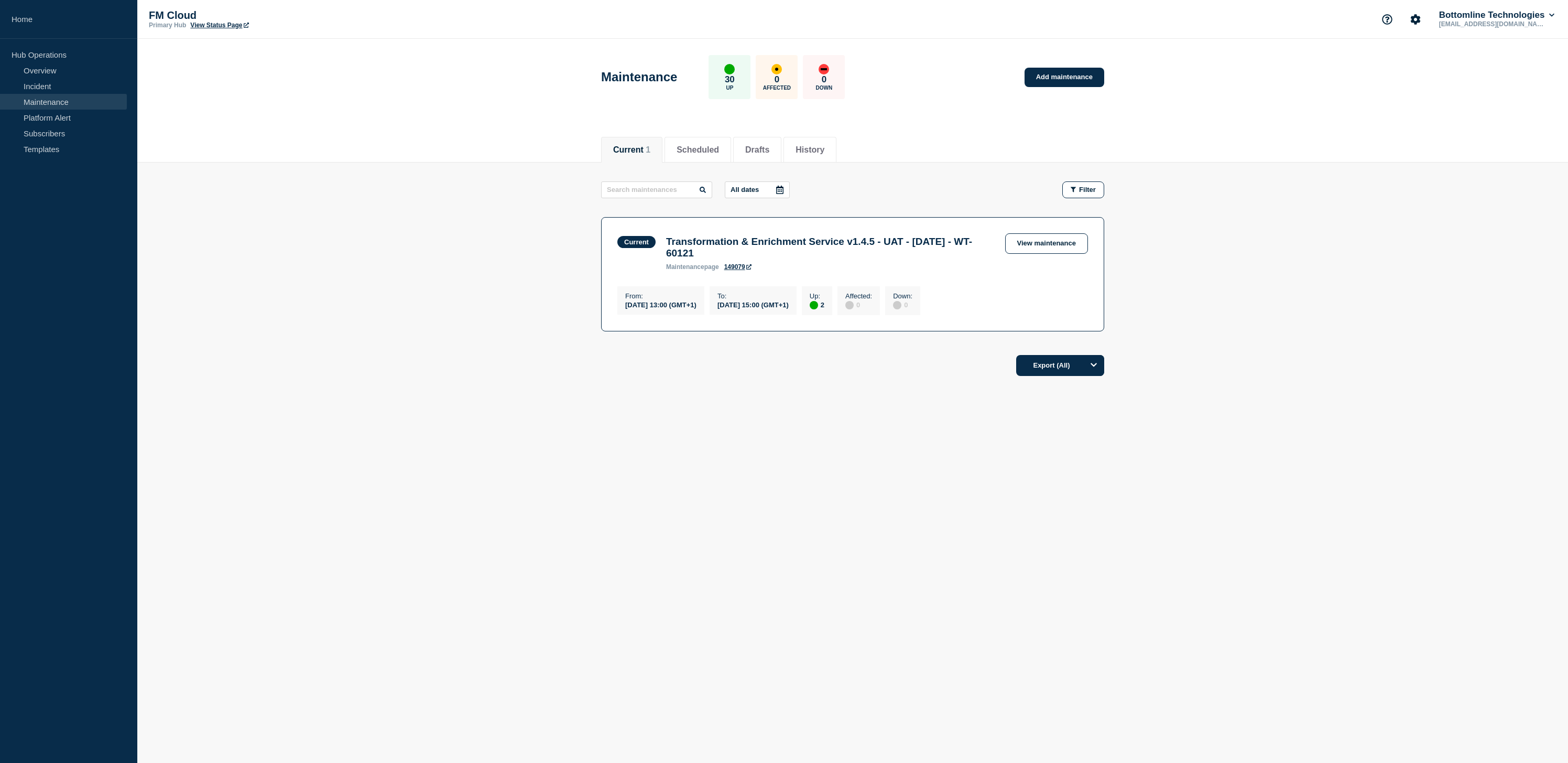
click at [684, 130] on div "Current 1 Scheduled Drafts History" at bounding box center [853, 144] width 503 height 36
click at [688, 142] on li "Scheduled" at bounding box center [698, 150] width 66 height 26
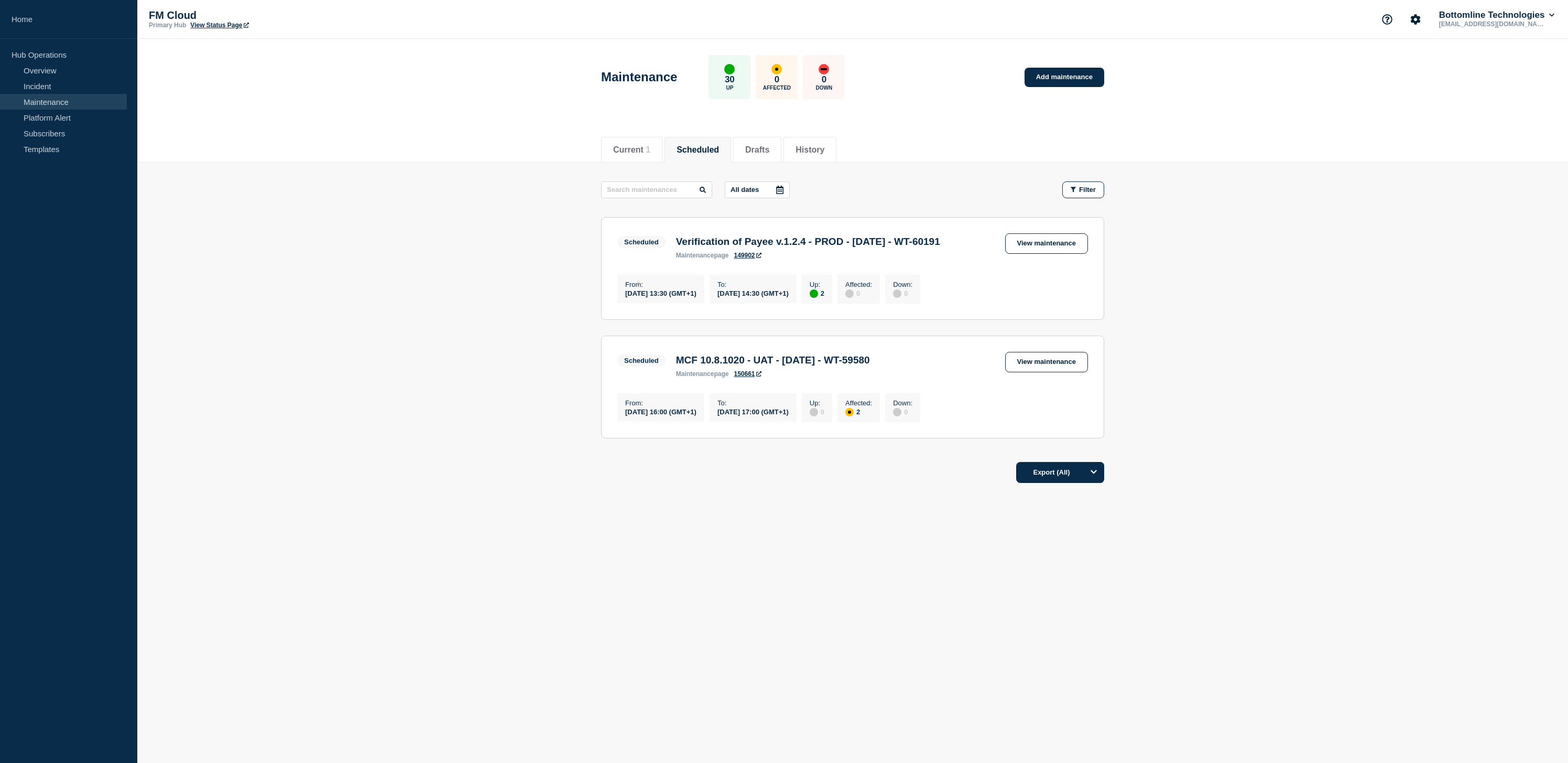
click at [850, 366] on h3 "MCF 10.8.1020 - UAT - [DATE] - WT-59580" at bounding box center [773, 360] width 194 height 12
click at [1060, 366] on link "View maintenance" at bounding box center [1046, 362] width 83 height 21
